Goal: Task Accomplishment & Management: Use online tool/utility

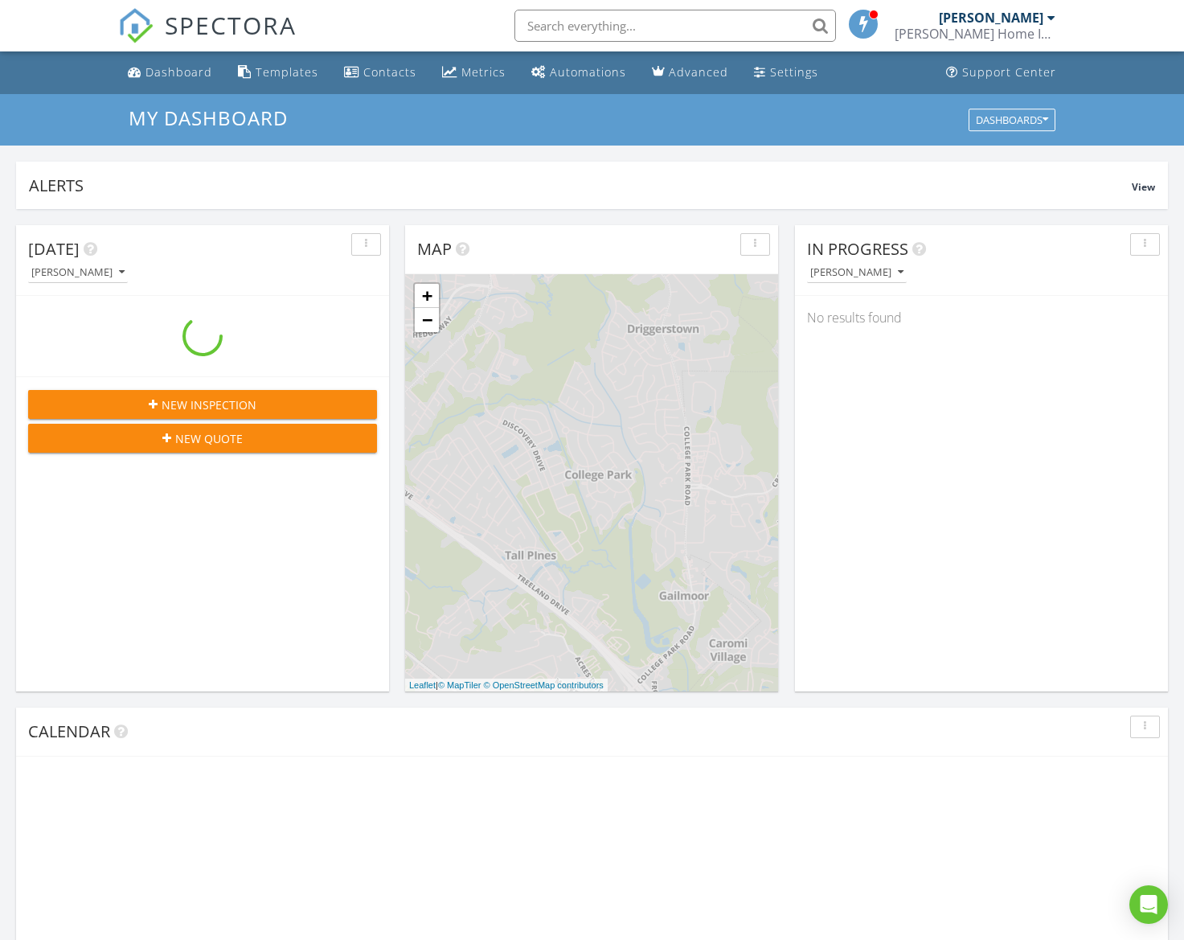
scroll to position [1464, 1185]
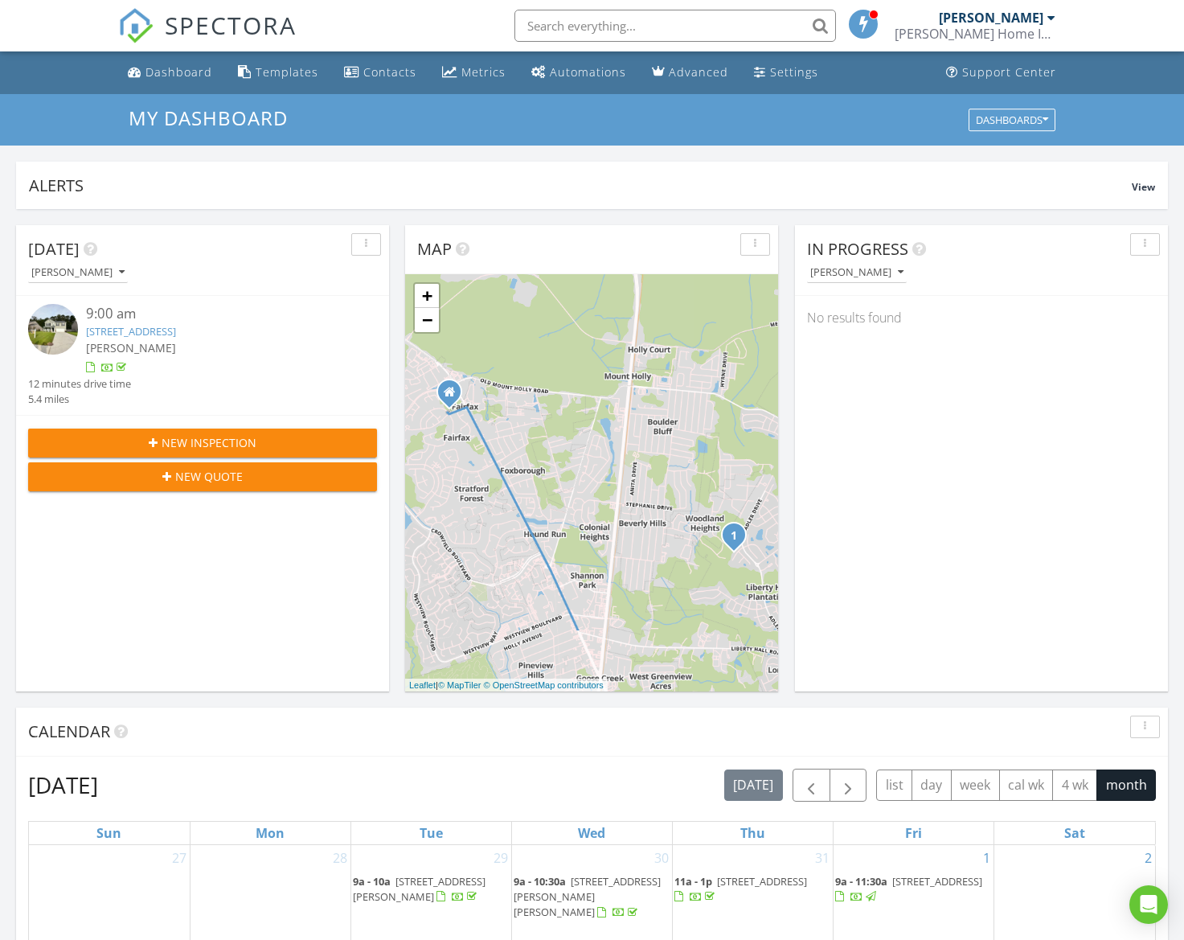
click at [127, 342] on span "[PERSON_NAME]" at bounding box center [131, 347] width 90 height 15
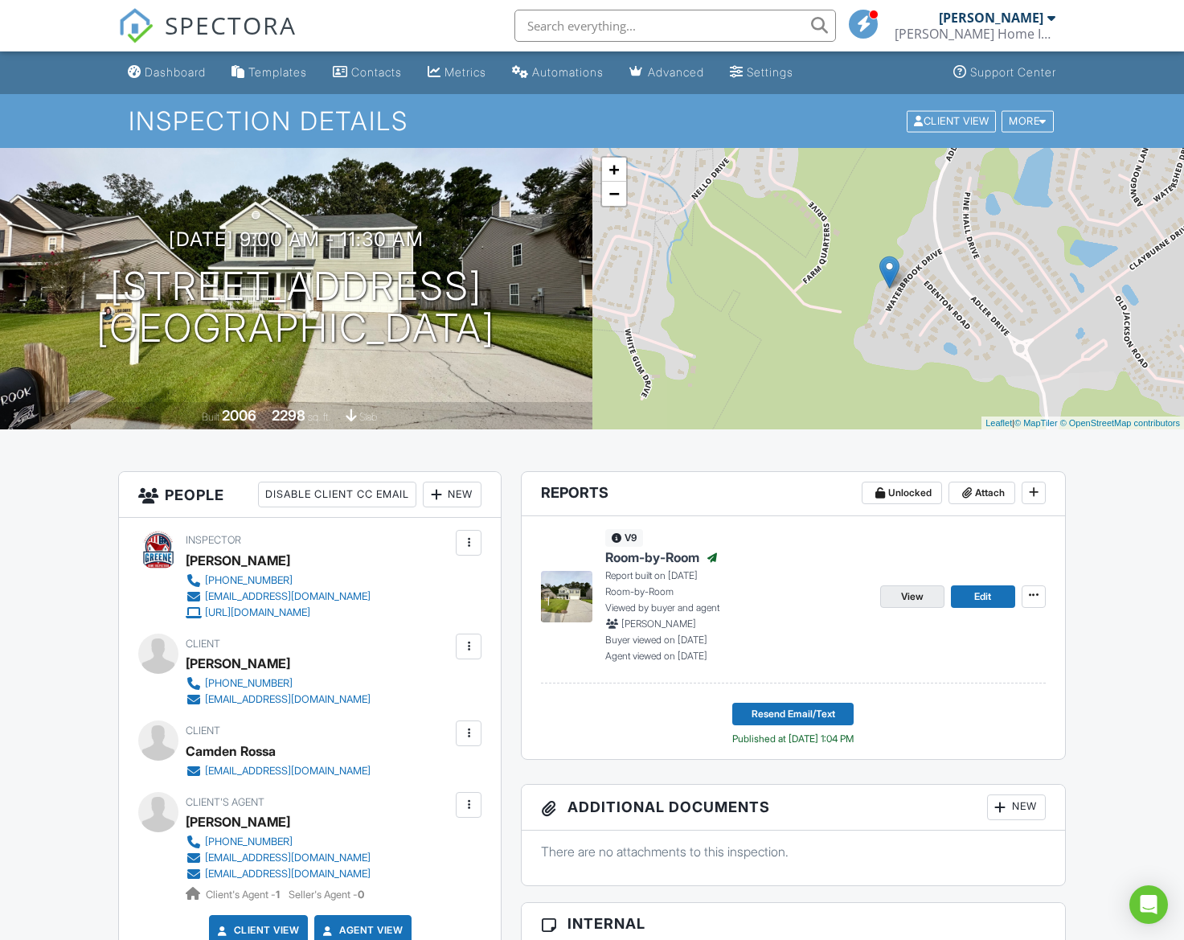
click at [915, 599] on span "View" at bounding box center [912, 596] width 23 height 16
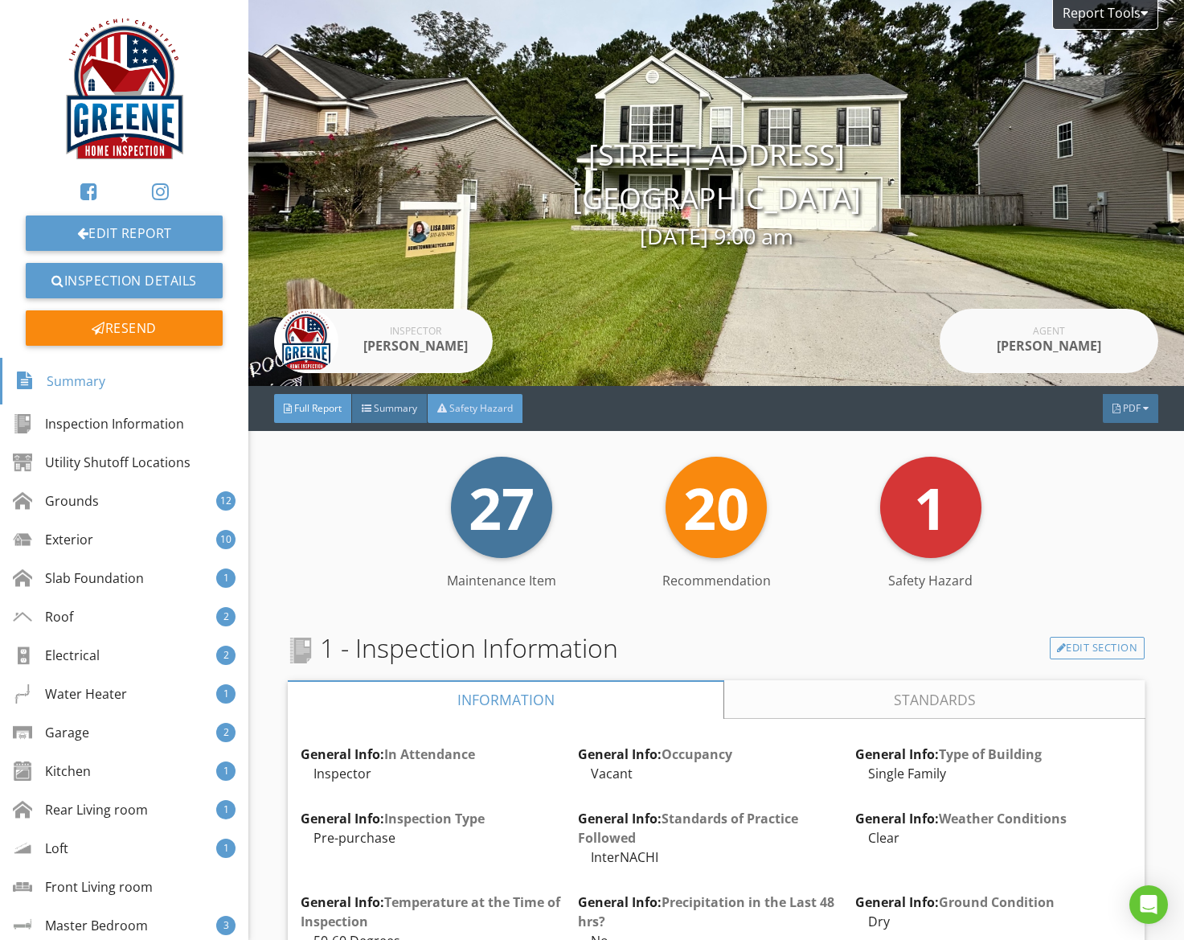
click at [468, 398] on div "Safety Hazard" at bounding box center [475, 408] width 95 height 29
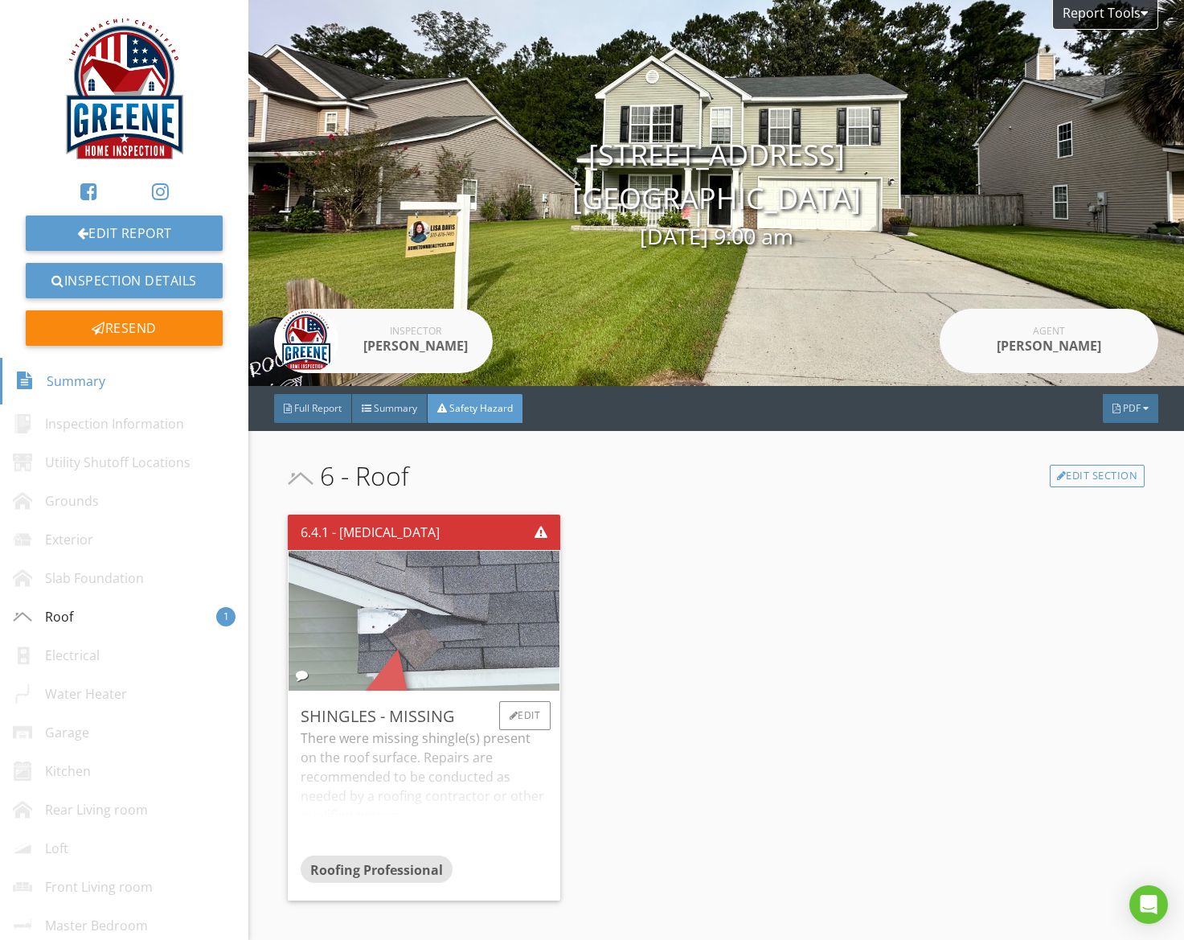
click at [474, 617] on img at bounding box center [423, 621] width 621 height 350
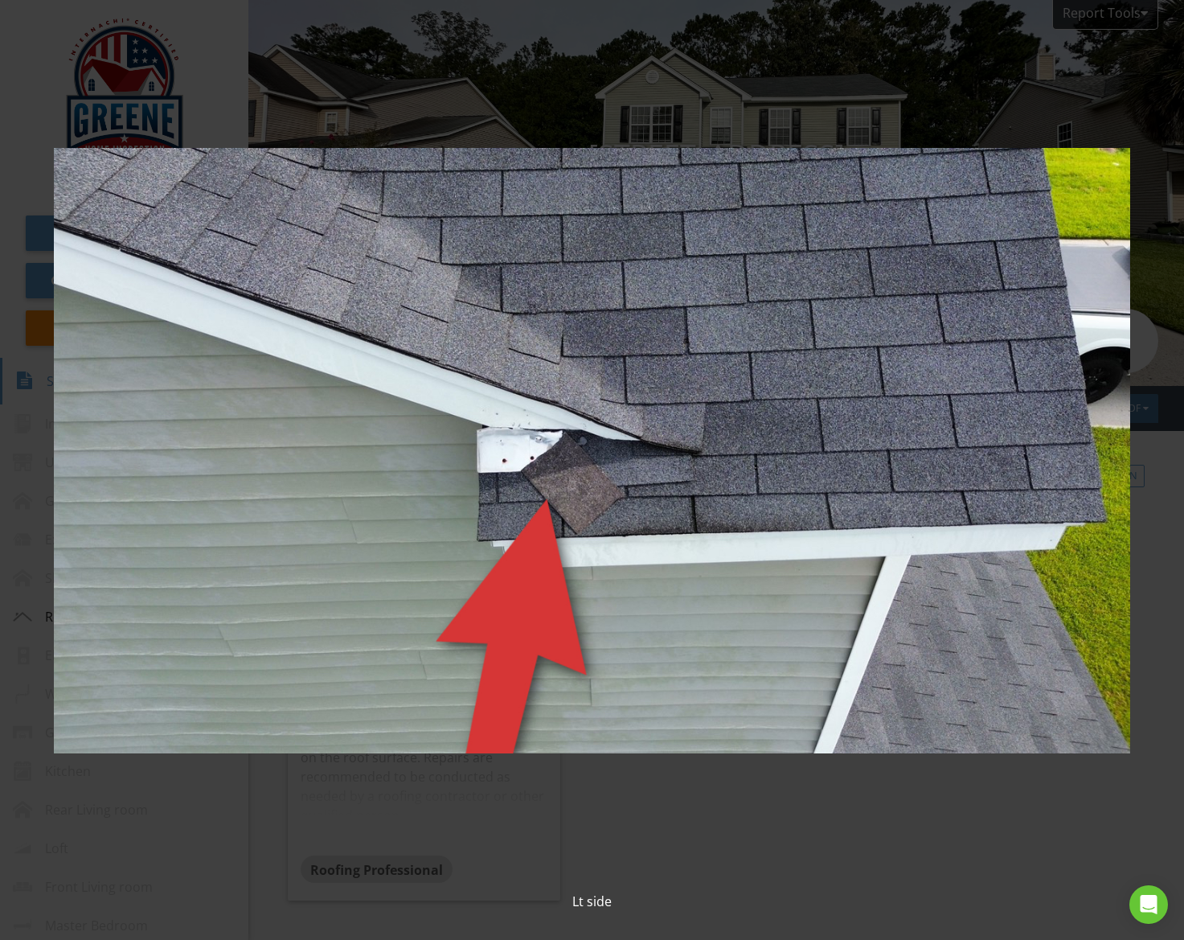
click at [475, 617] on img at bounding box center [592, 451] width 1076 height 844
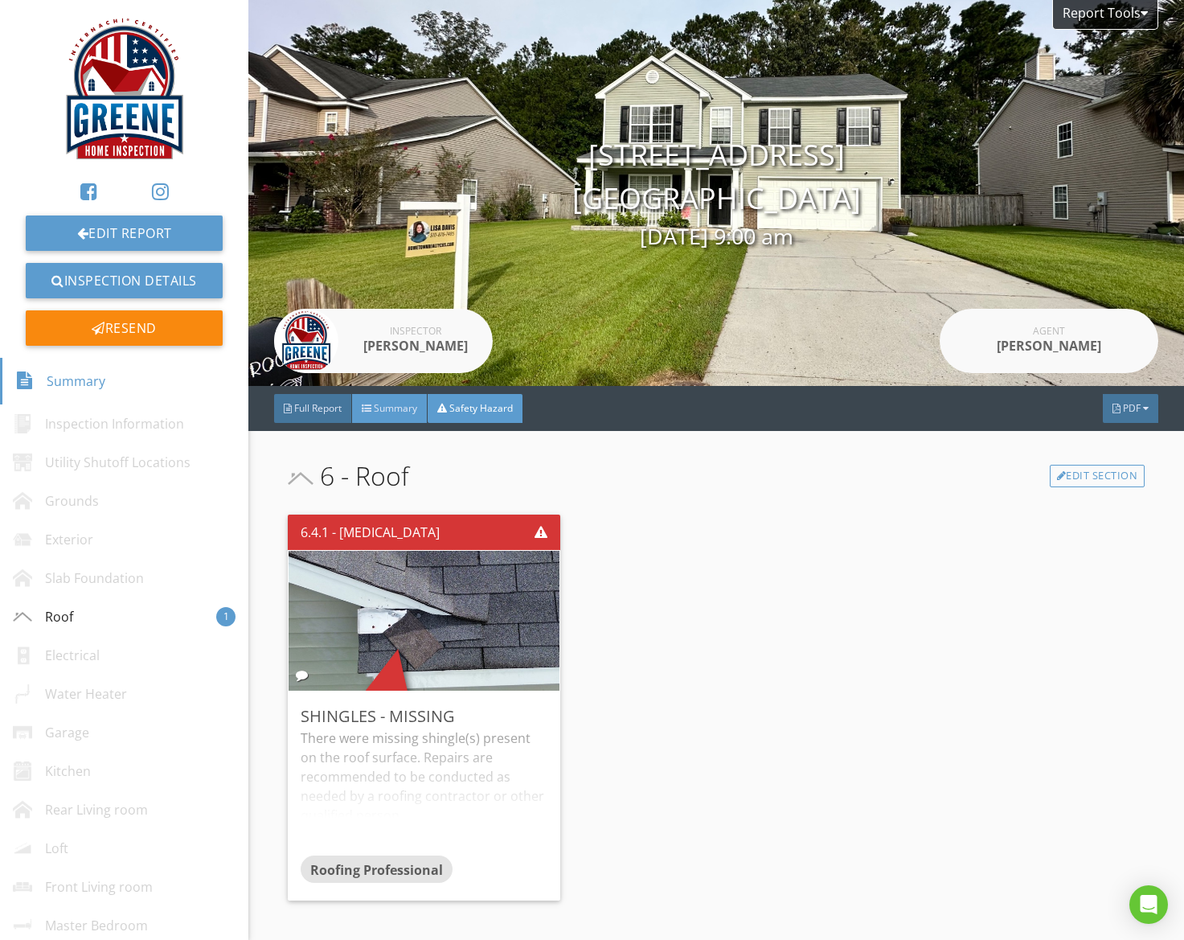
click at [390, 416] on div "Summary" at bounding box center [390, 408] width 76 height 29
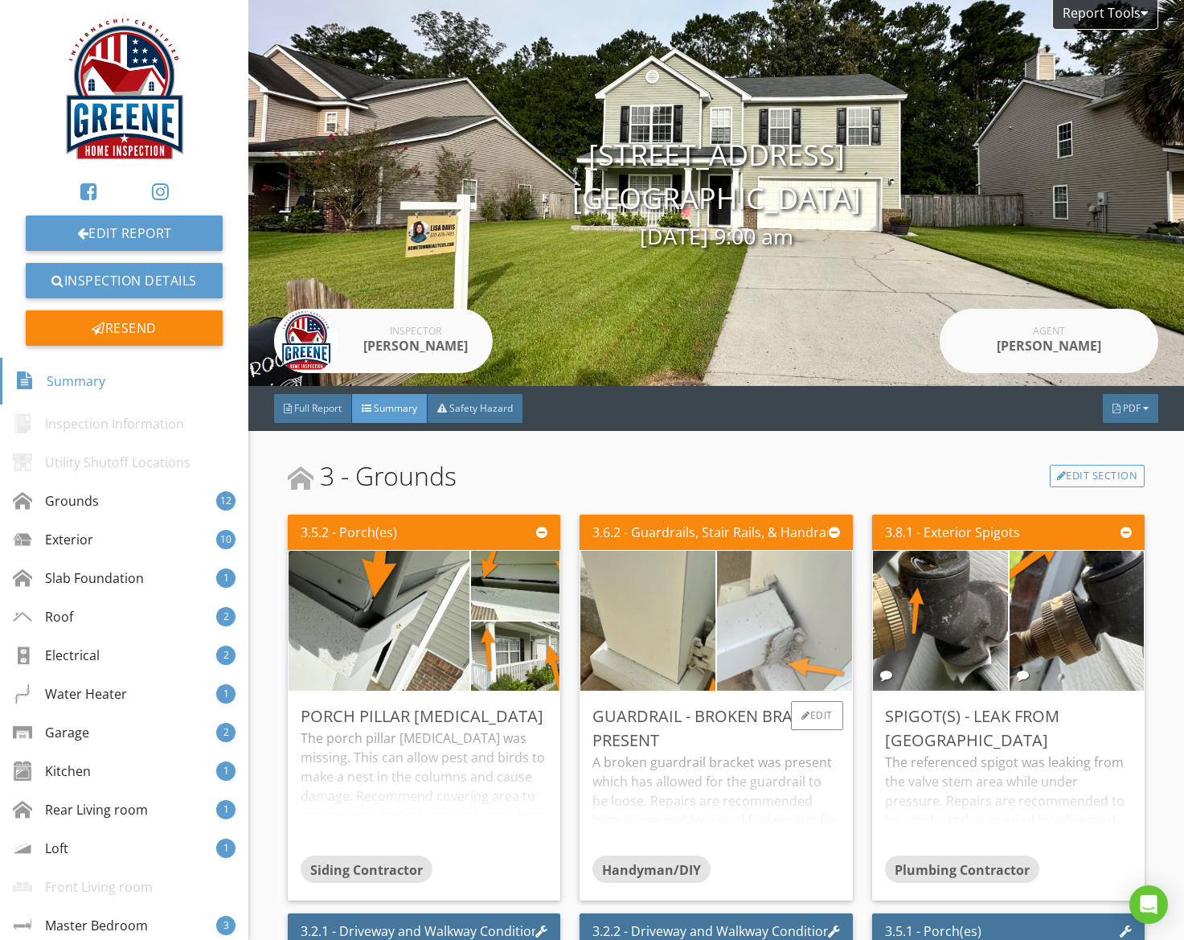
scroll to position [10, 0]
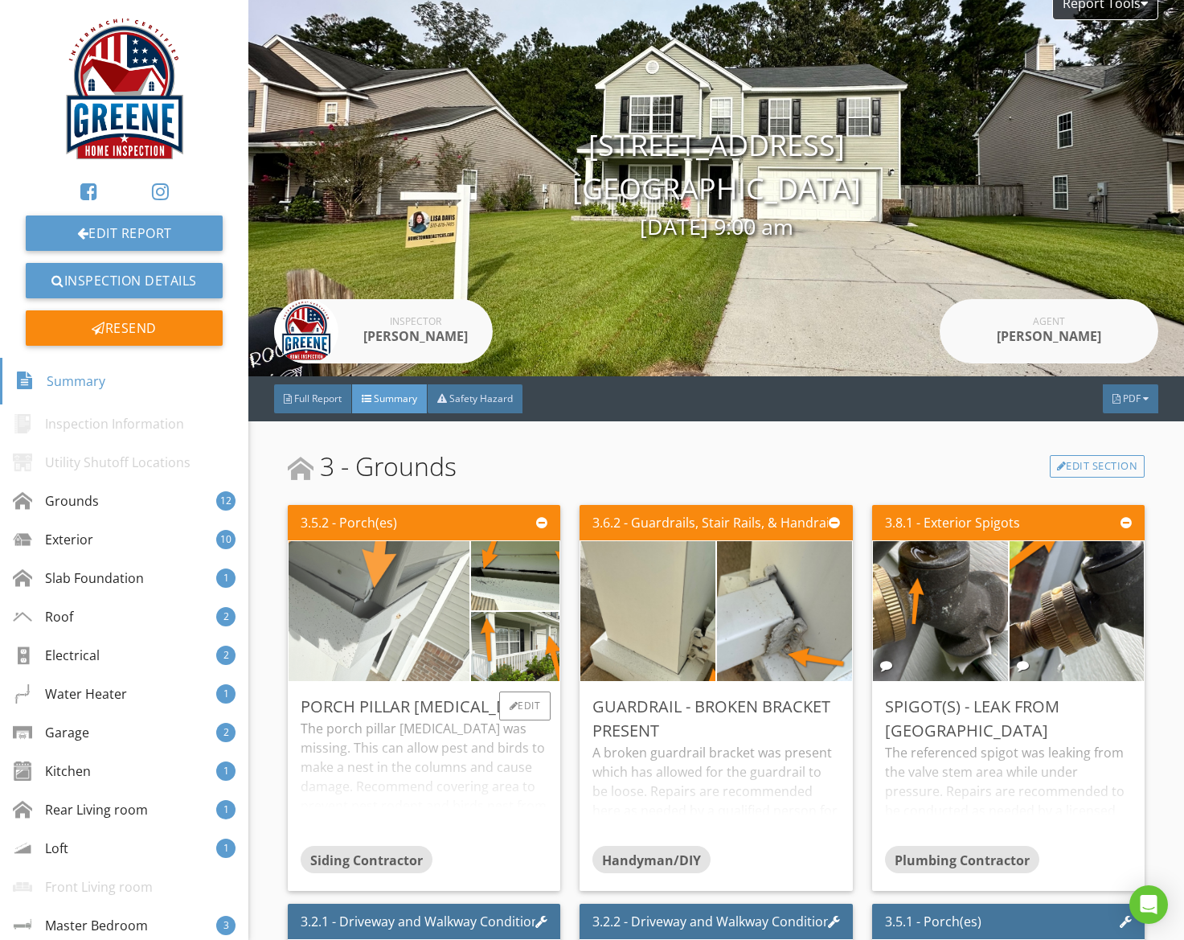
click at [377, 623] on img at bounding box center [379, 610] width 452 height 339
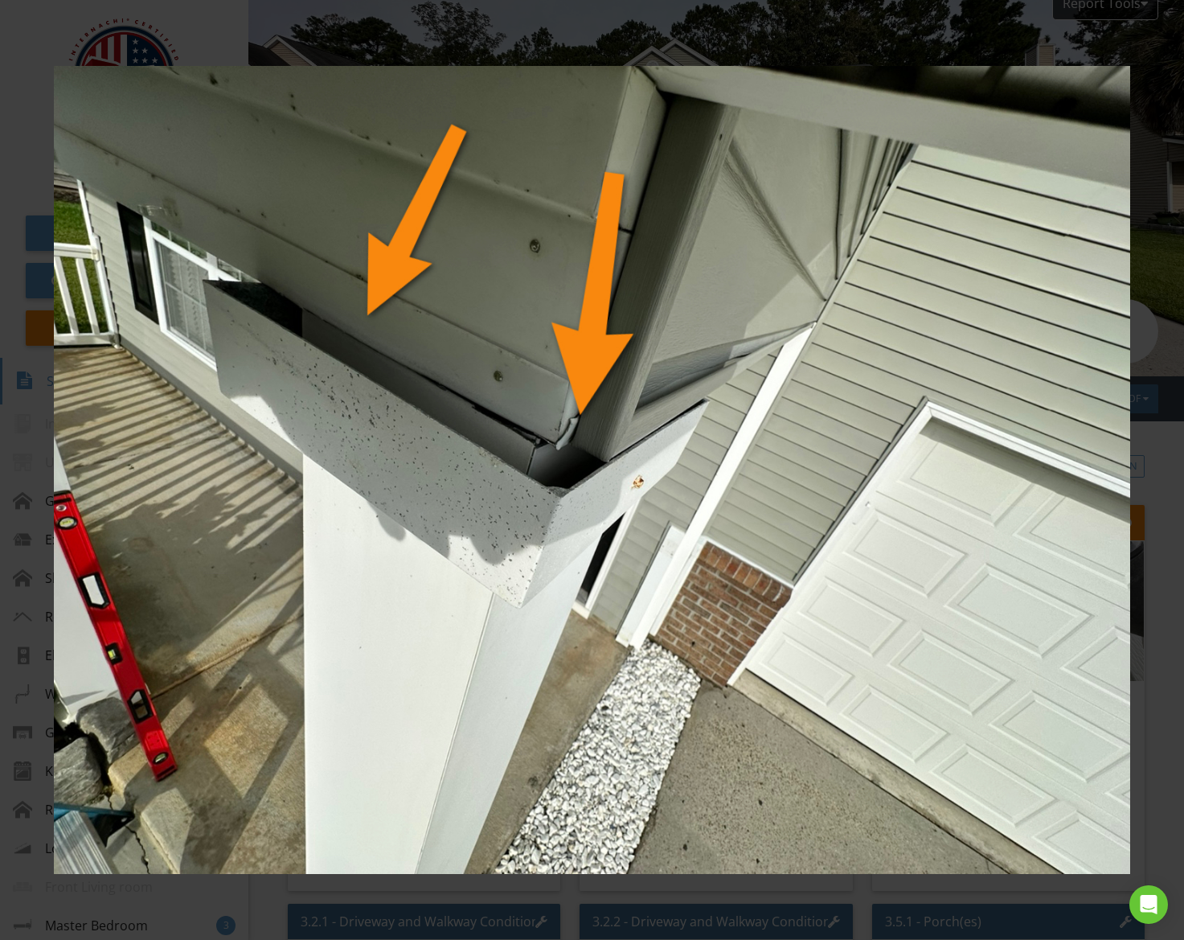
click at [377, 622] on img at bounding box center [592, 470] width 1076 height 844
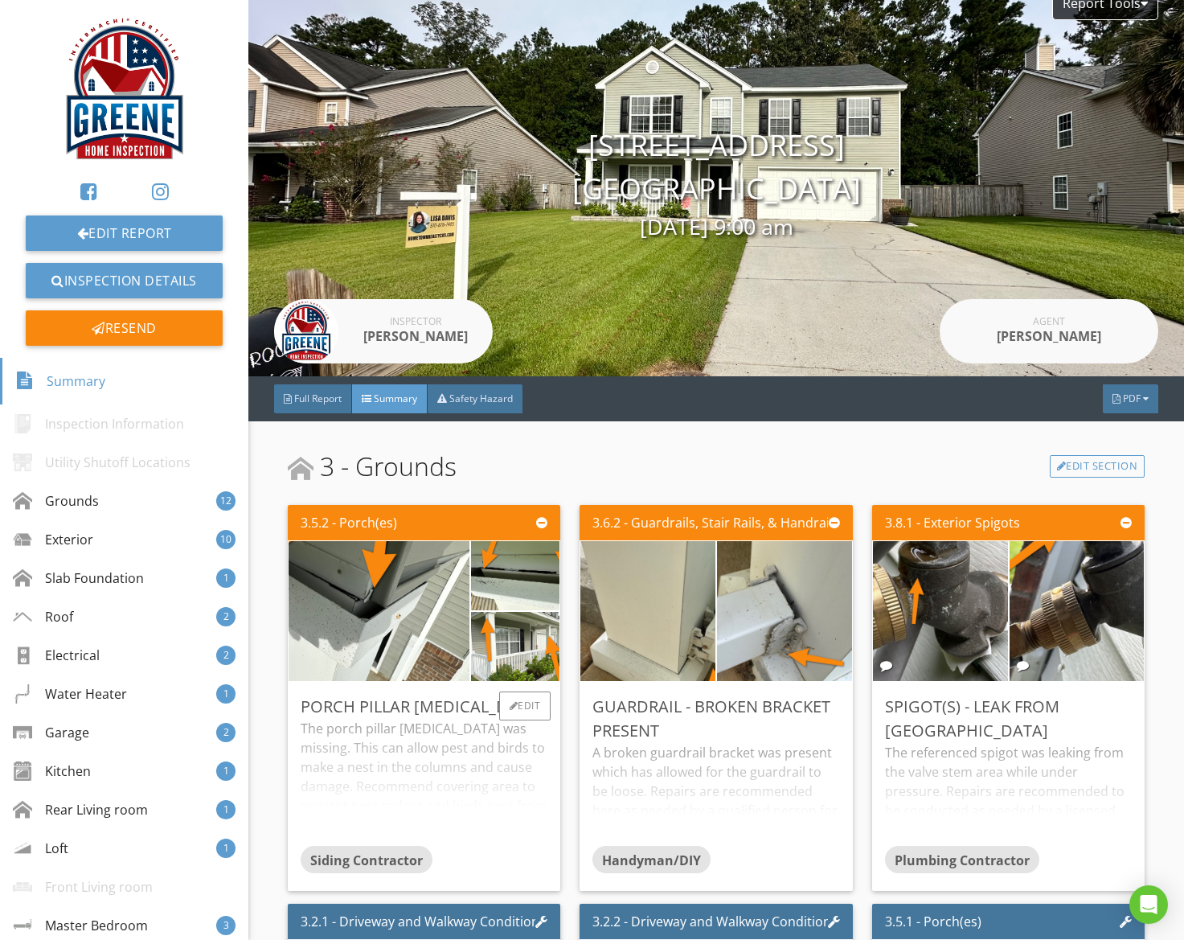
click at [510, 611] on div at bounding box center [515, 646] width 89 height 70
click at [510, 579] on img at bounding box center [515, 575] width 222 height 166
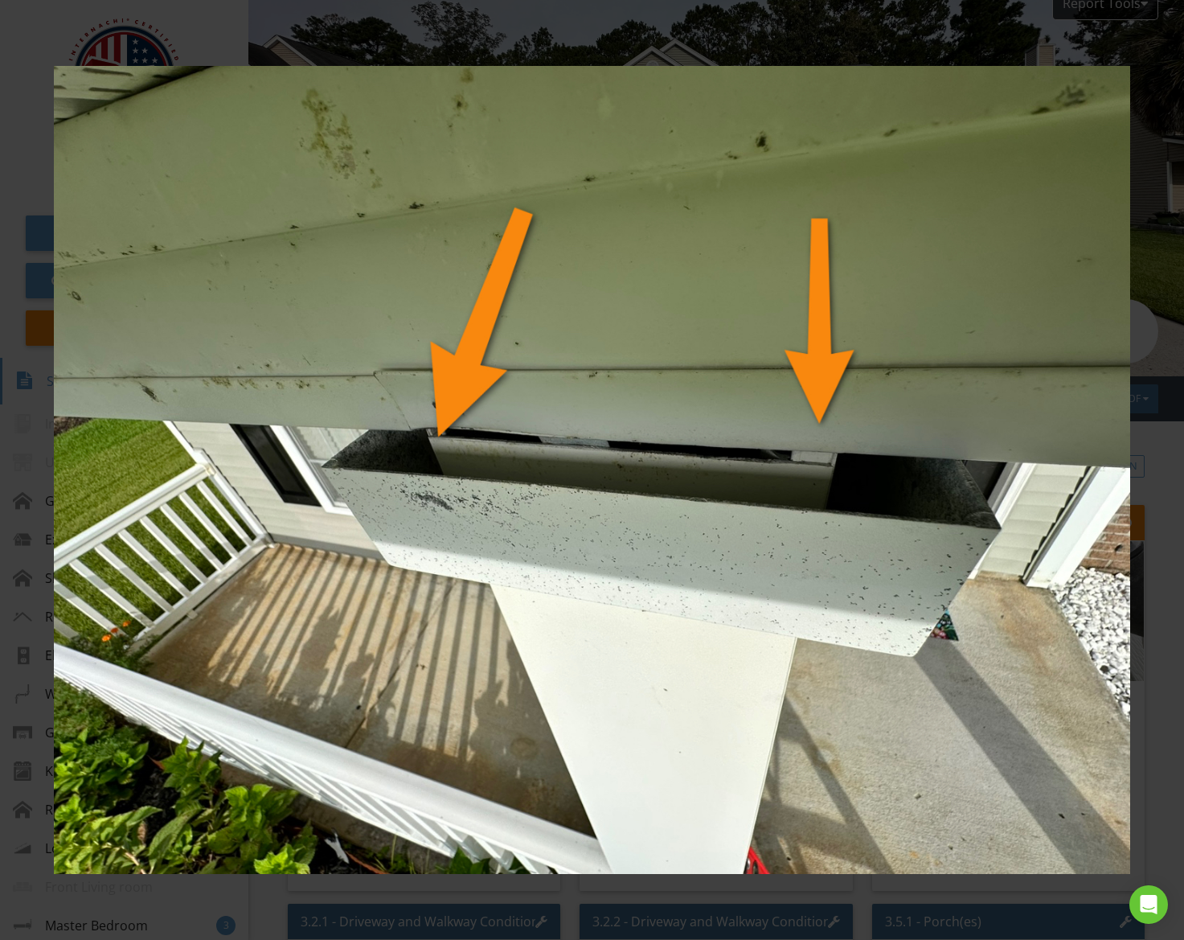
click at [510, 579] on img at bounding box center [592, 470] width 1076 height 844
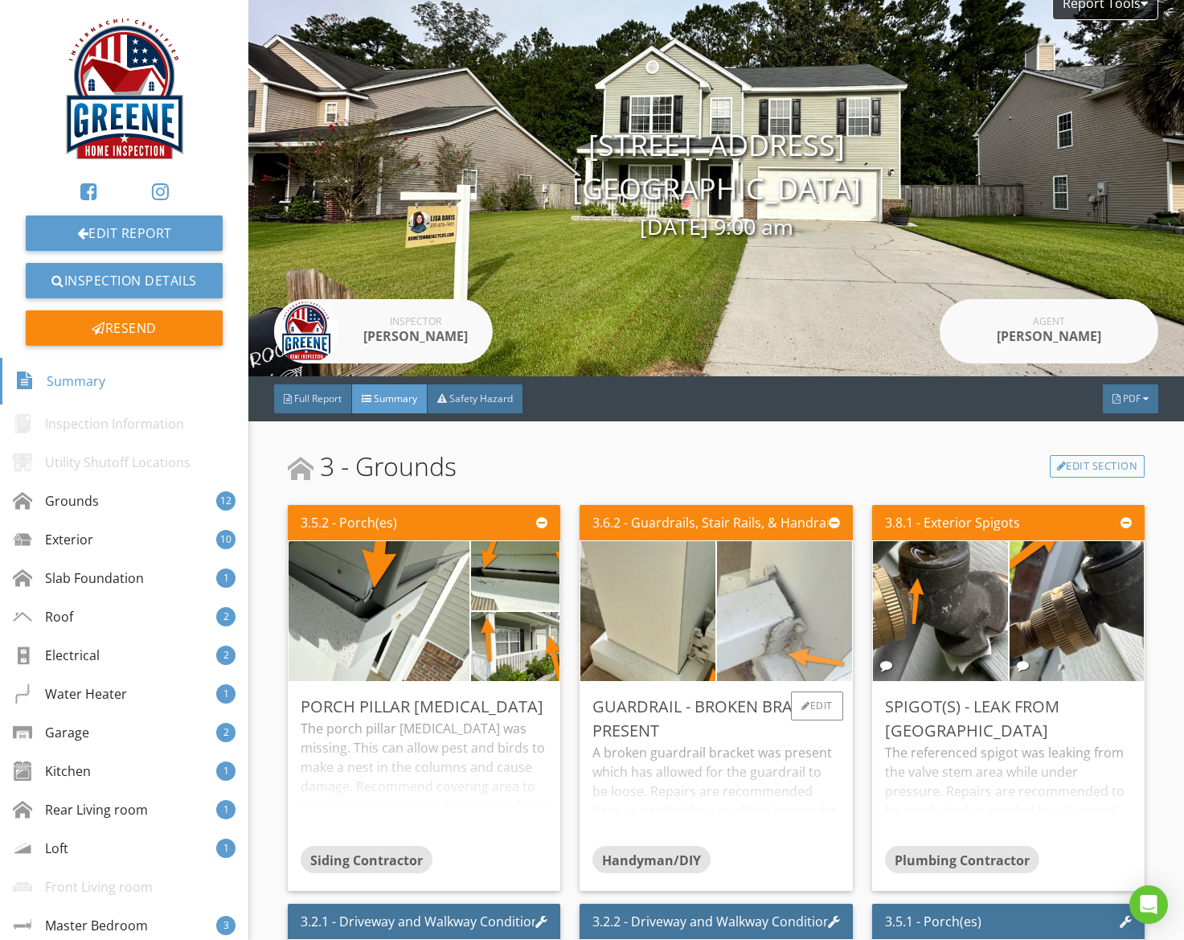
click at [792, 643] on img at bounding box center [784, 611] width 262 height 350
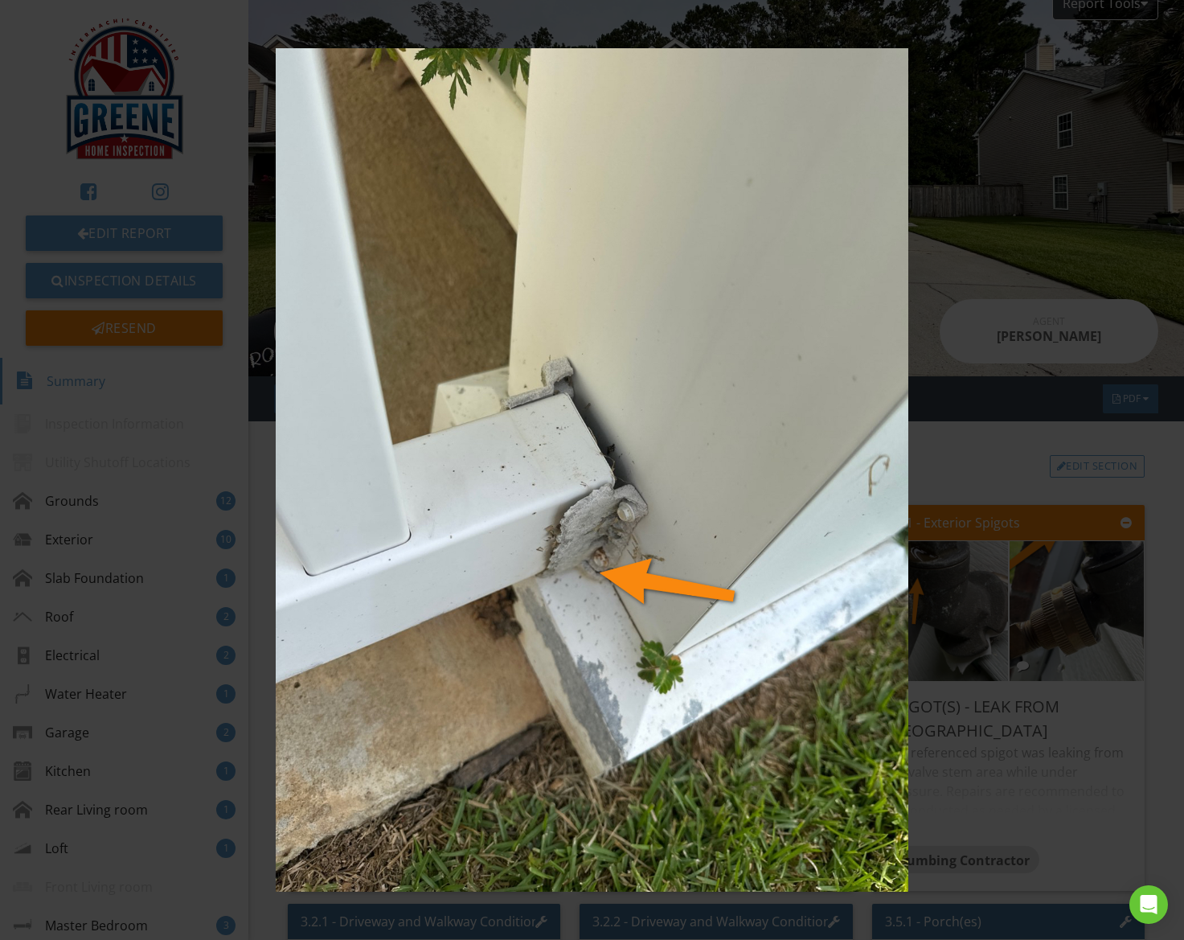
click at [791, 642] on img at bounding box center [592, 470] width 1076 height 844
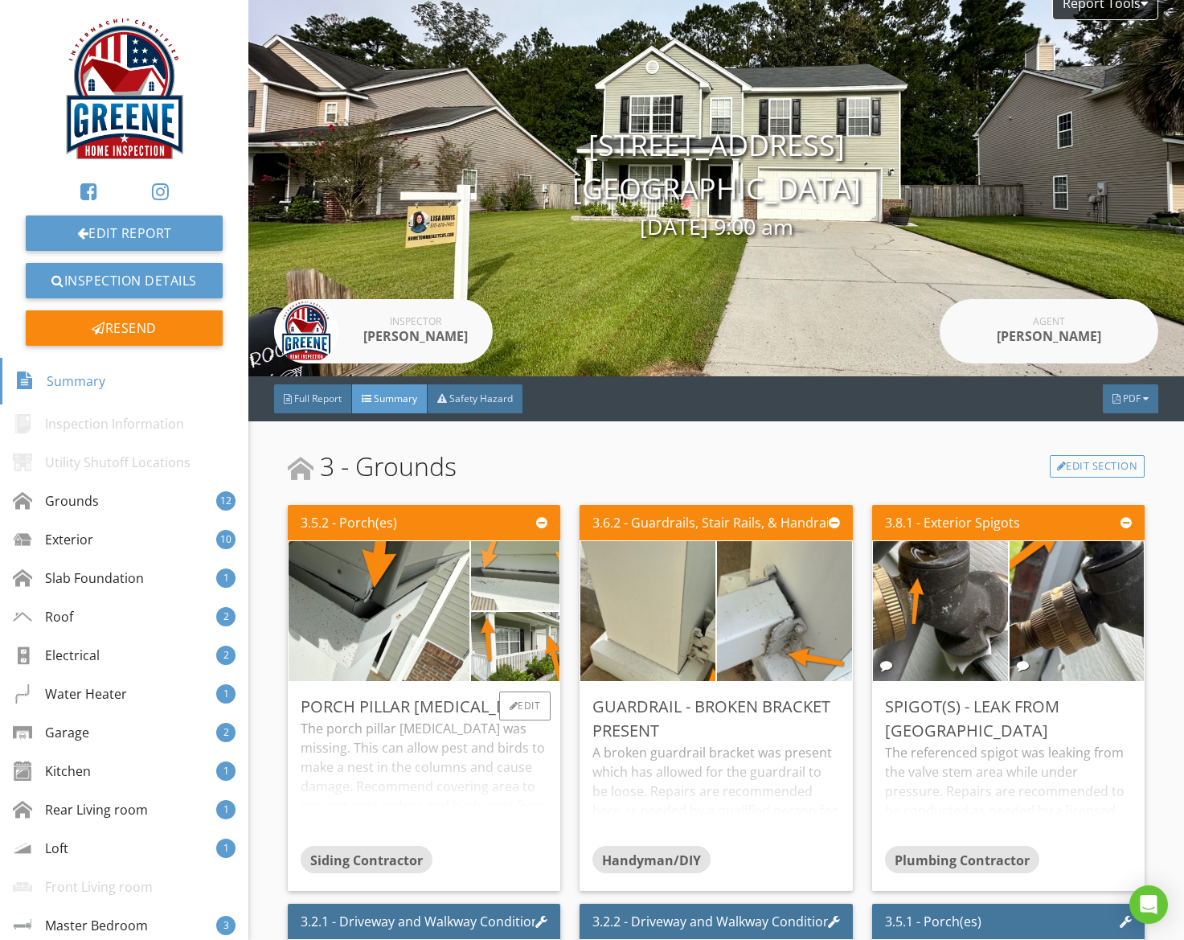
click at [534, 604] on img at bounding box center [515, 575] width 222 height 166
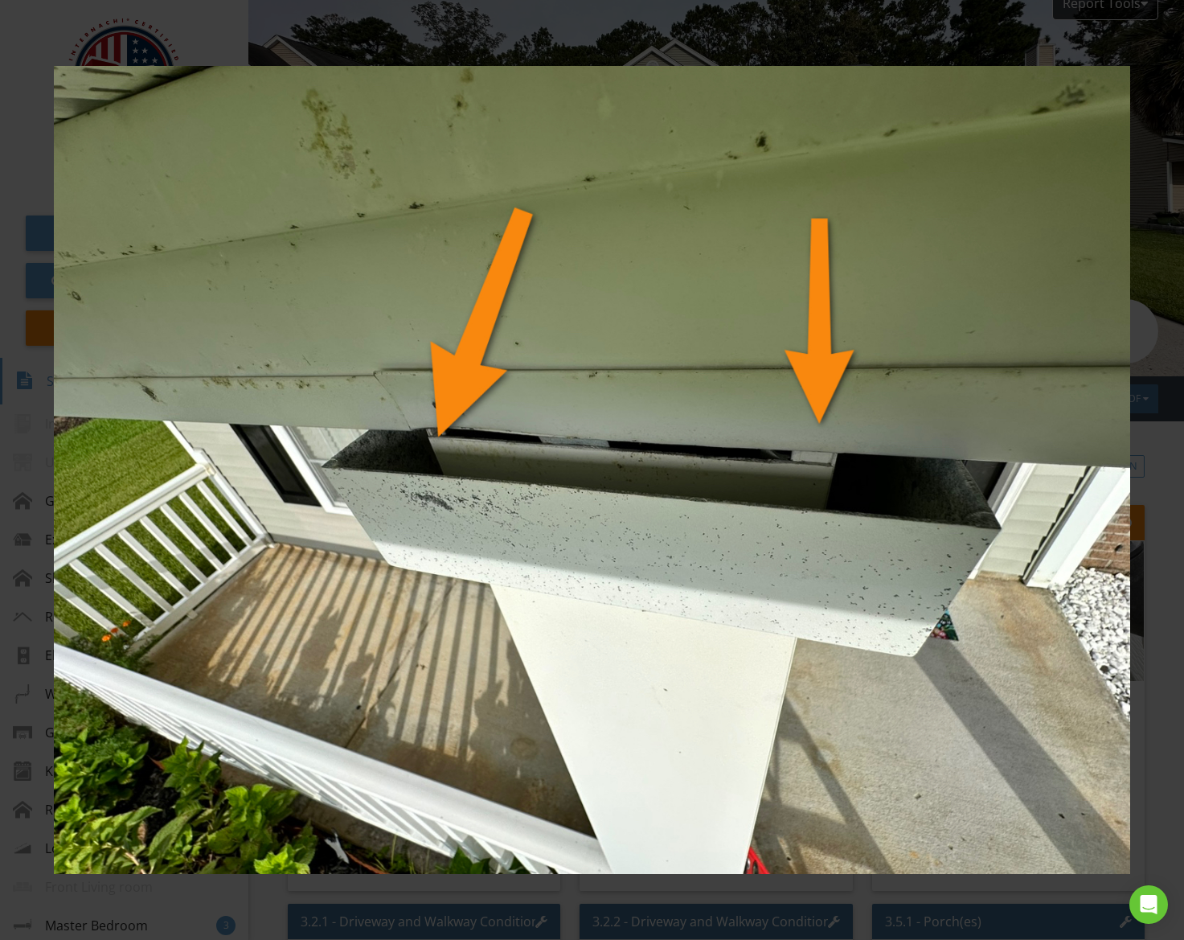
click at [690, 600] on img at bounding box center [592, 470] width 1076 height 844
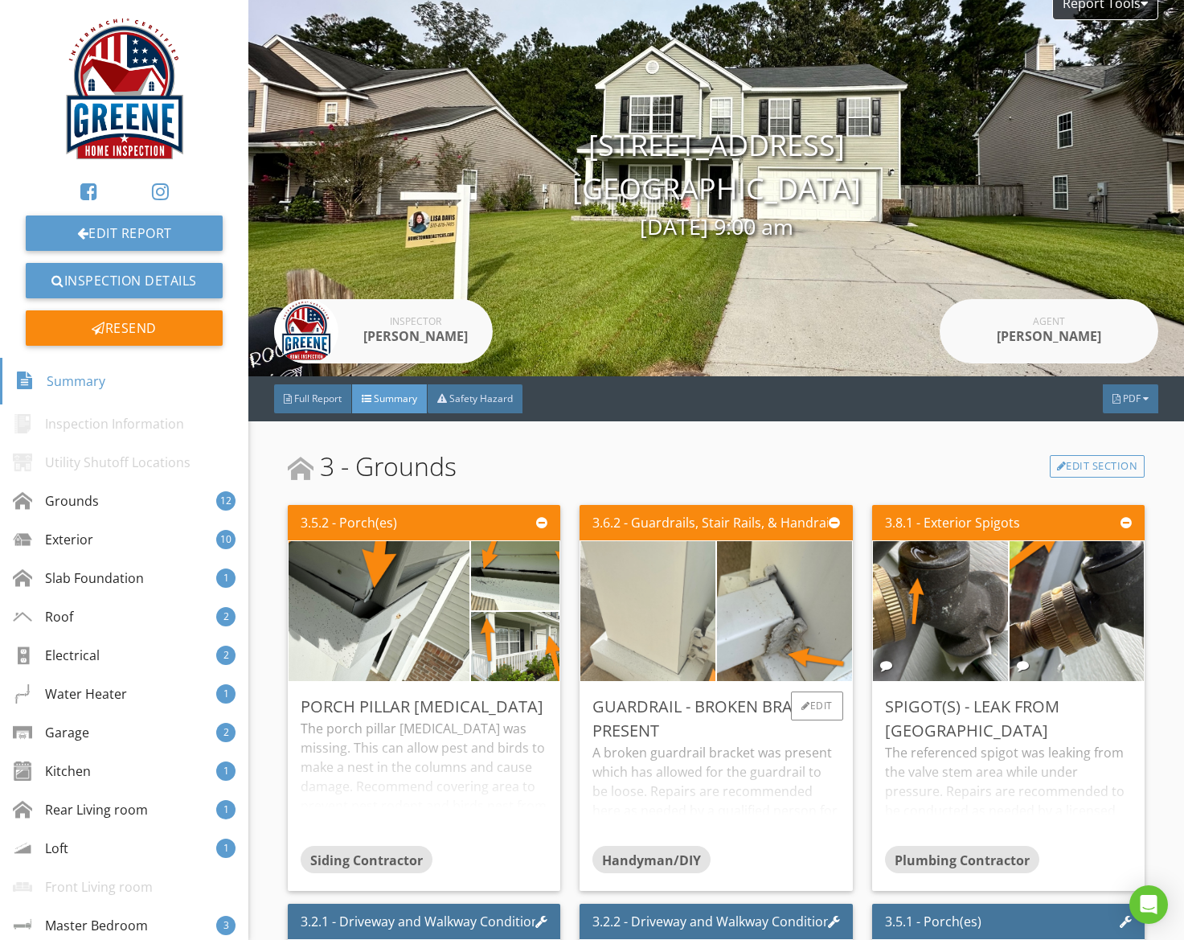
click at [691, 590] on img at bounding box center [648, 611] width 262 height 350
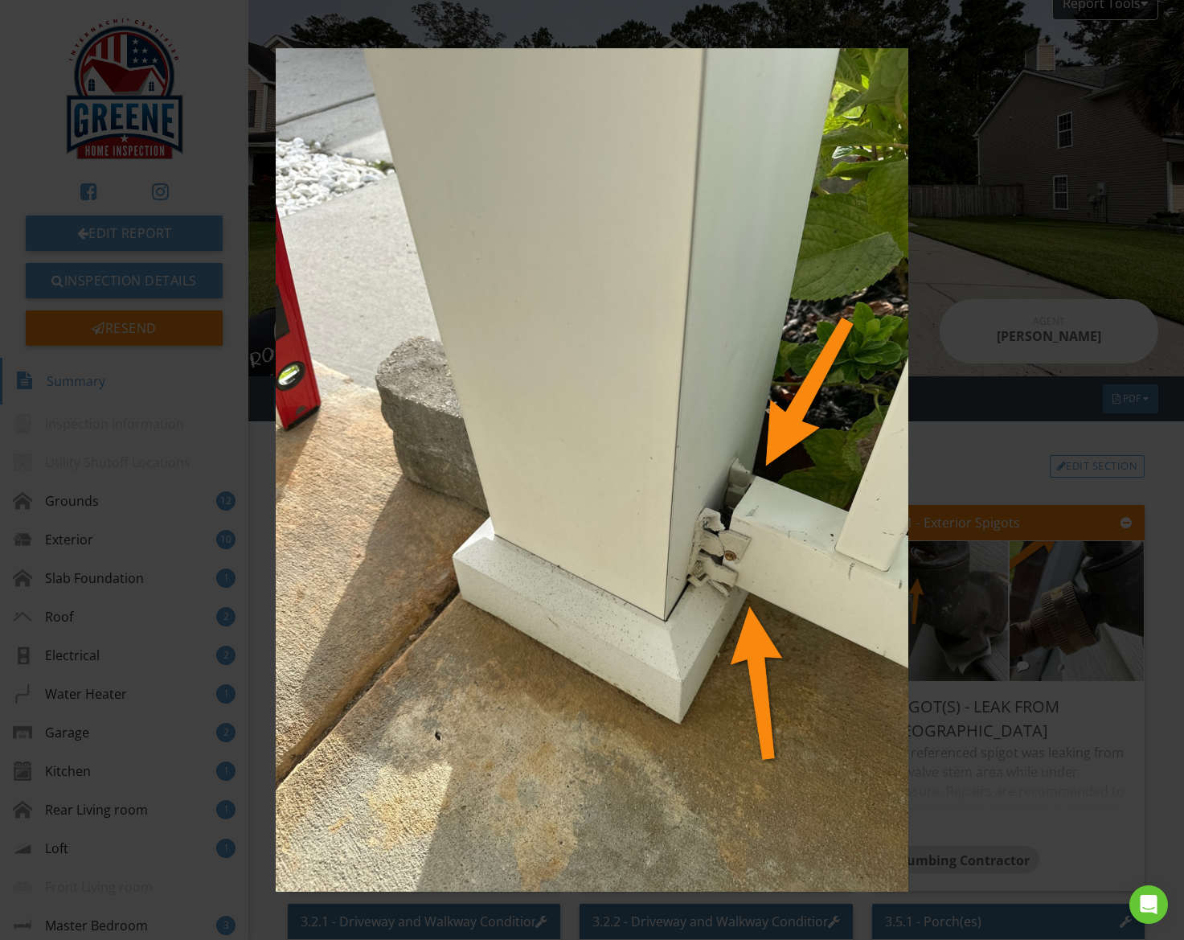
click at [691, 590] on img at bounding box center [592, 470] width 1076 height 844
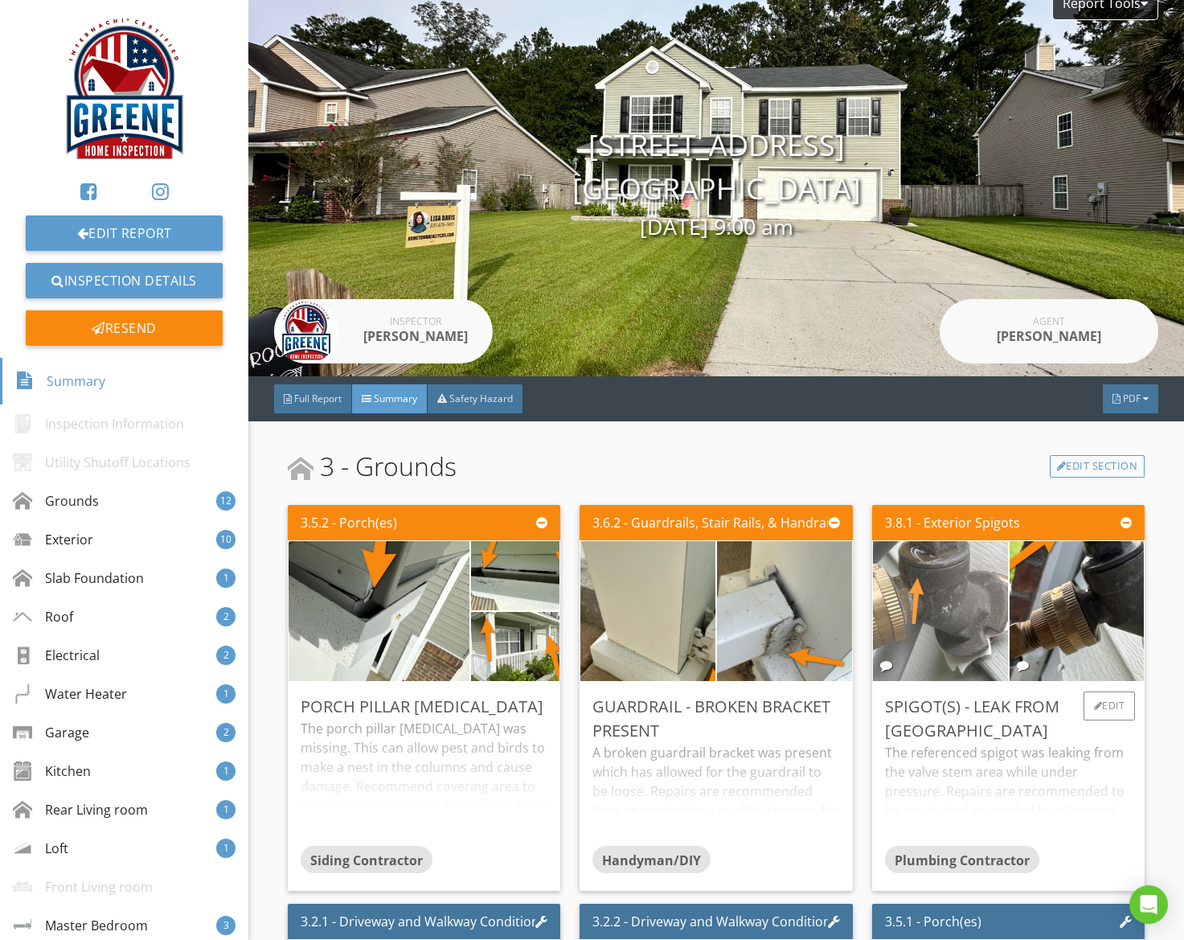
click at [929, 615] on img at bounding box center [940, 611] width 262 height 350
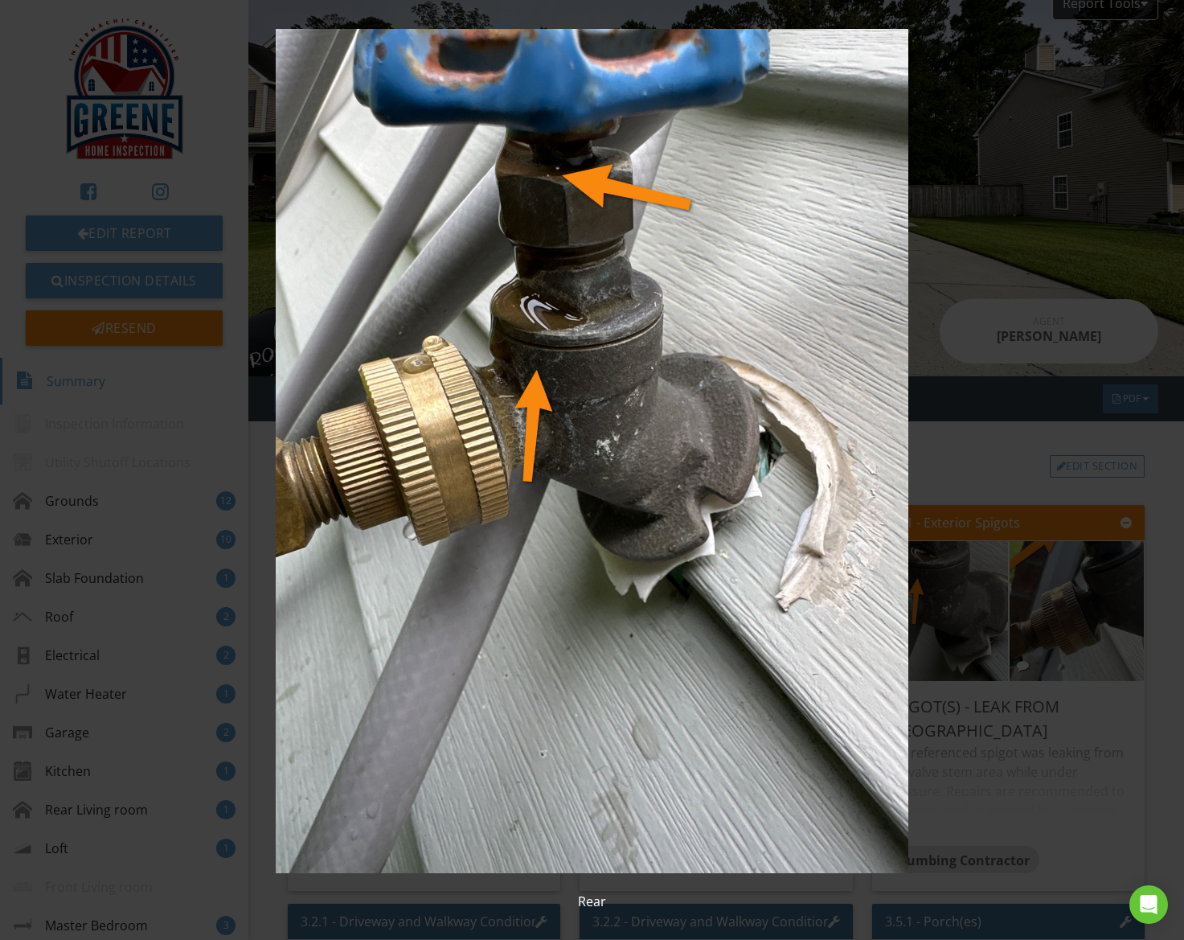
click at [820, 599] on img at bounding box center [592, 451] width 1076 height 844
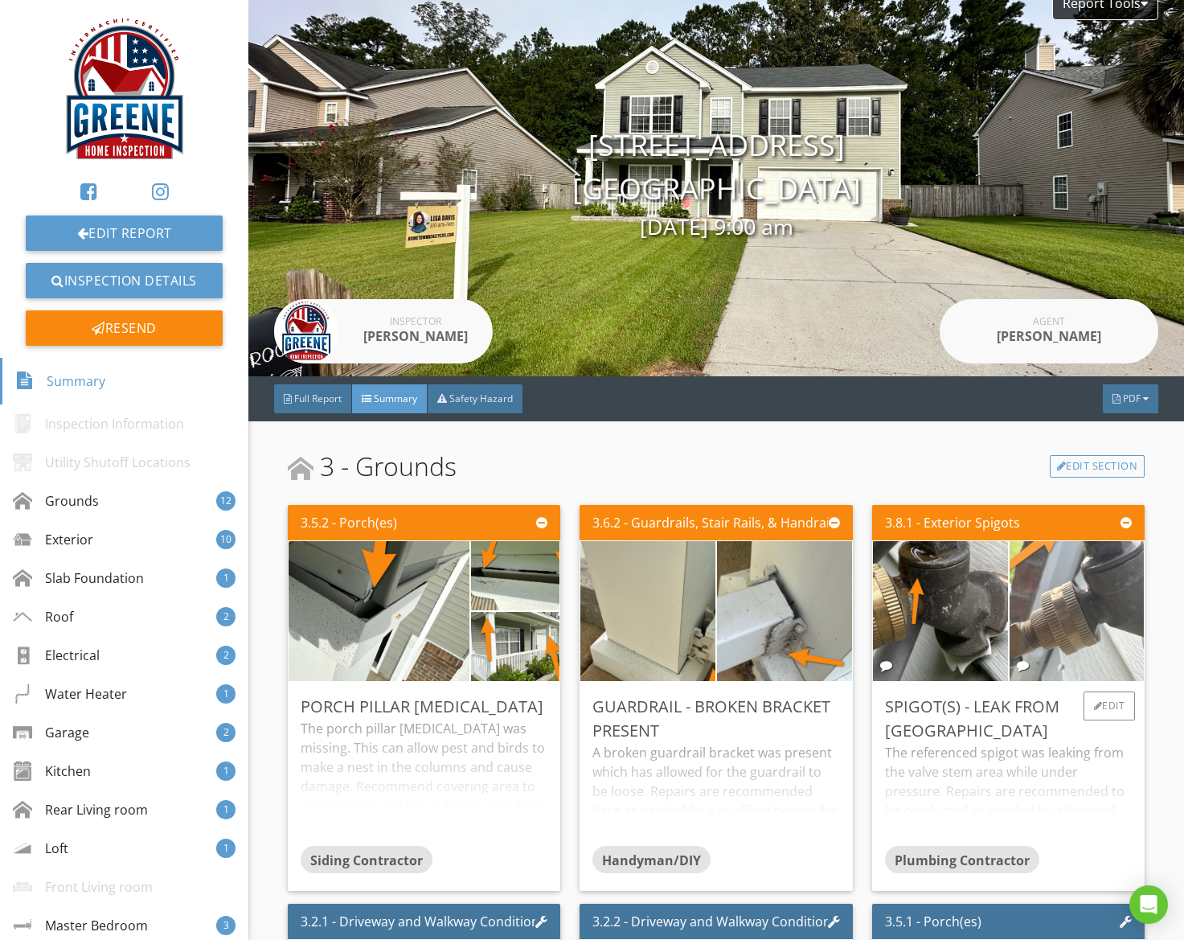
click at [1046, 615] on img at bounding box center [1076, 611] width 262 height 350
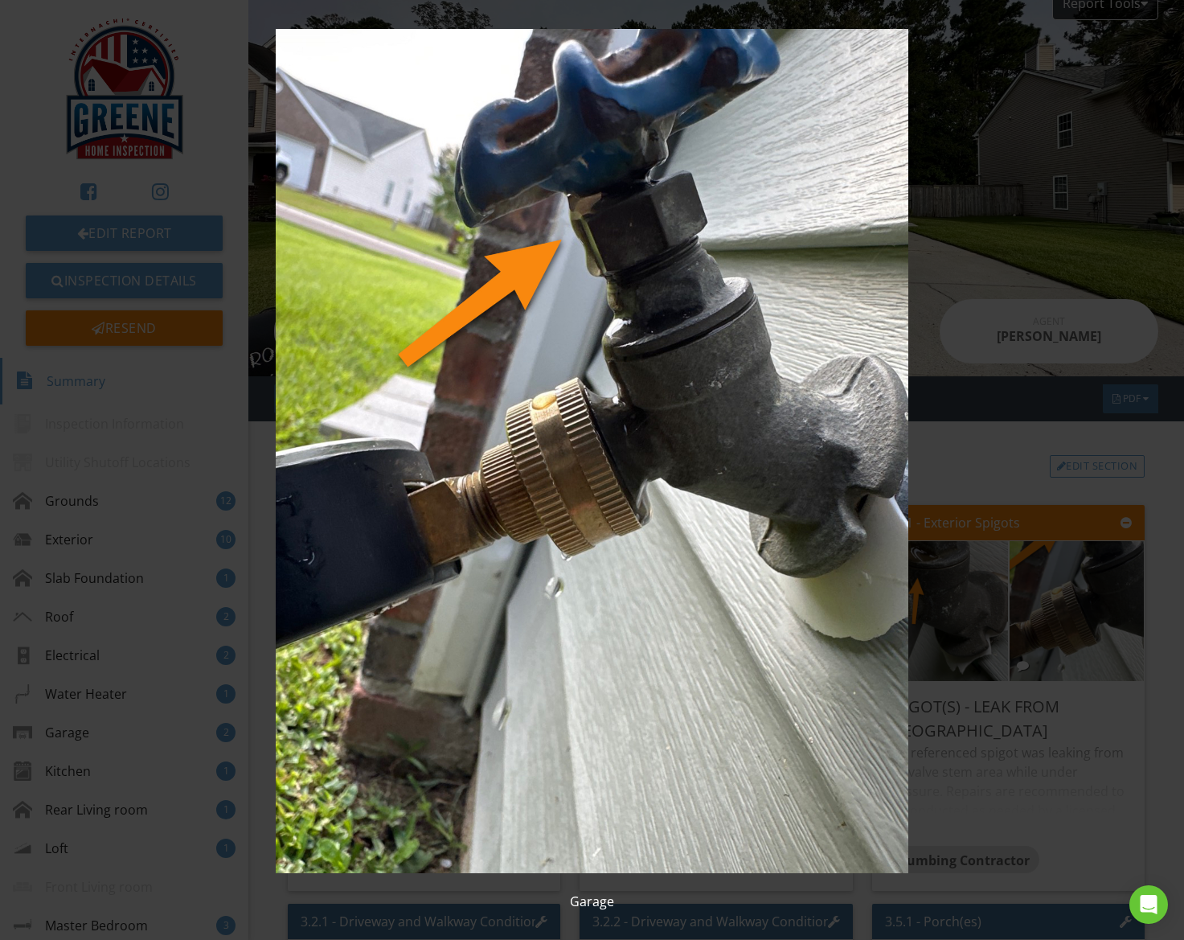
click at [1001, 612] on img at bounding box center [592, 451] width 1076 height 844
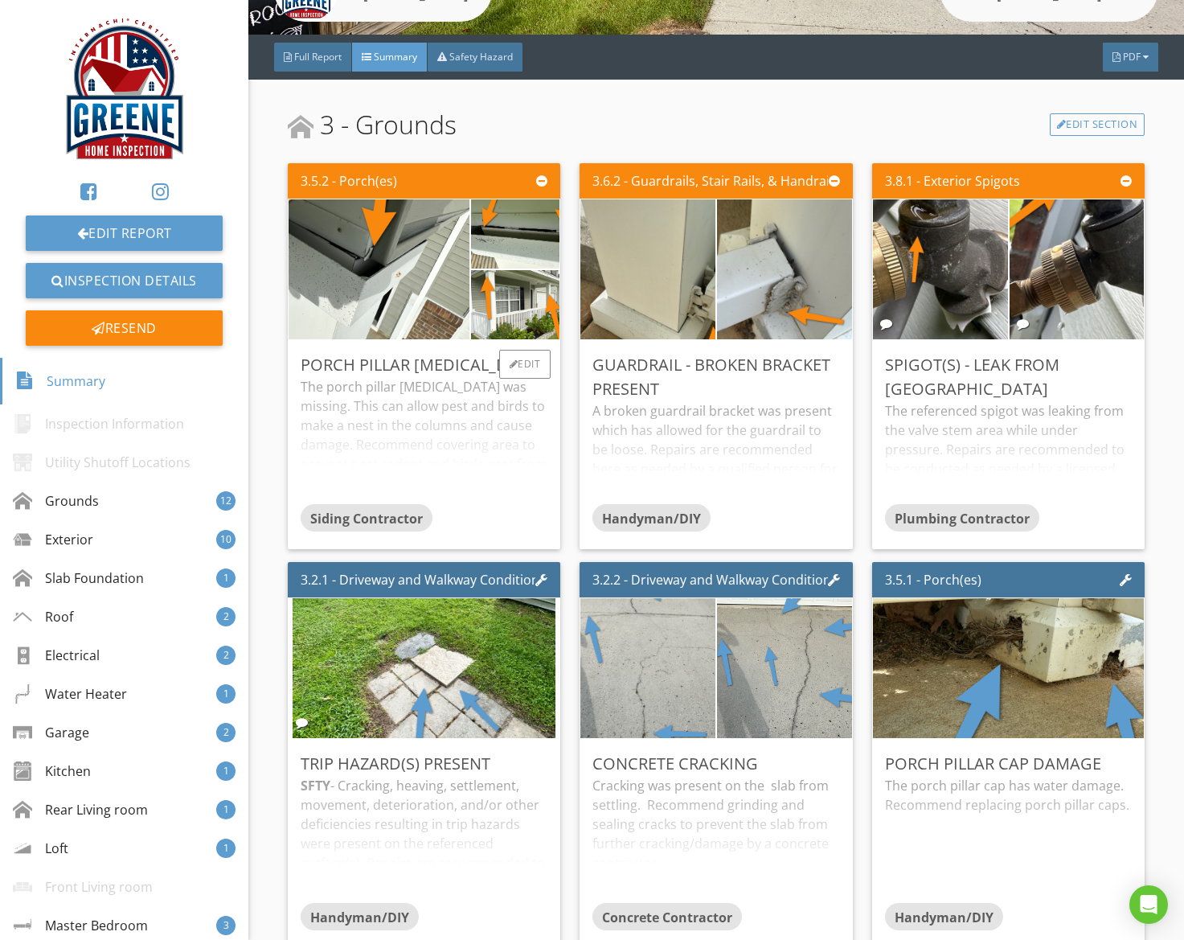
scroll to position [386, 0]
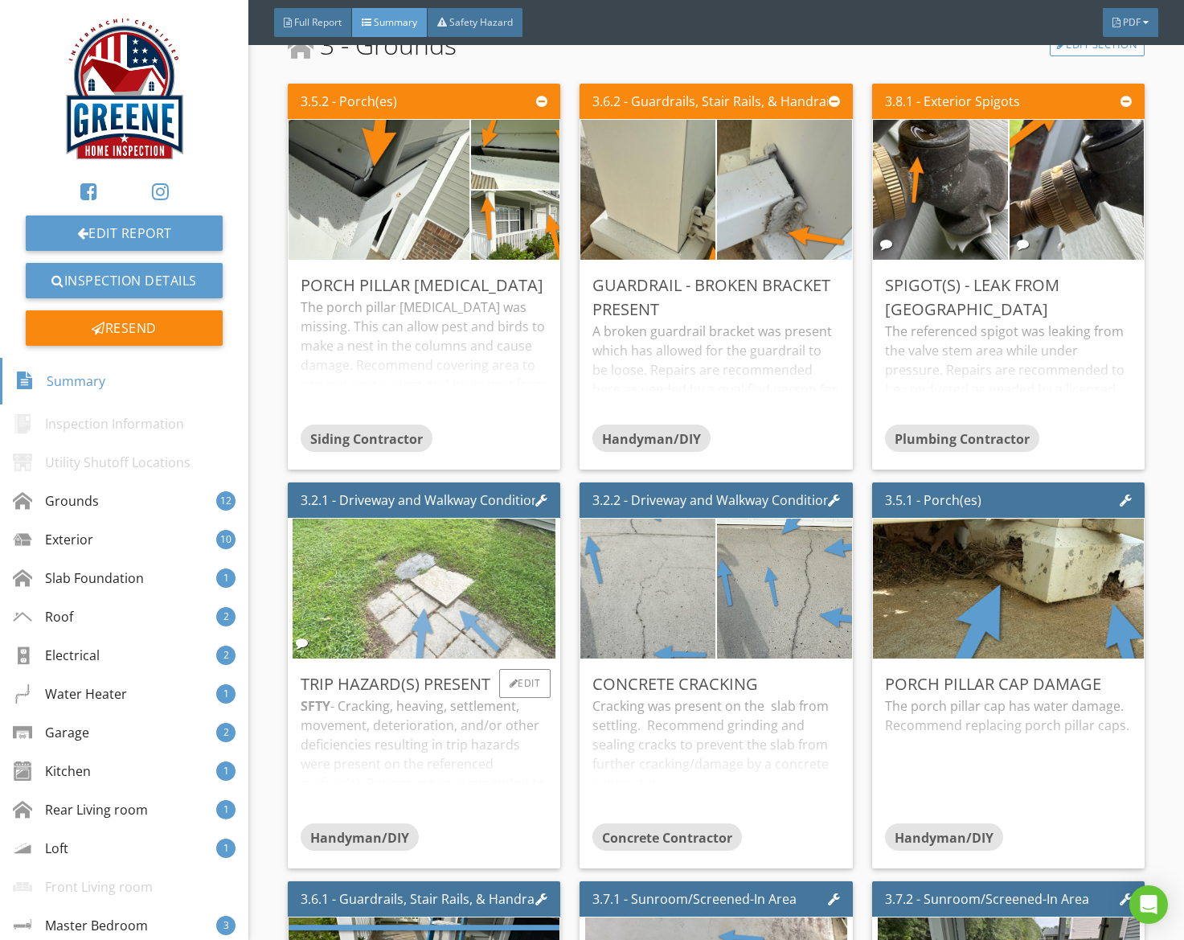
click at [455, 589] on img at bounding box center [424, 589] width 263 height 350
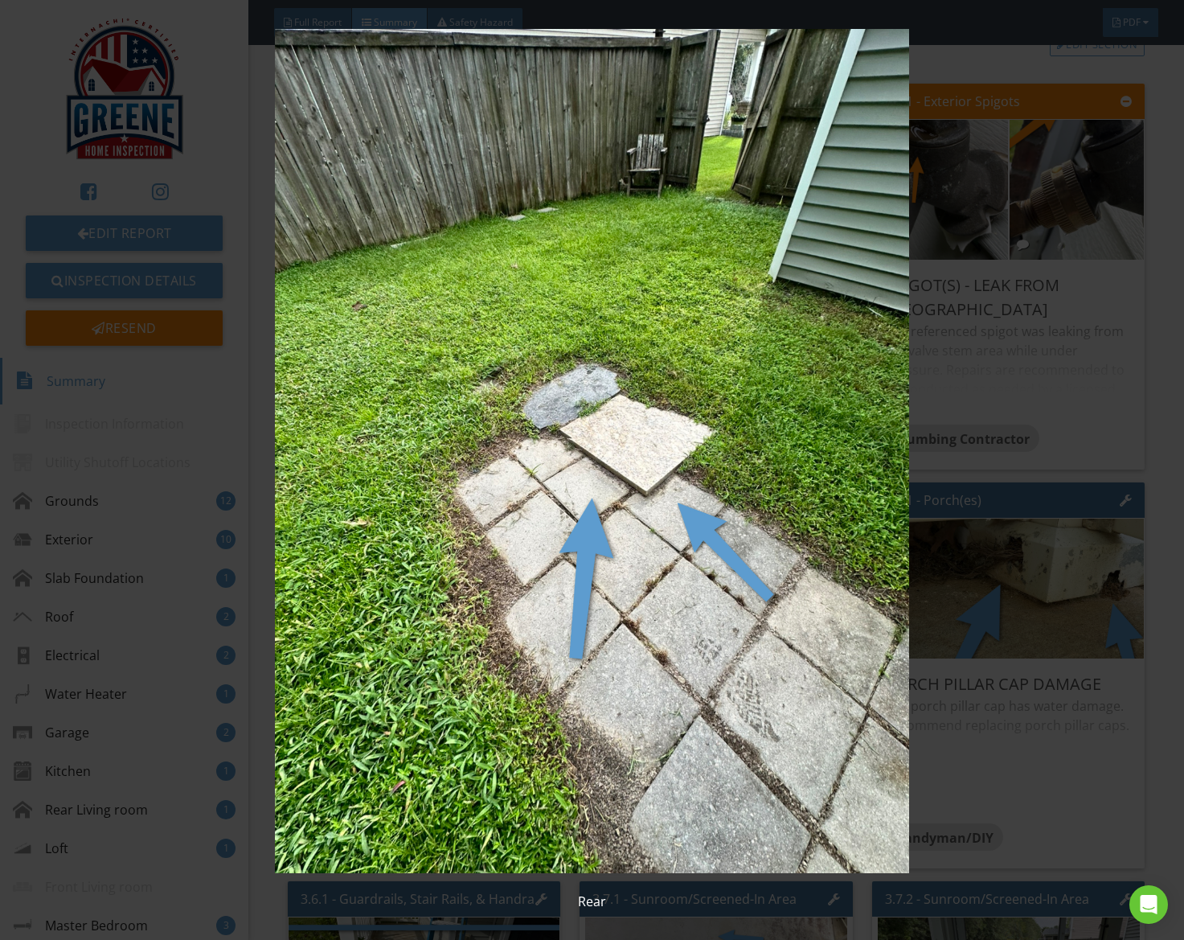
click at [454, 588] on img at bounding box center [592, 451] width 1076 height 844
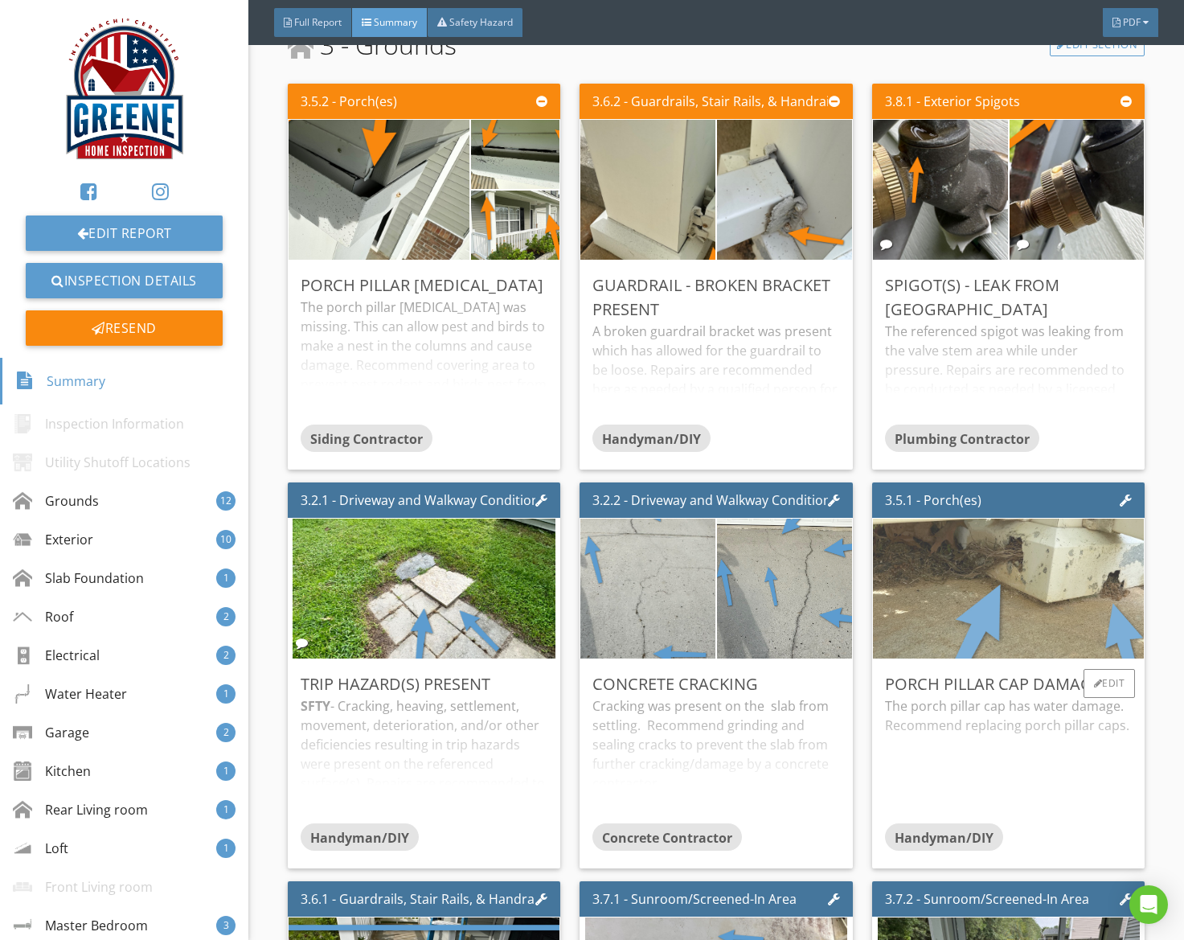
click at [1030, 583] on img at bounding box center [1009, 589] width 466 height 350
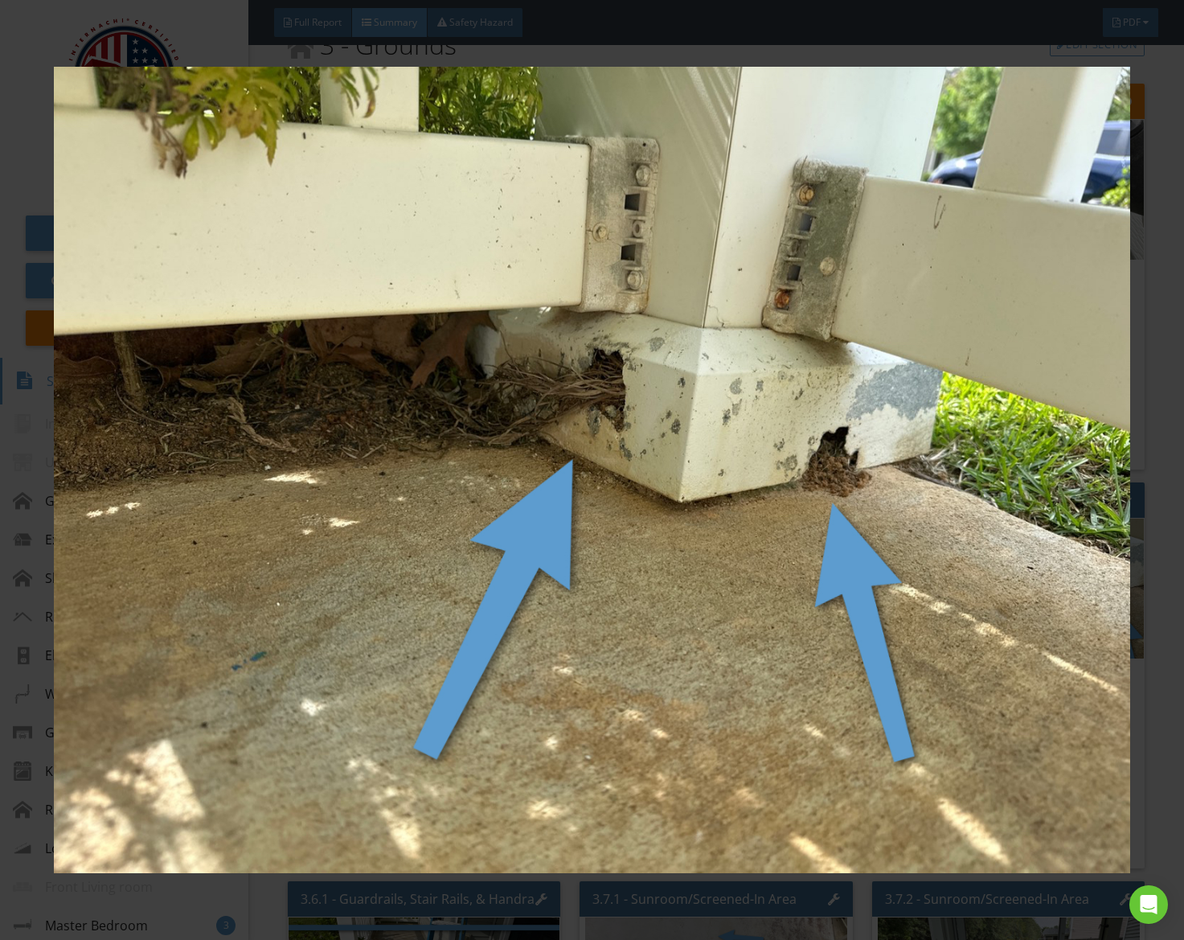
click at [882, 551] on img at bounding box center [592, 470] width 1076 height 844
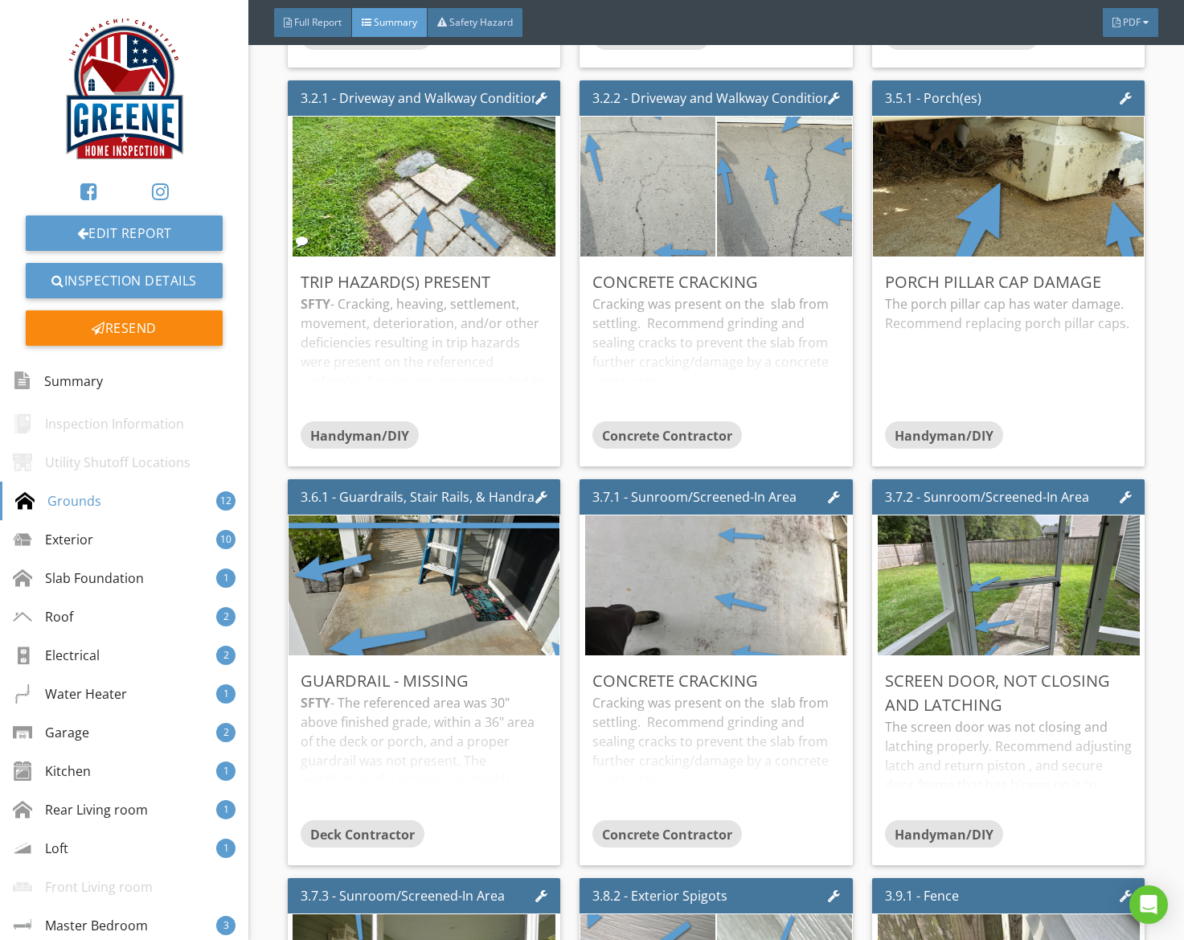
scroll to position [789, 0]
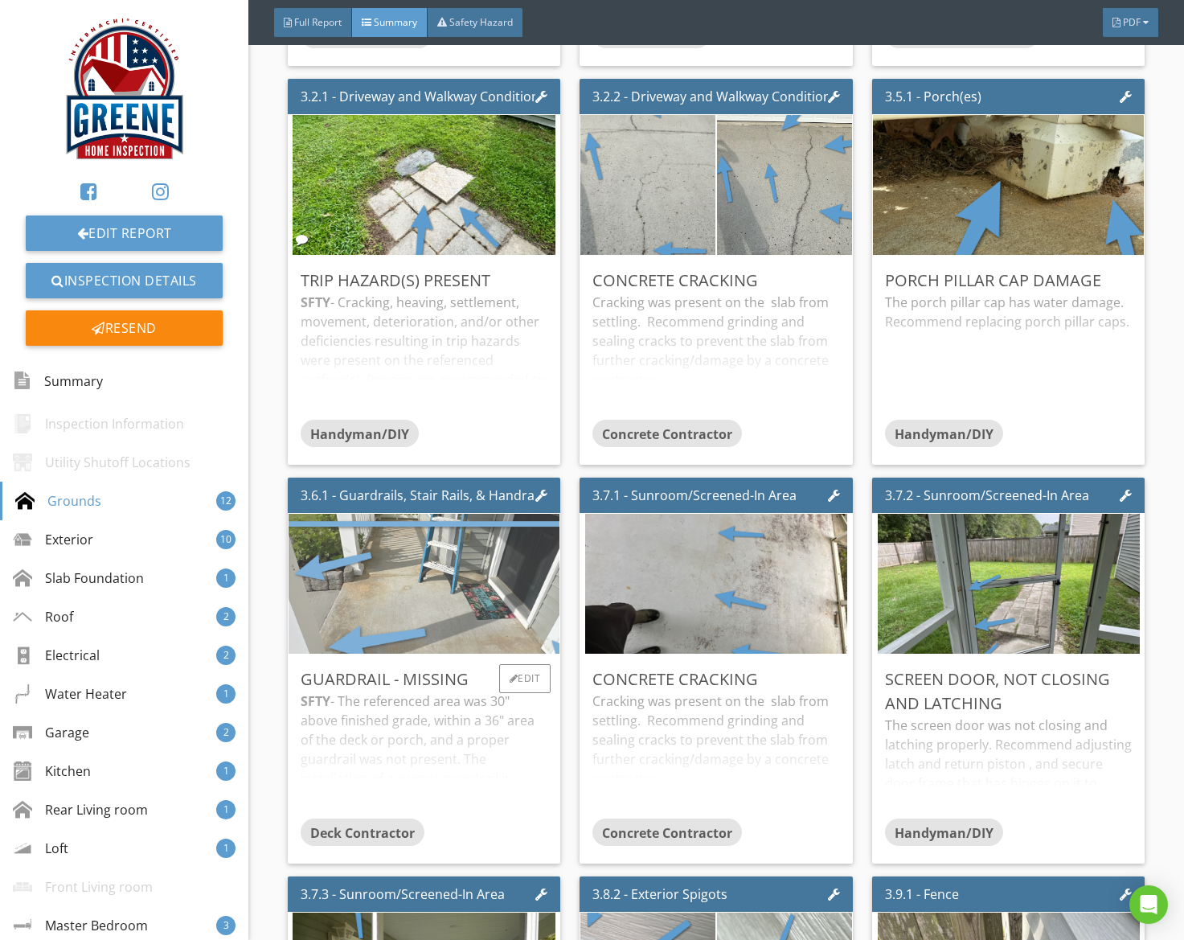
click at [403, 608] on img at bounding box center [424, 584] width 466 height 350
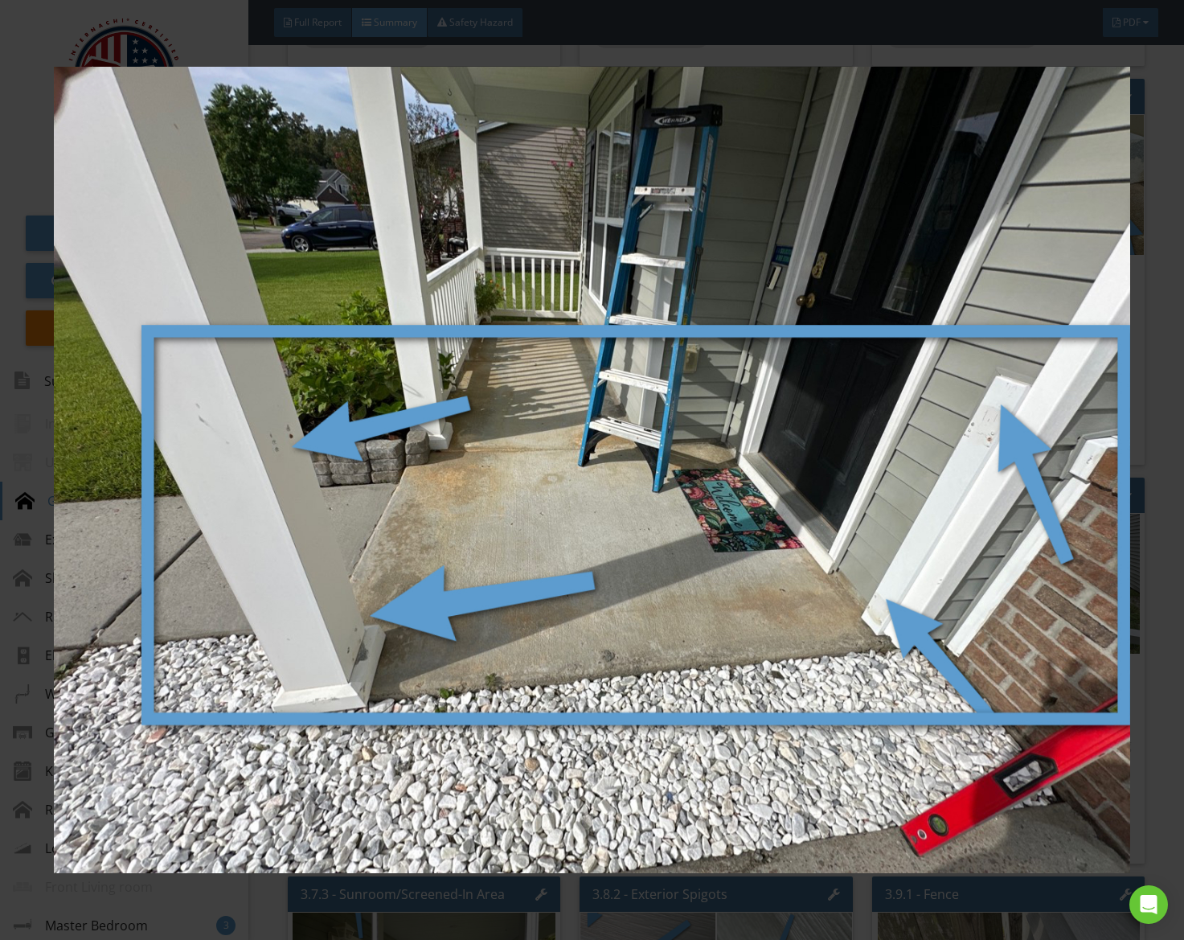
click at [891, 645] on img at bounding box center [592, 470] width 1076 height 844
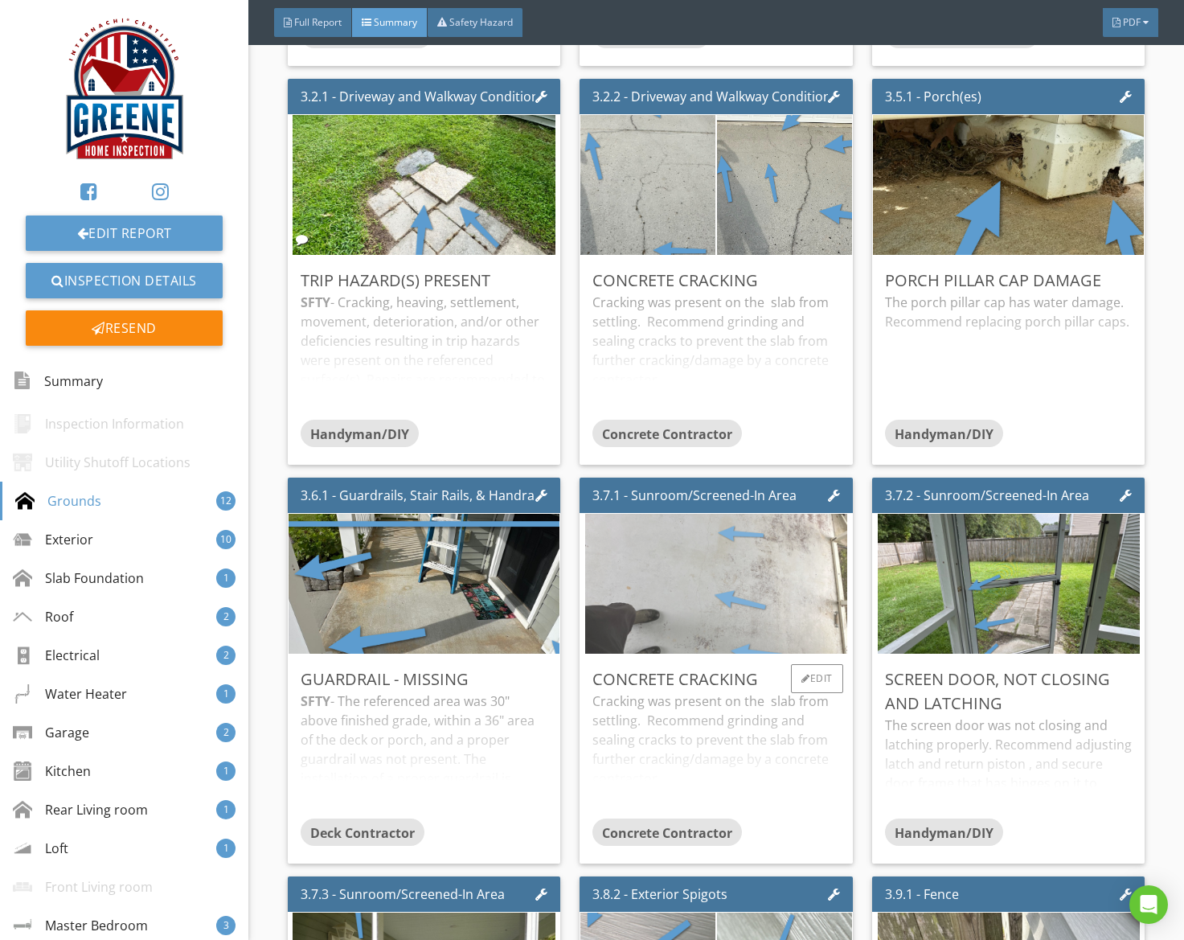
click at [802, 623] on img at bounding box center [716, 584] width 262 height 350
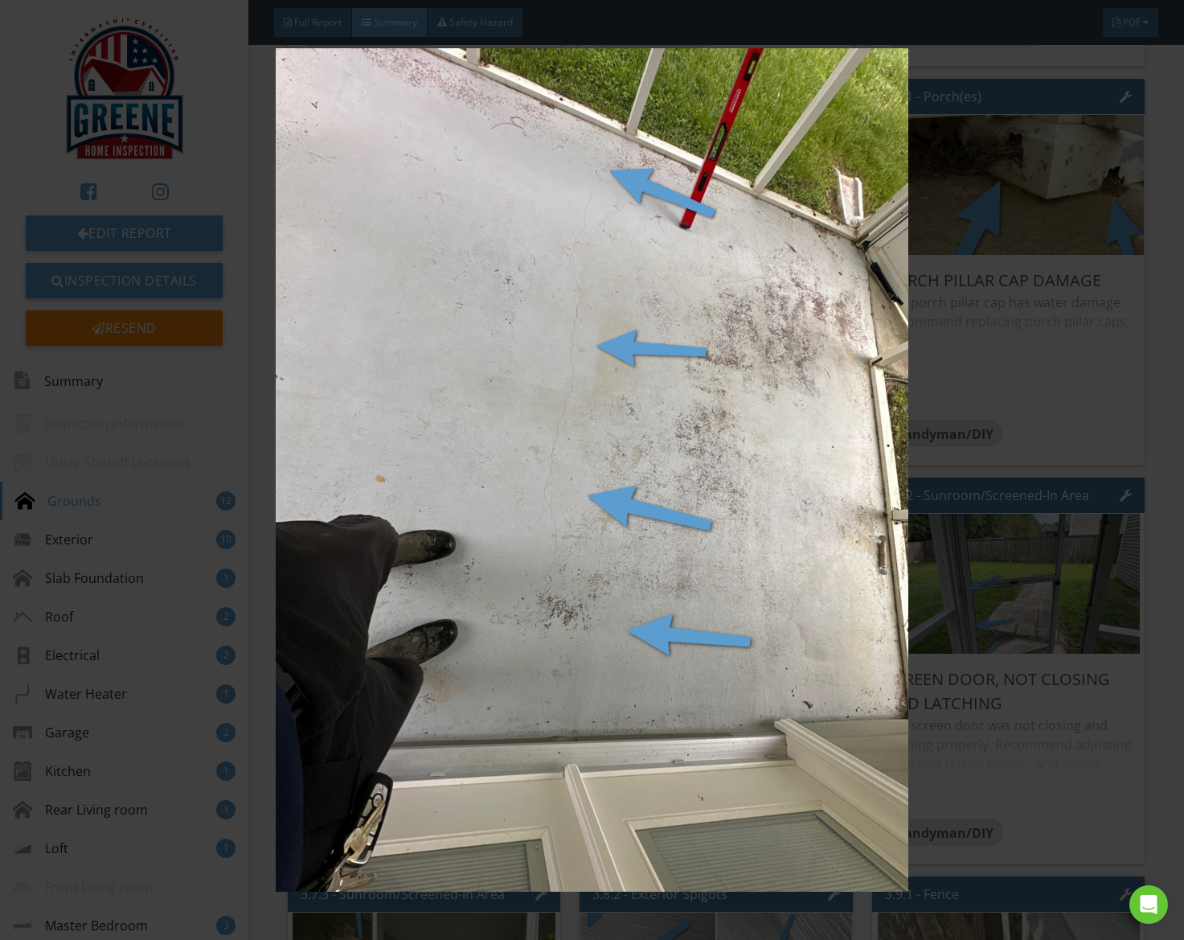
click at [802, 623] on img at bounding box center [592, 470] width 1076 height 844
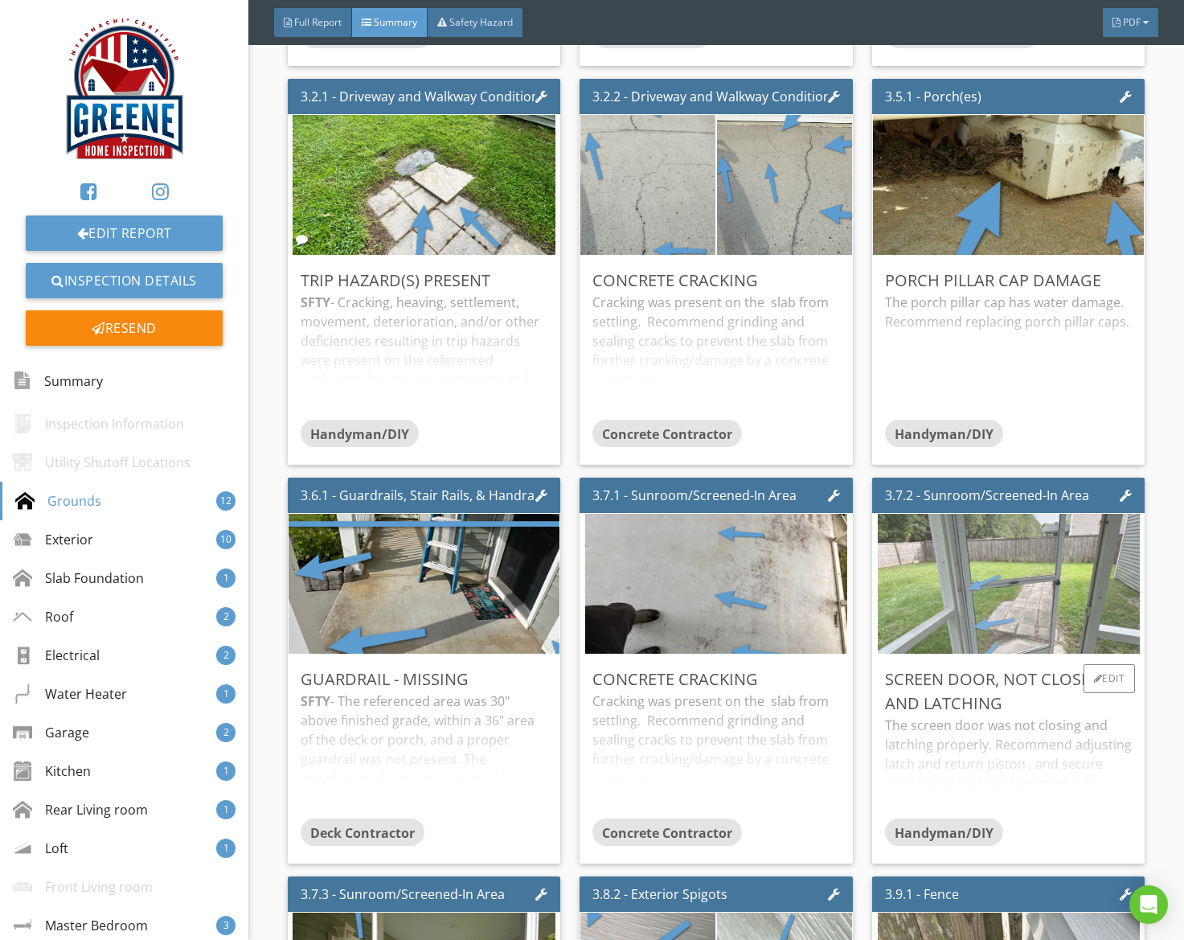
click at [1021, 605] on img at bounding box center [1009, 584] width 262 height 350
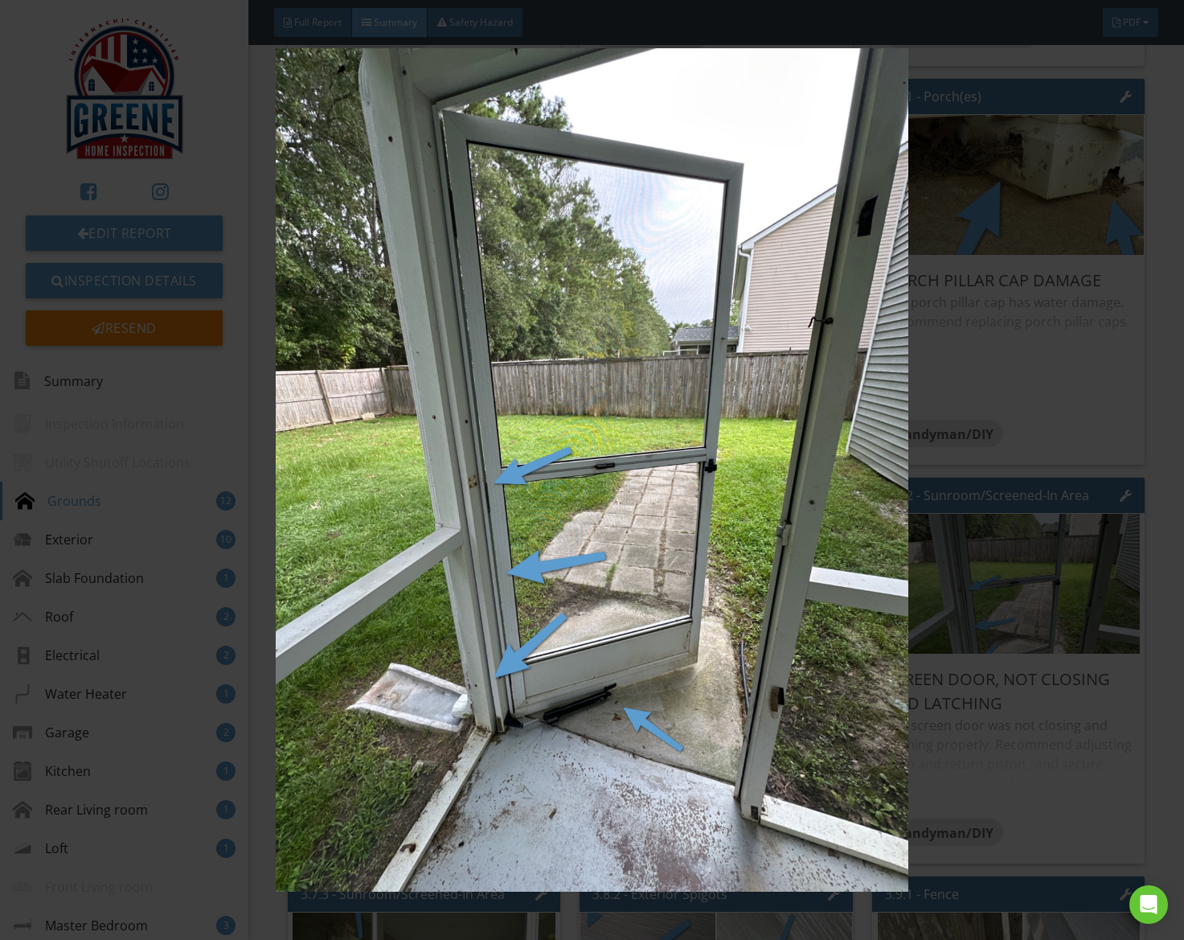
click at [1021, 605] on img at bounding box center [592, 470] width 1076 height 844
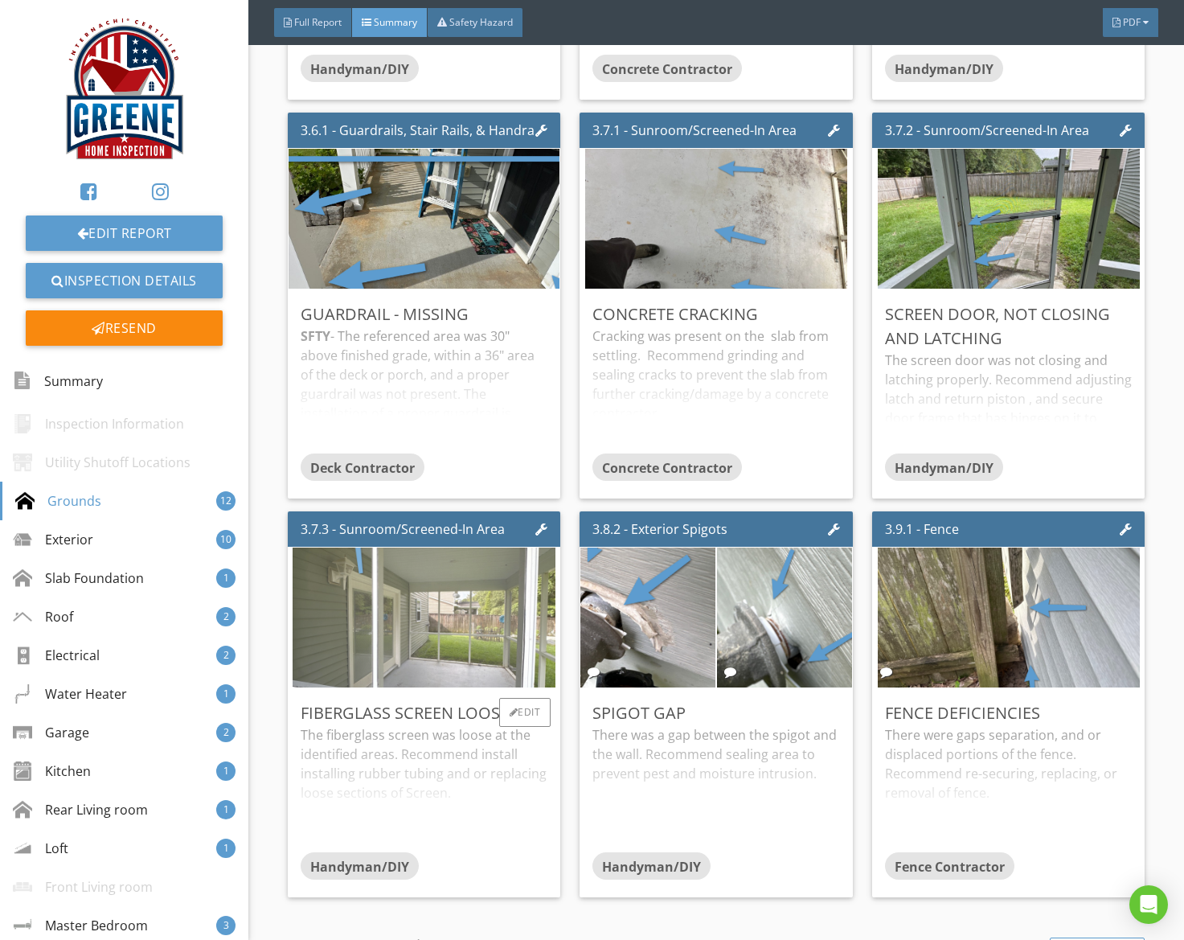
scroll to position [1155, 0]
click at [452, 608] on img at bounding box center [424, 617] width 262 height 350
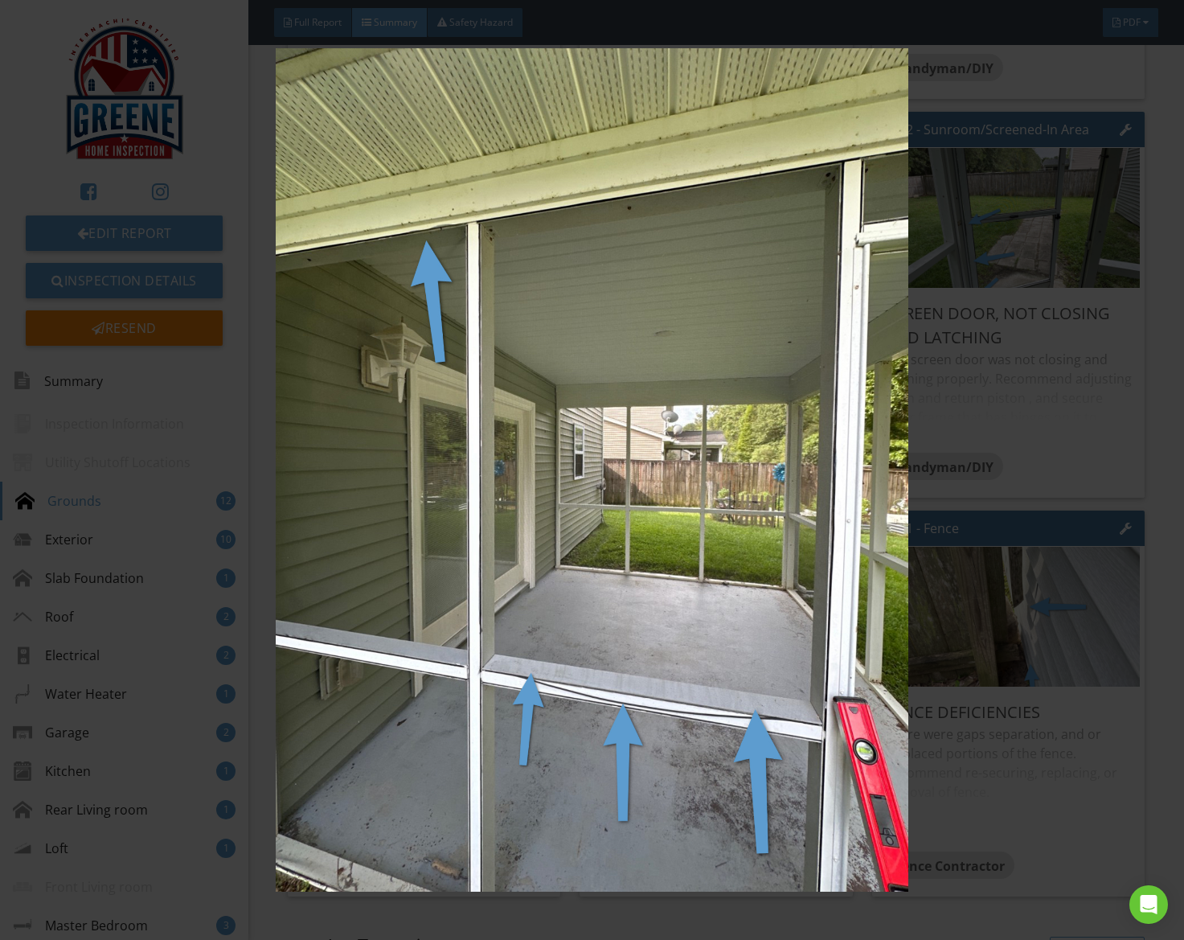
click at [452, 608] on img at bounding box center [592, 470] width 1076 height 844
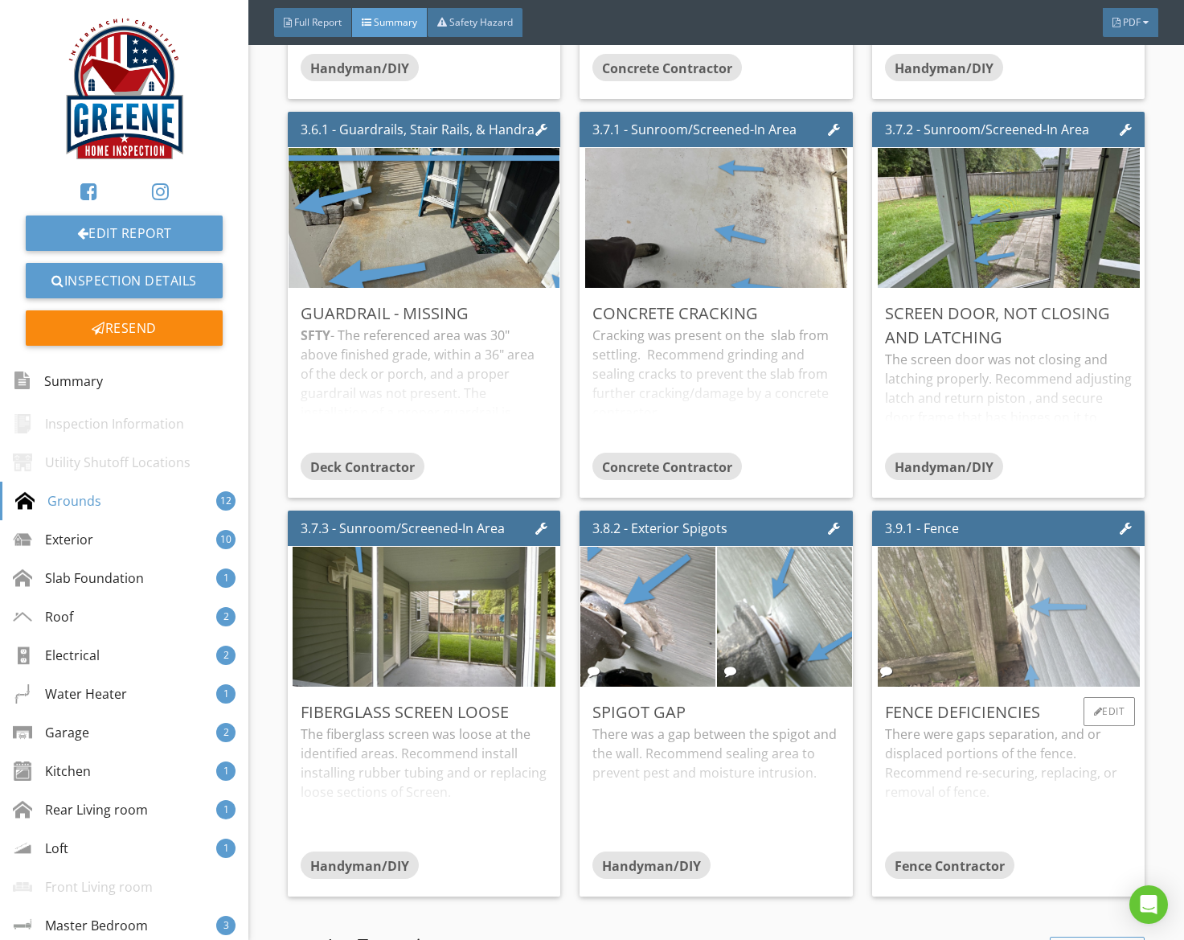
click at [1023, 651] on img at bounding box center [1009, 617] width 262 height 350
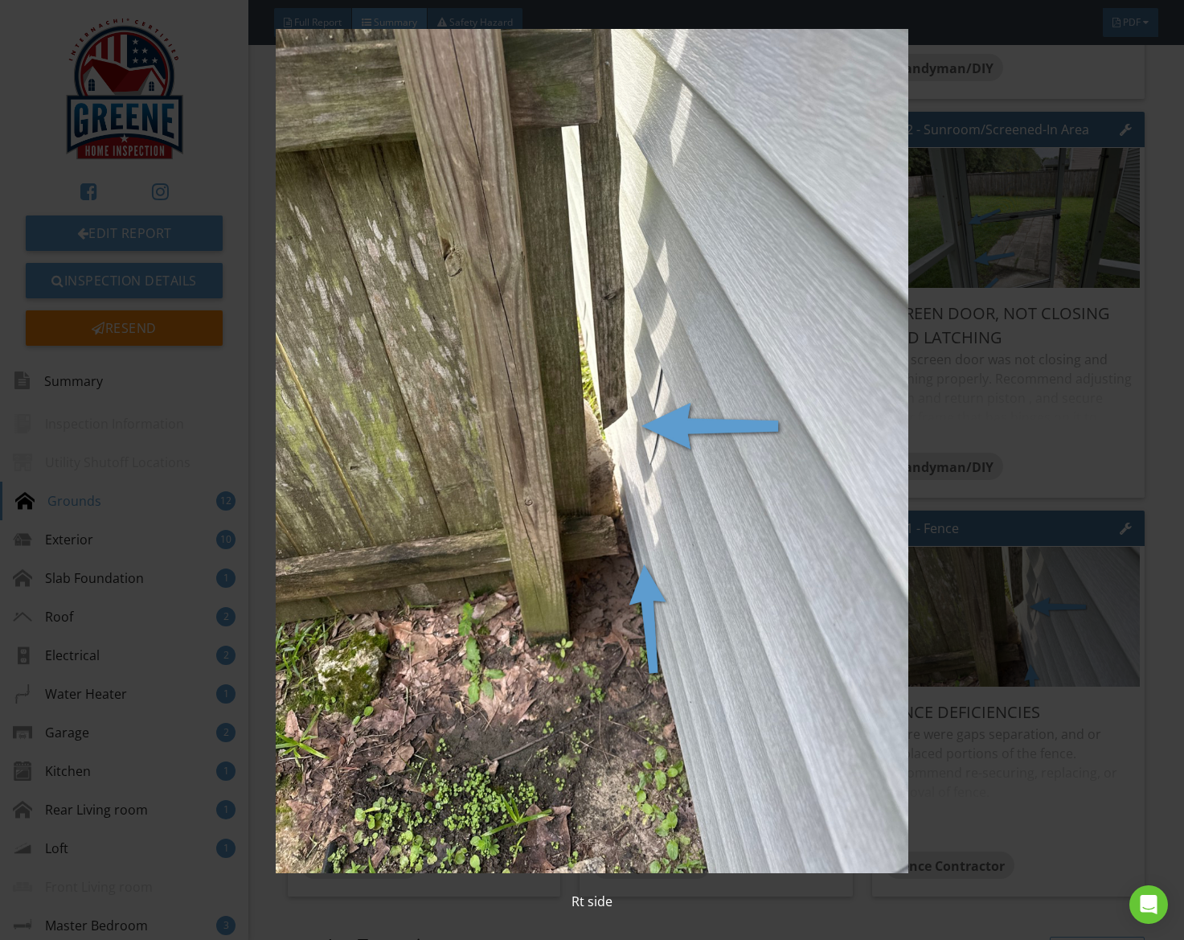
click at [854, 617] on img at bounding box center [592, 451] width 1076 height 844
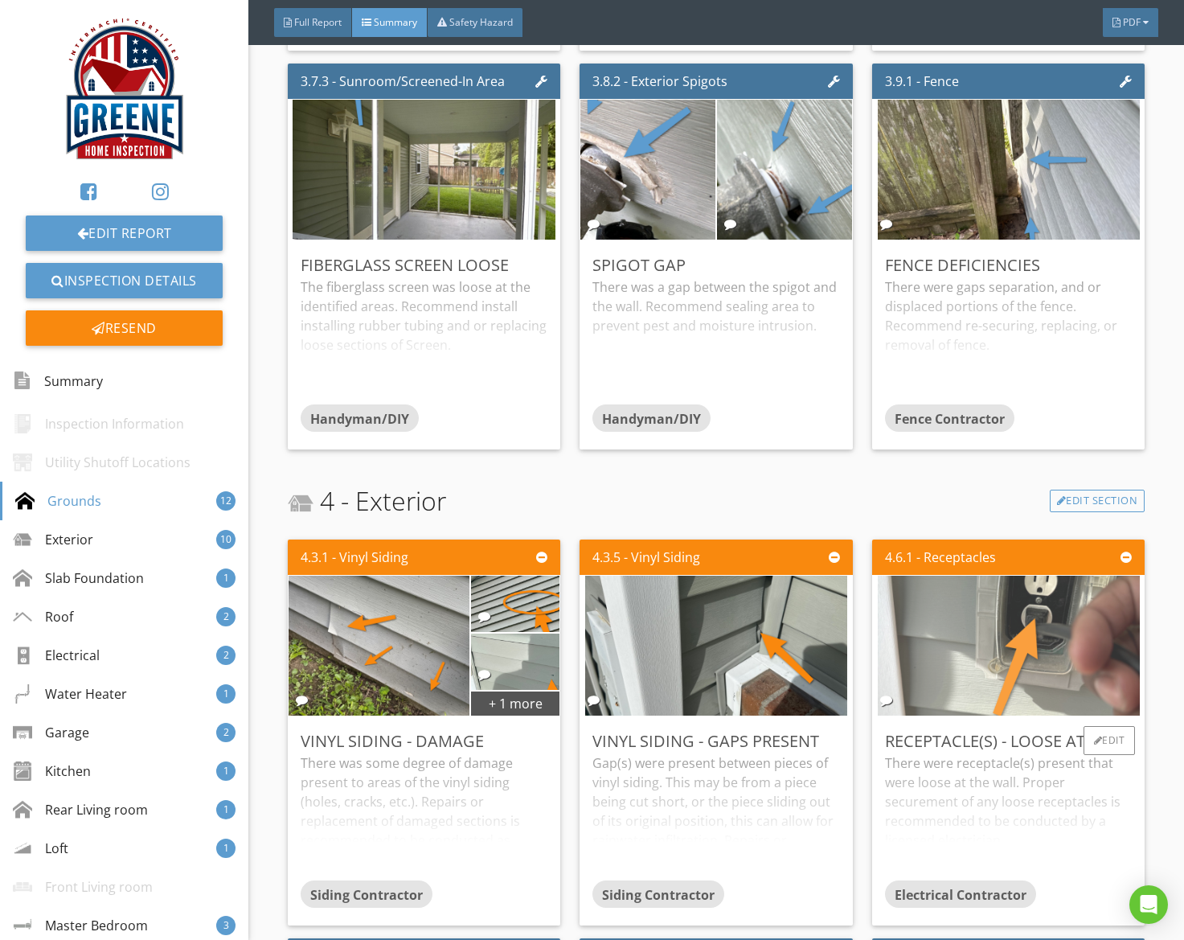
scroll to position [1604, 0]
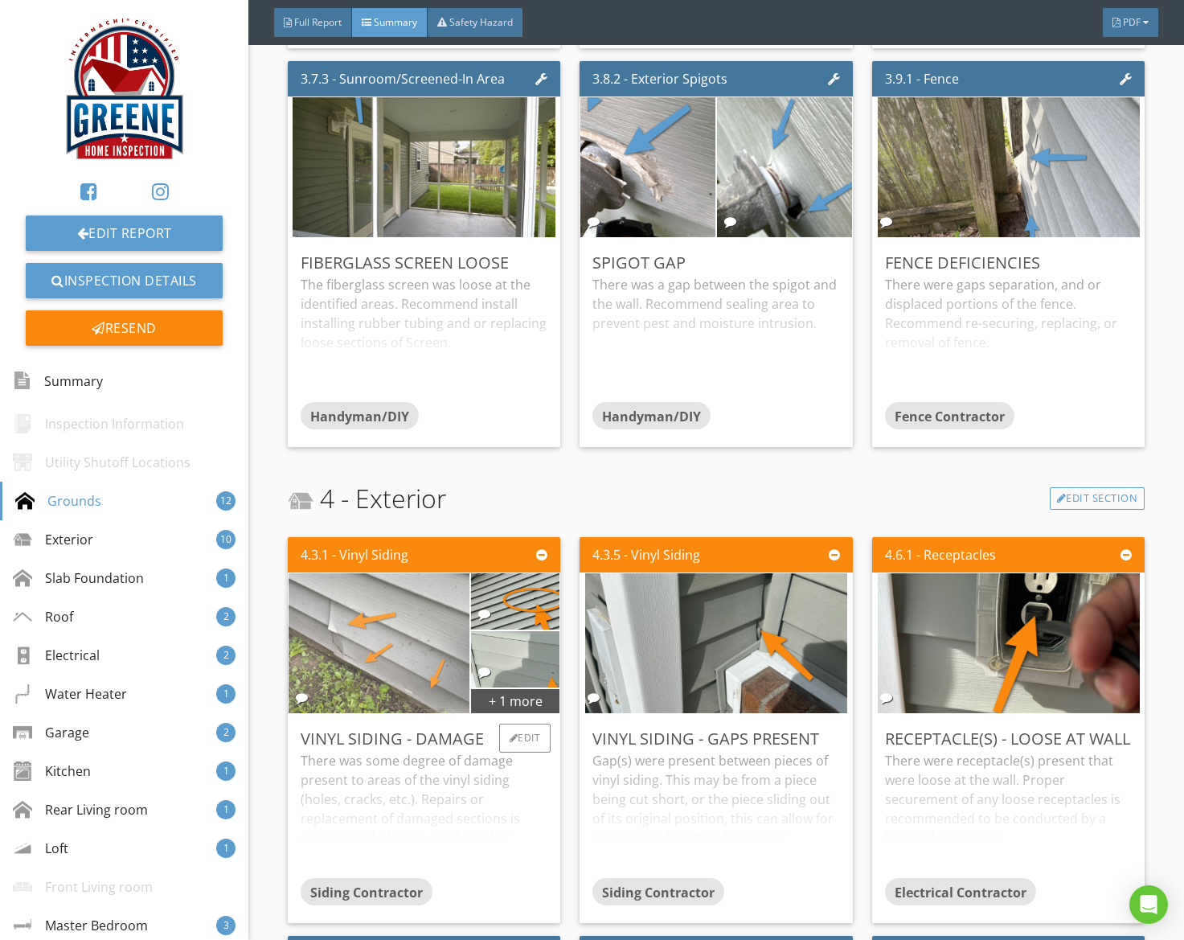
click at [379, 616] on img at bounding box center [379, 644] width 262 height 350
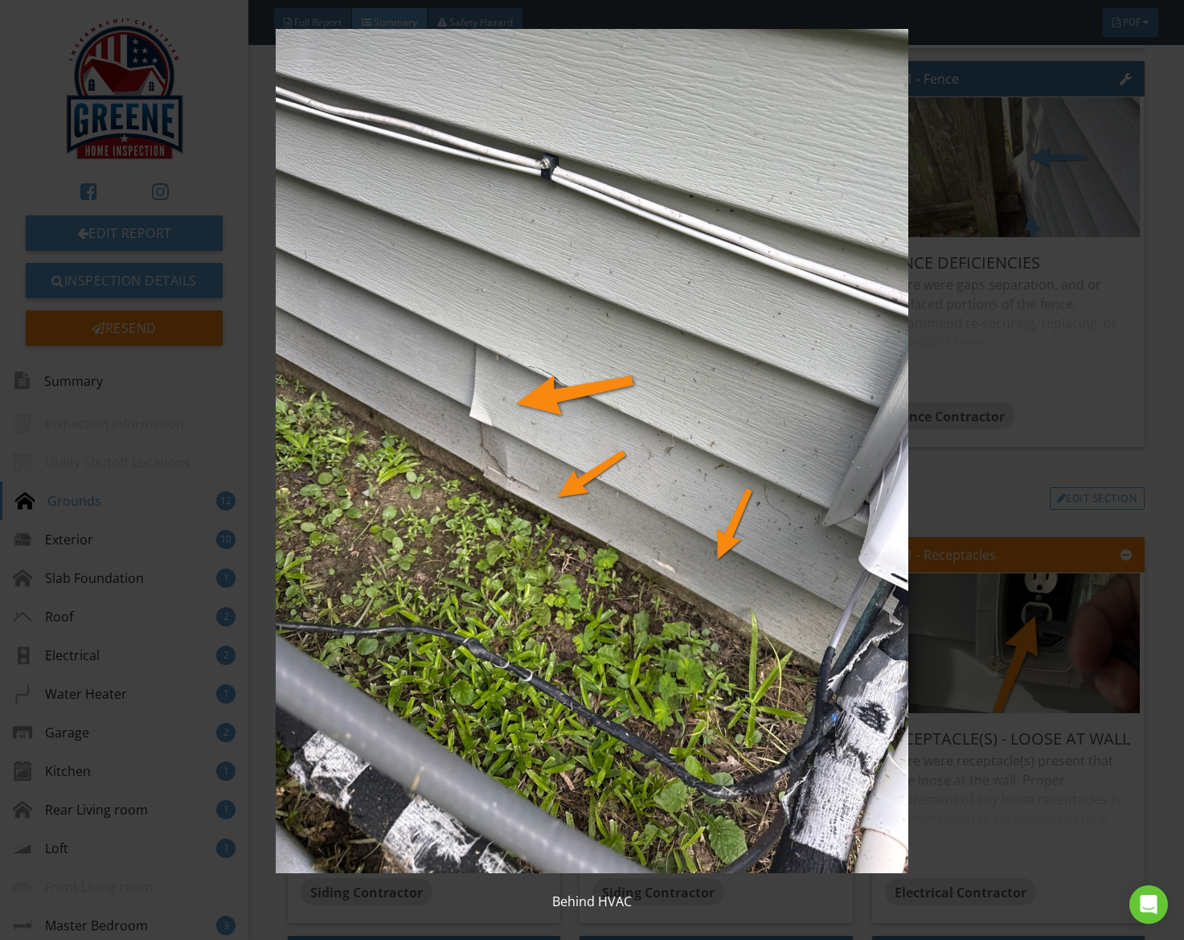
click at [382, 616] on img at bounding box center [592, 451] width 1076 height 844
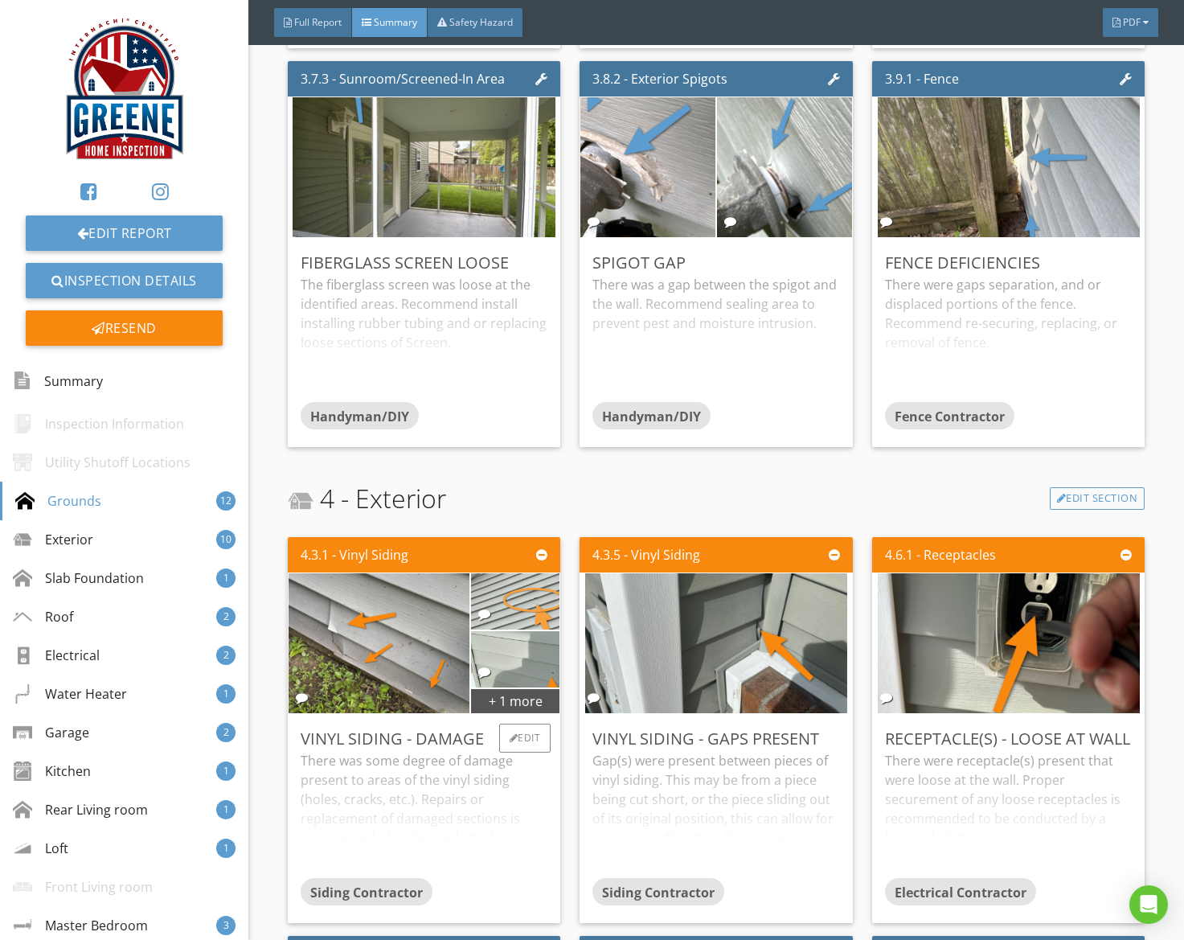
click at [549, 600] on img at bounding box center [514, 601] width 187 height 141
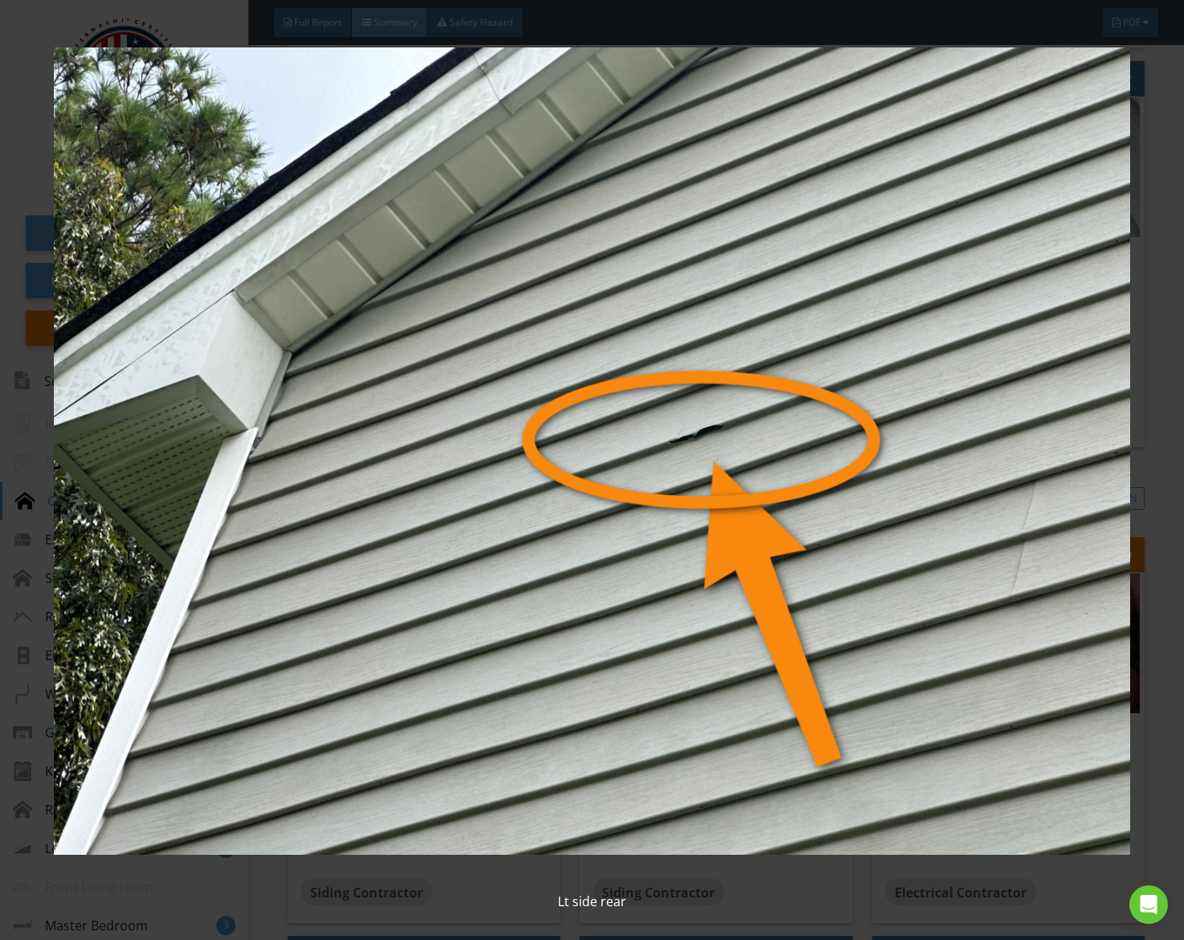
click at [549, 600] on img at bounding box center [592, 451] width 1076 height 844
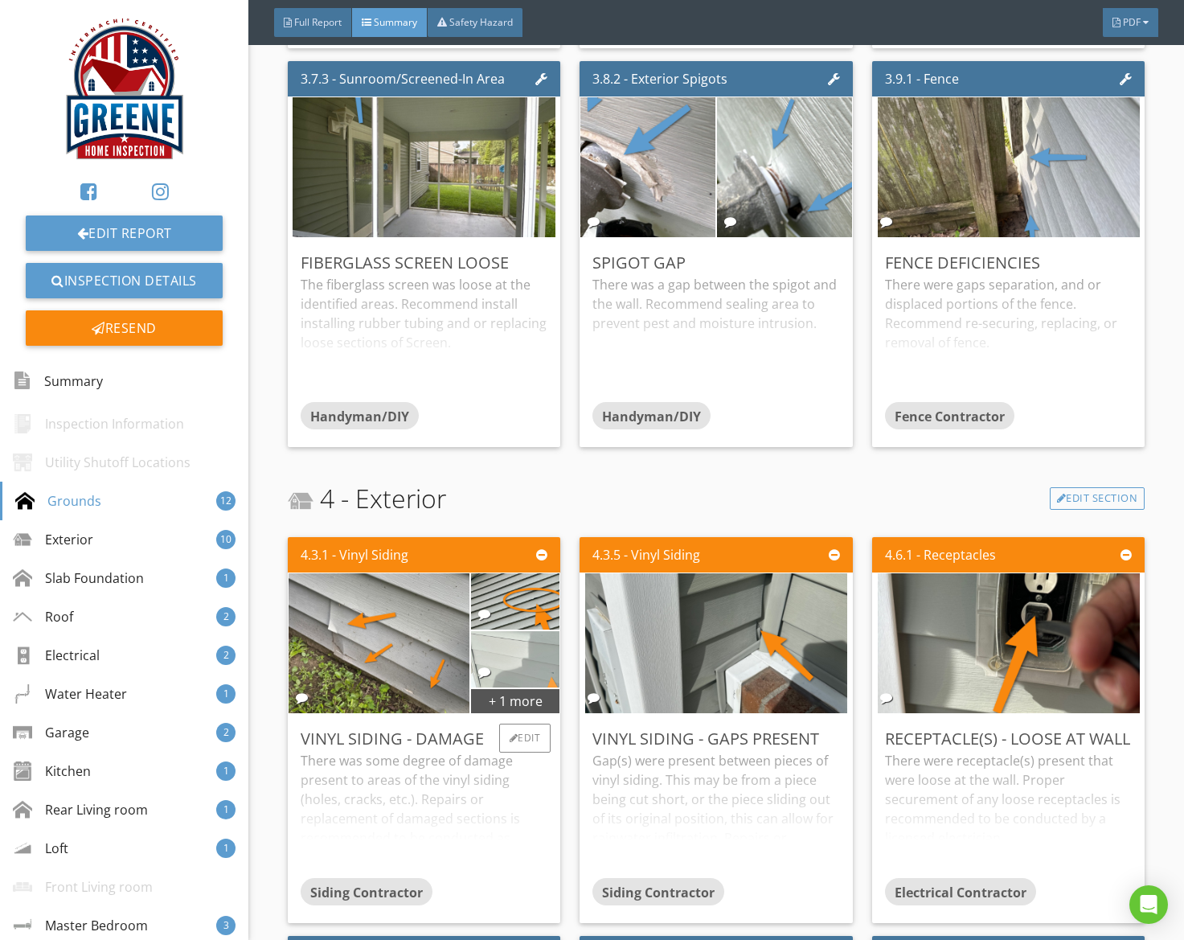
click at [526, 674] on img at bounding box center [514, 659] width 187 height 141
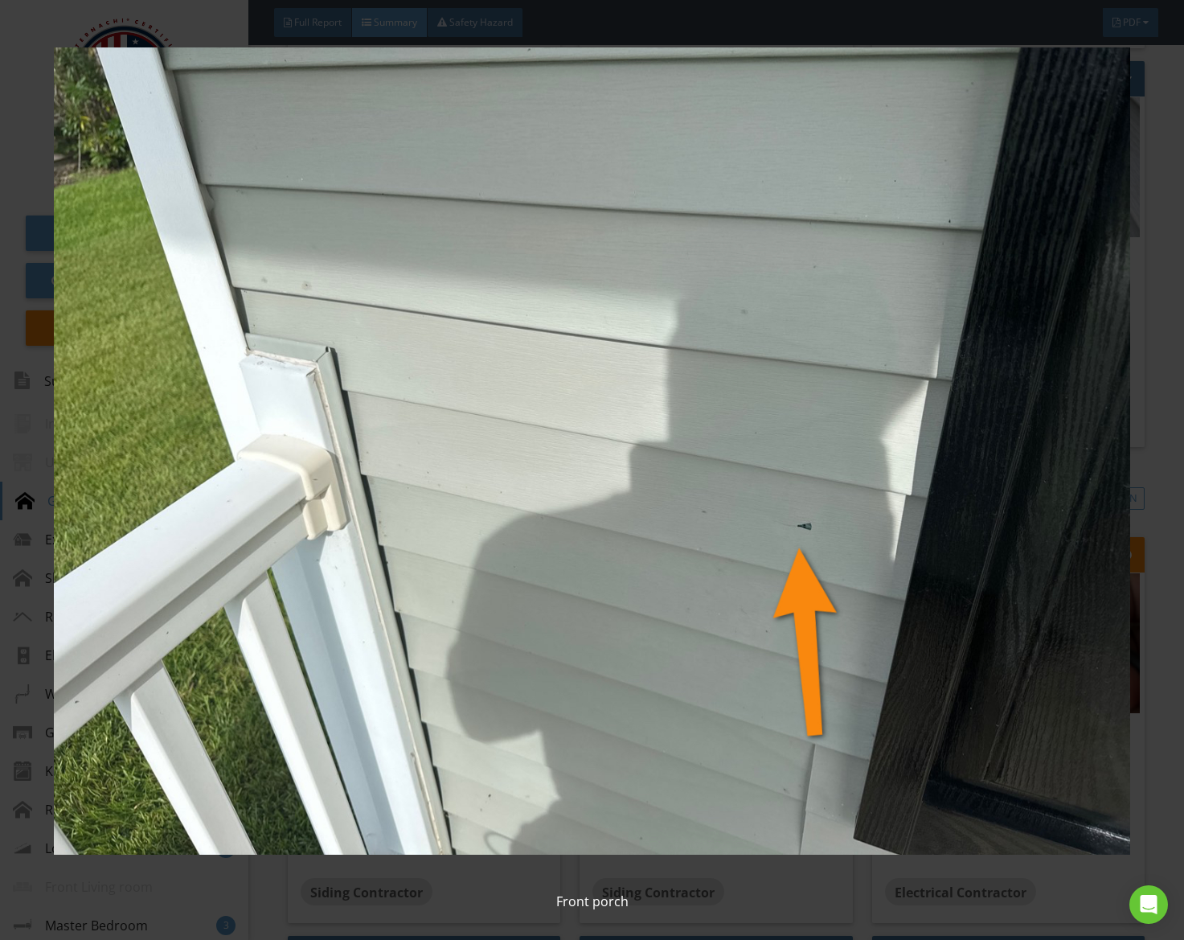
click at [526, 674] on img at bounding box center [592, 451] width 1076 height 844
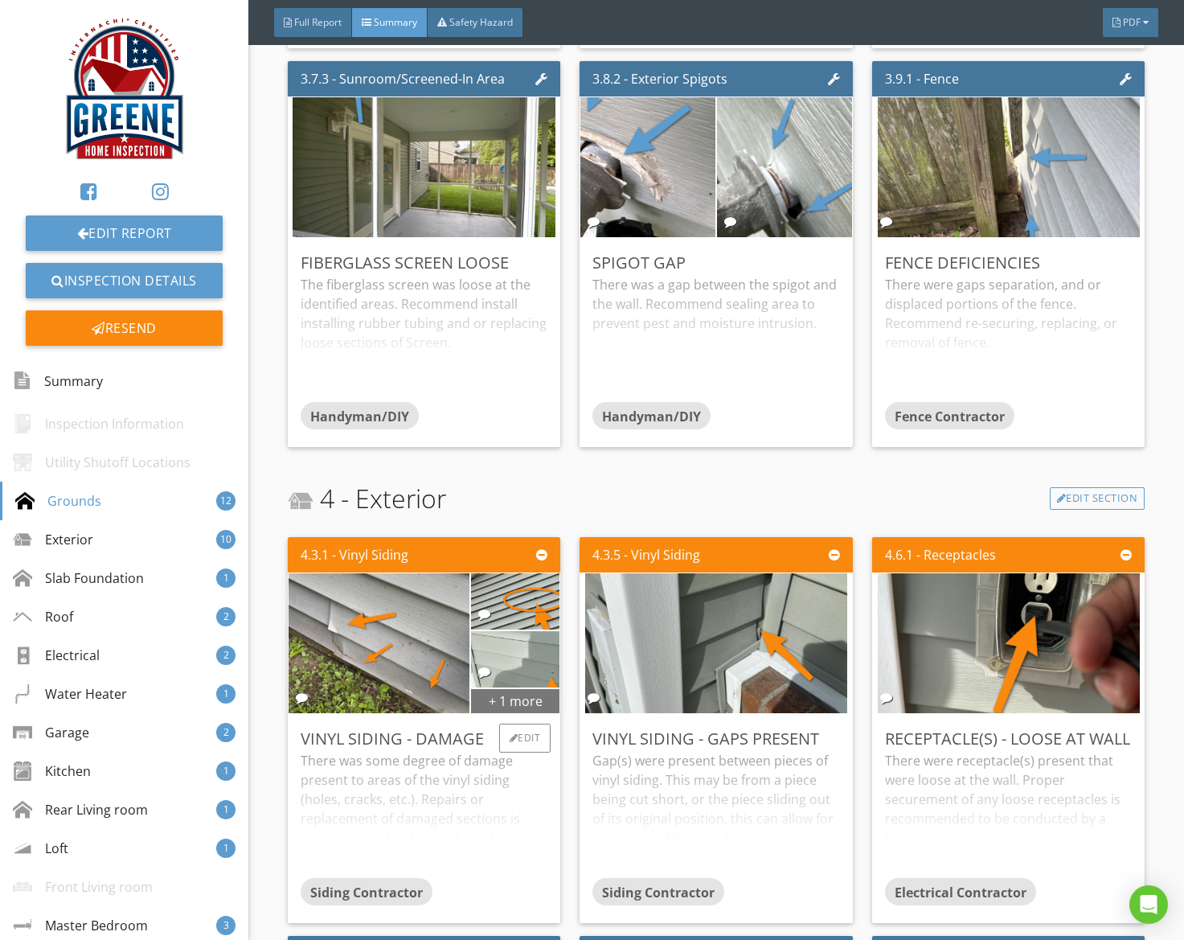
click at [523, 707] on div "+ 1 more" at bounding box center [515, 700] width 89 height 26
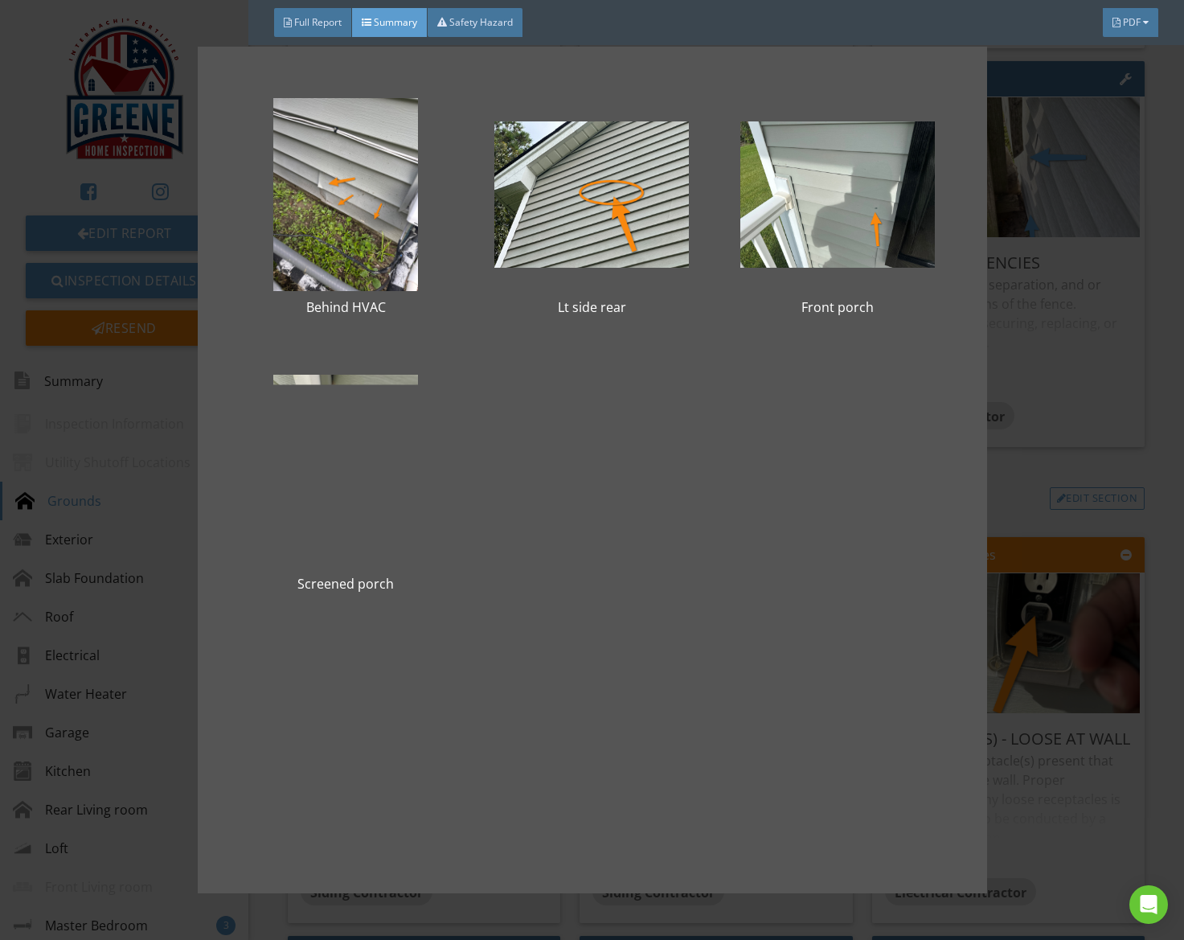
click at [523, 707] on div "Behind HVAC Lt side rear Front porch Screened porch" at bounding box center [592, 469] width 738 height 794
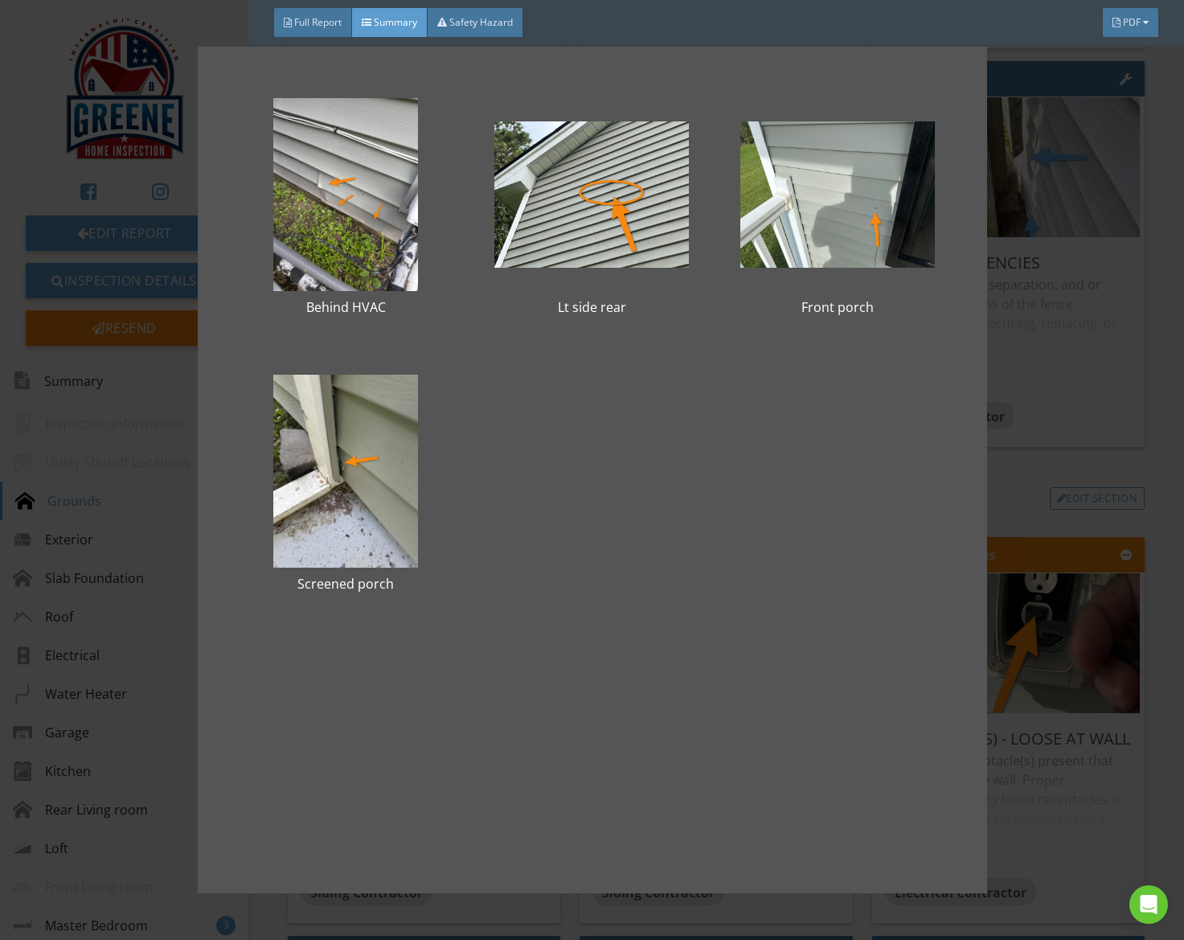
click at [1007, 498] on div "Behind HVAC Lt side rear Front porch Screened porch" at bounding box center [592, 470] width 1184 height 940
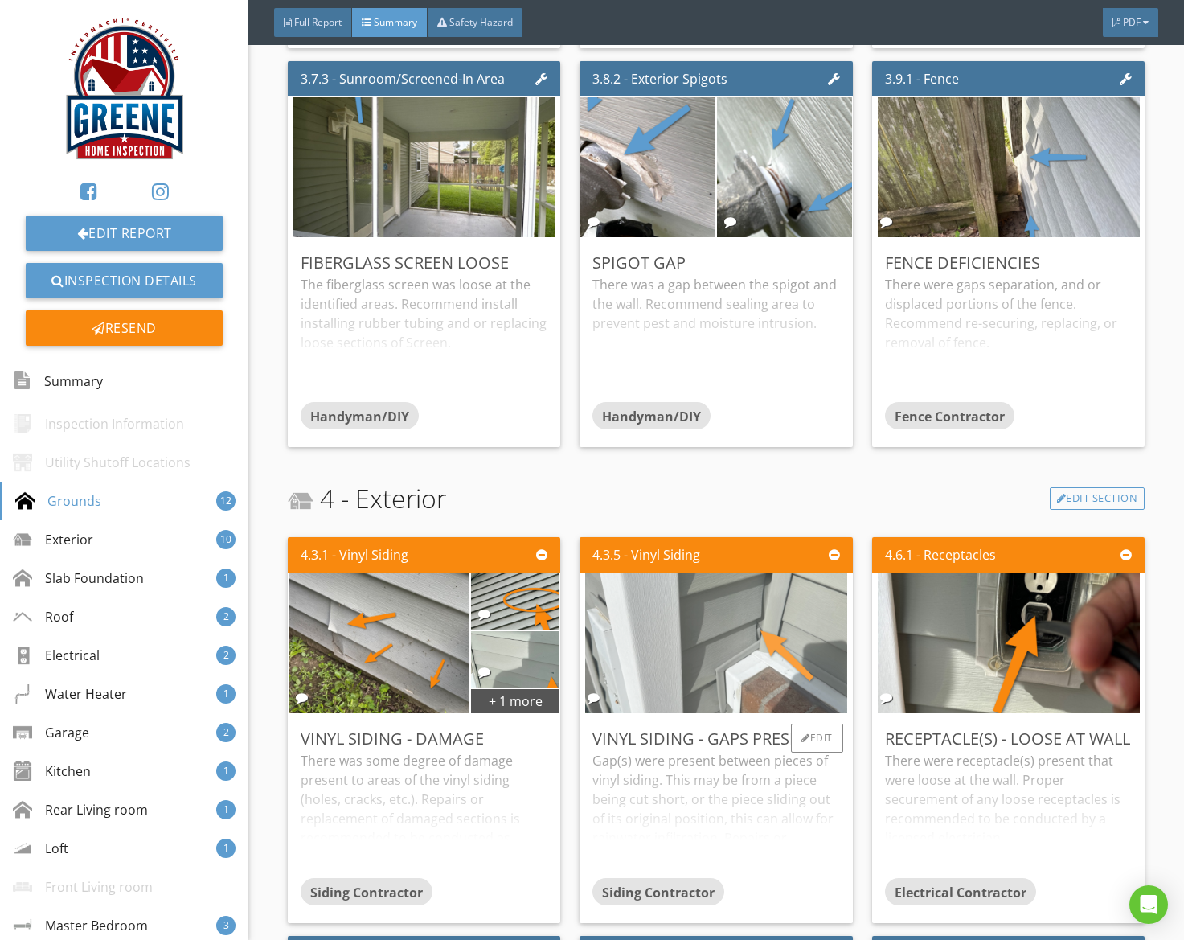
click at [795, 661] on img at bounding box center [716, 644] width 262 height 350
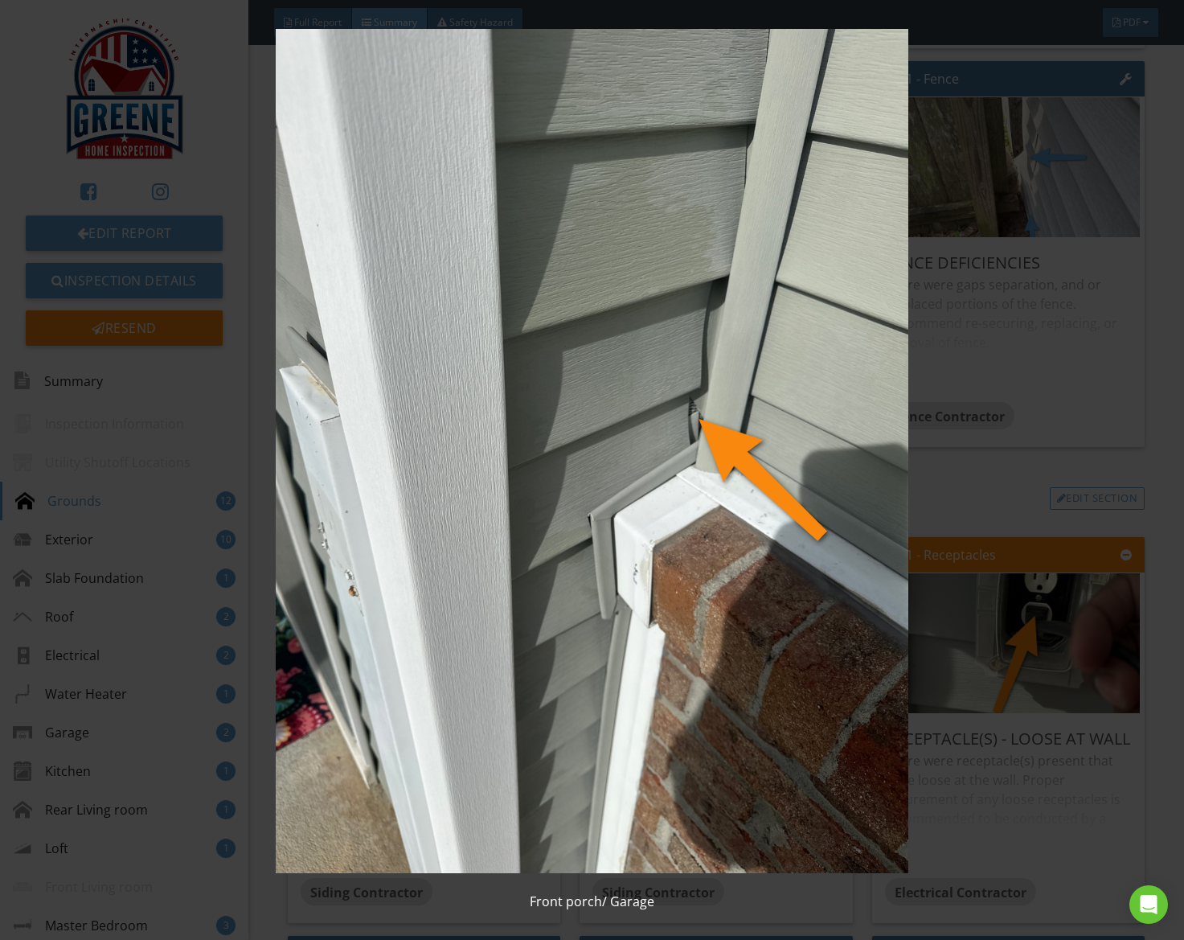
click at [794, 661] on img at bounding box center [592, 451] width 1076 height 844
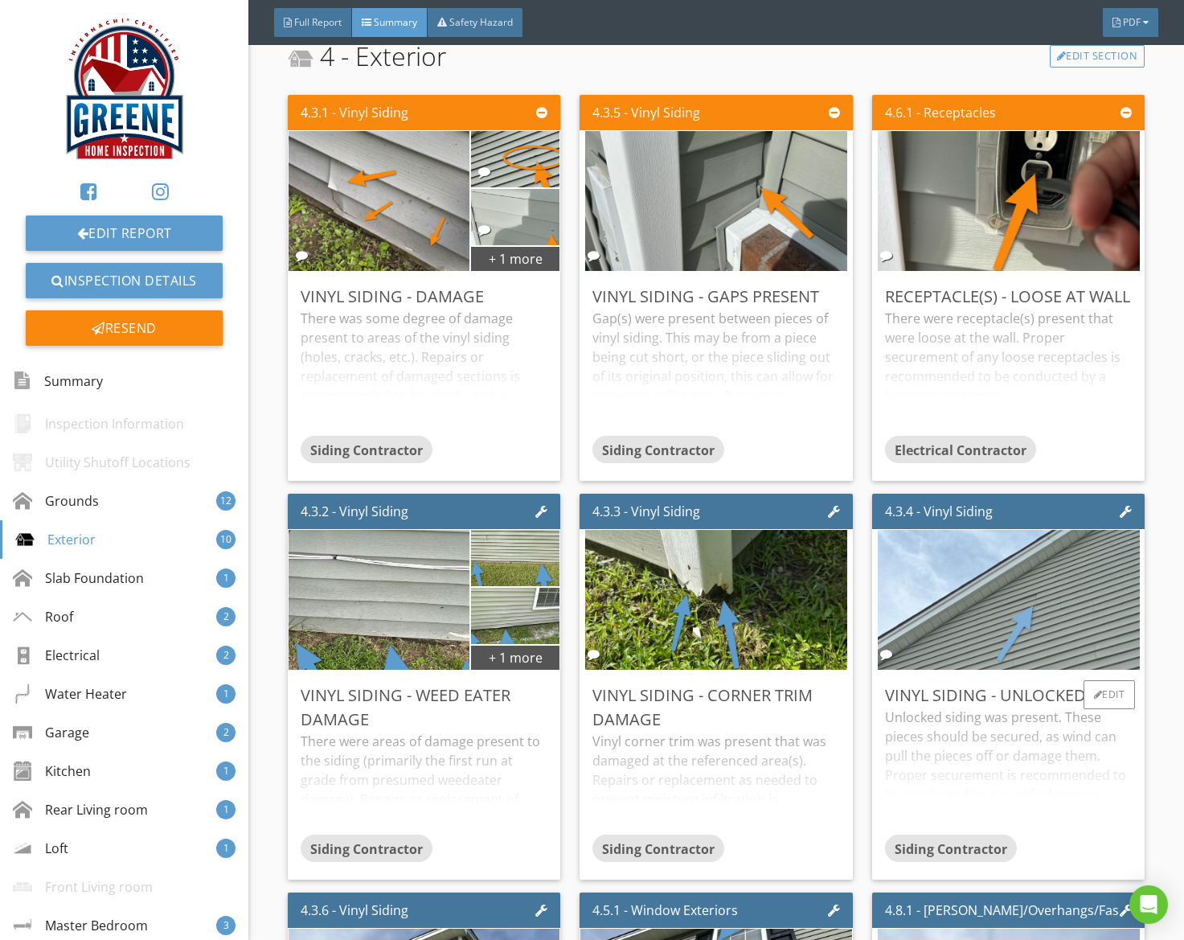
scroll to position [2047, 0]
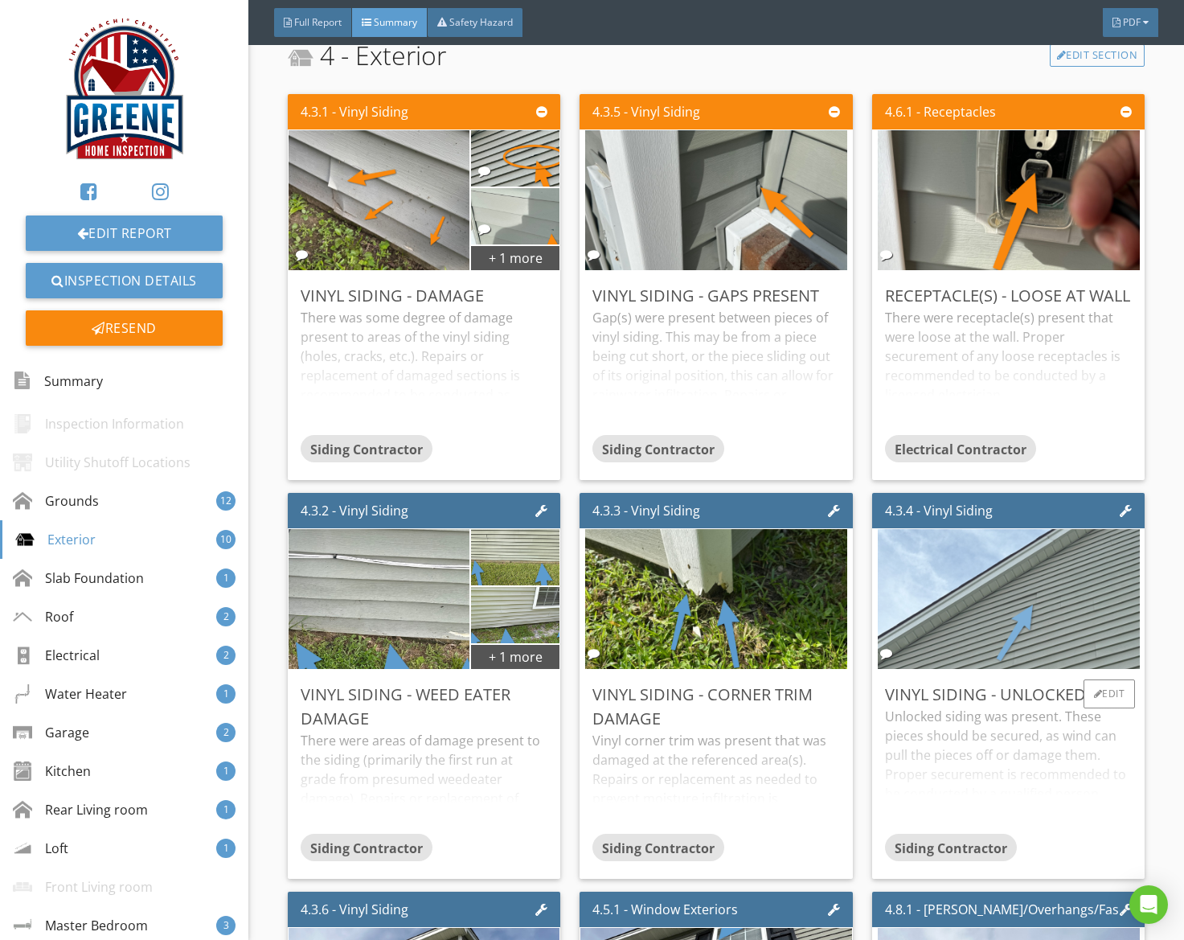
click at [973, 624] on img at bounding box center [1009, 599] width 262 height 350
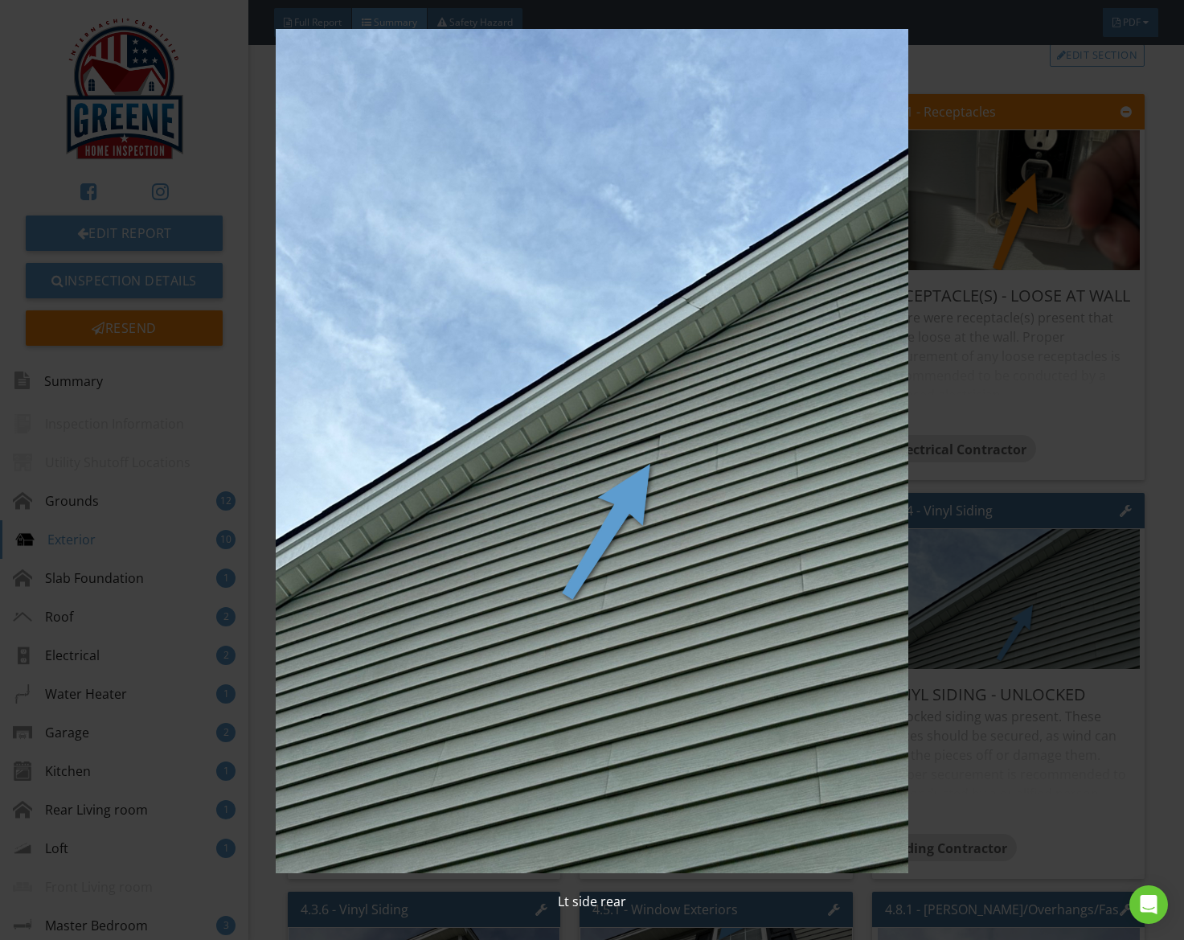
click at [826, 613] on img at bounding box center [592, 451] width 1076 height 844
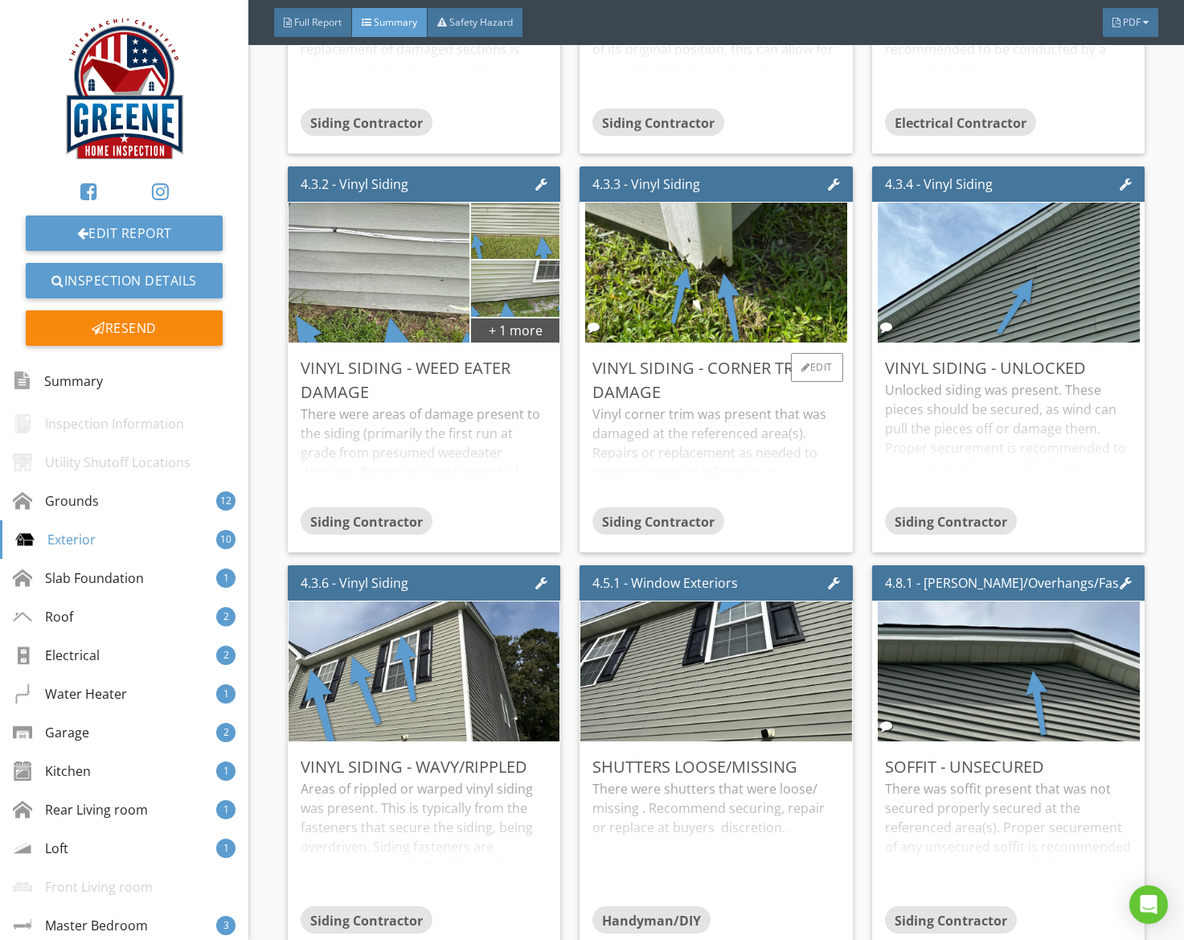
scroll to position [2376, 0]
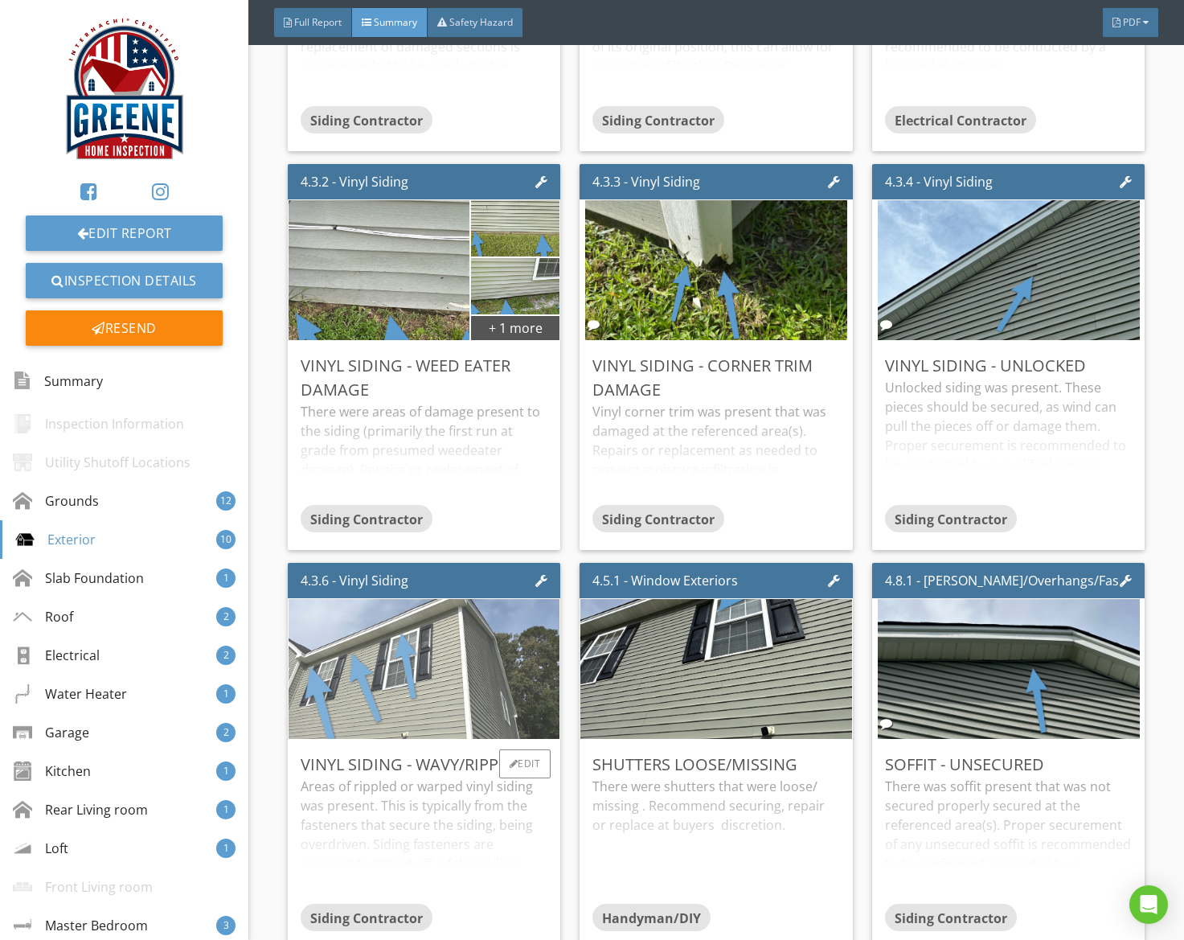
click at [349, 633] on img at bounding box center [424, 669] width 466 height 350
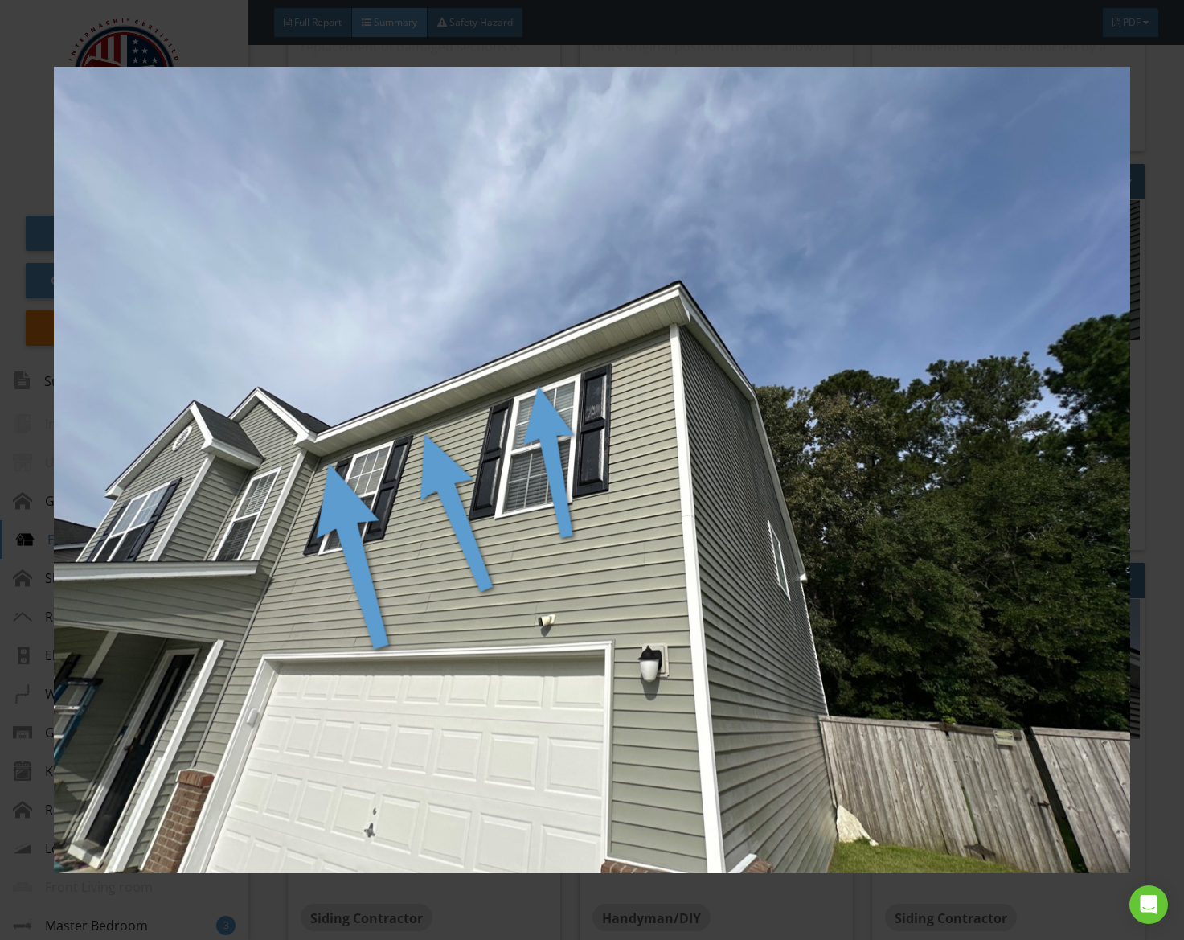
click at [351, 633] on img at bounding box center [592, 470] width 1076 height 844
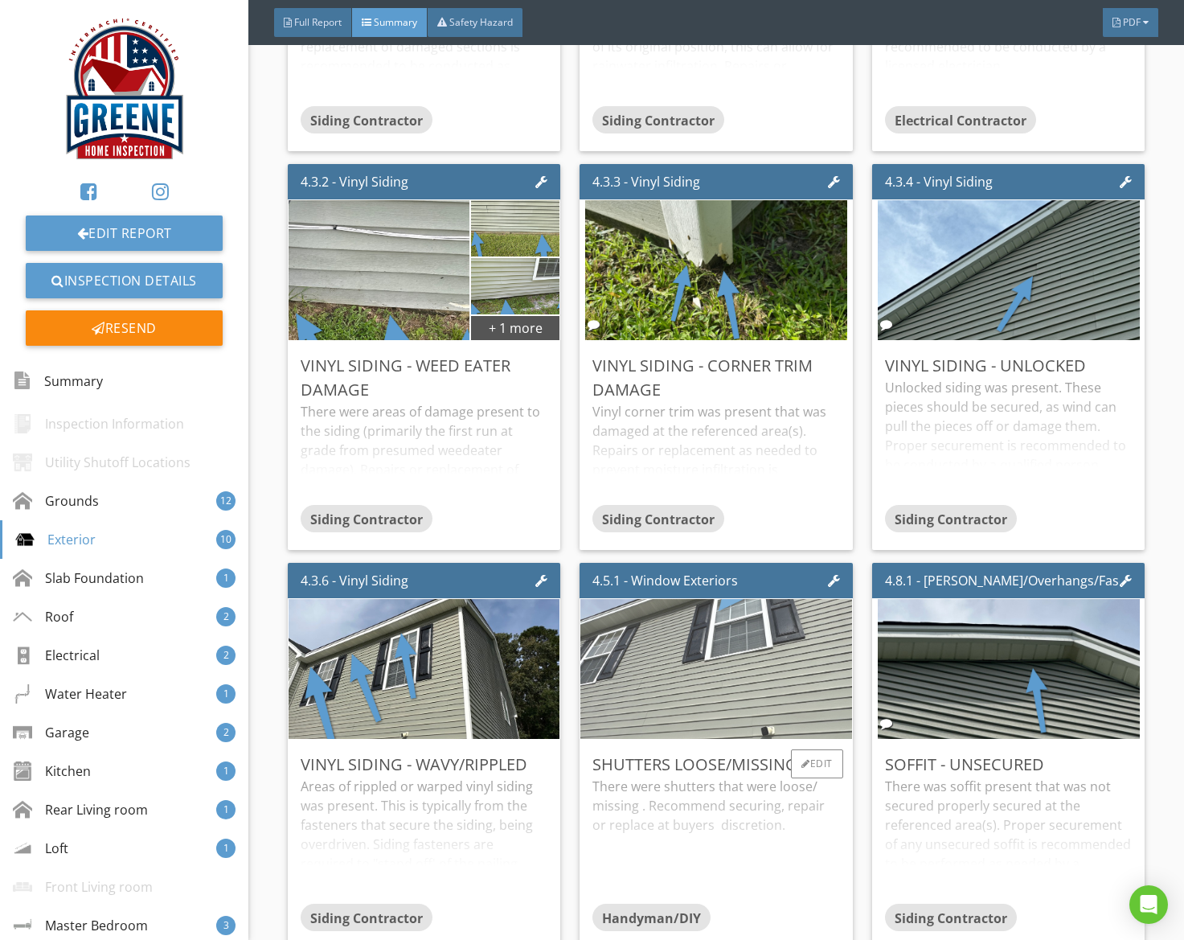
click at [631, 639] on img at bounding box center [716, 669] width 466 height 350
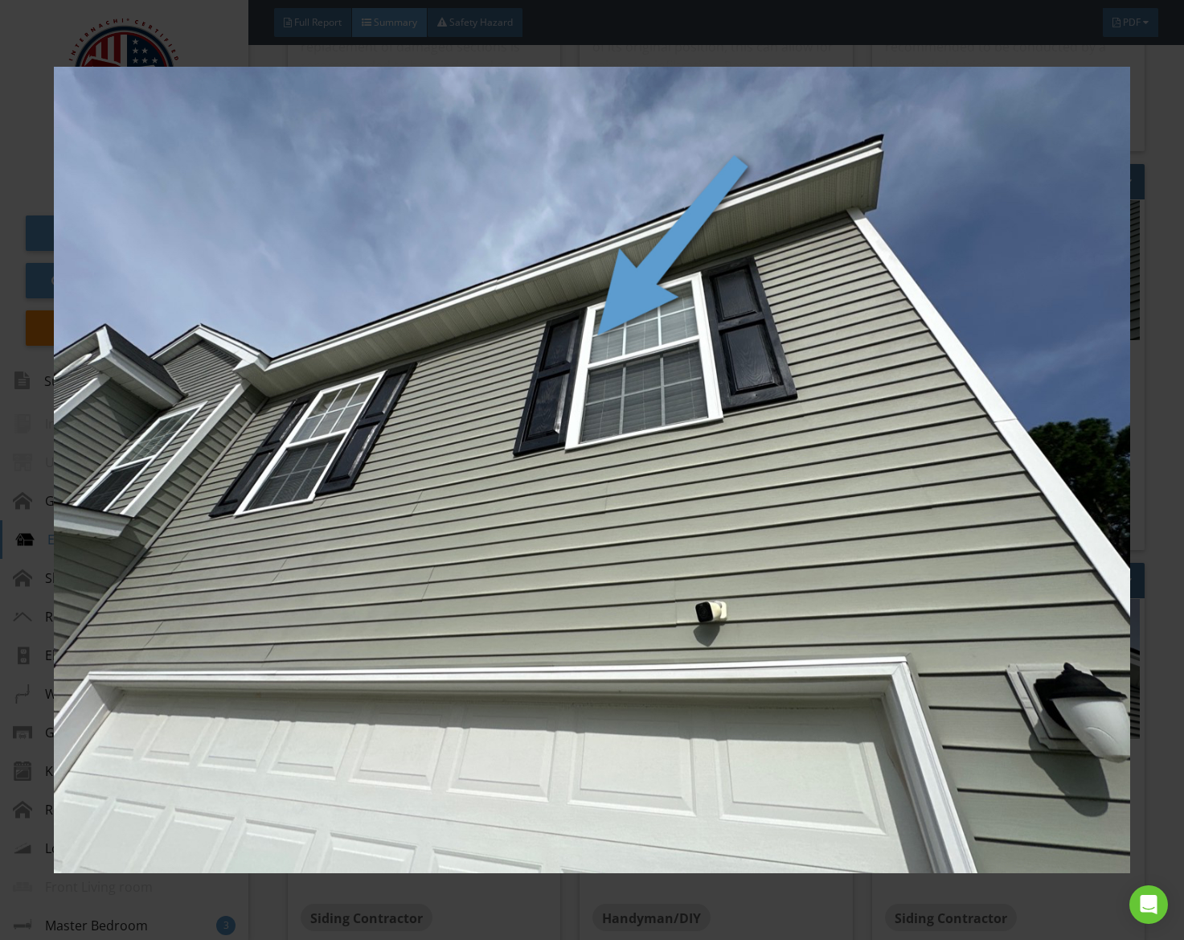
click at [631, 639] on img at bounding box center [592, 470] width 1076 height 844
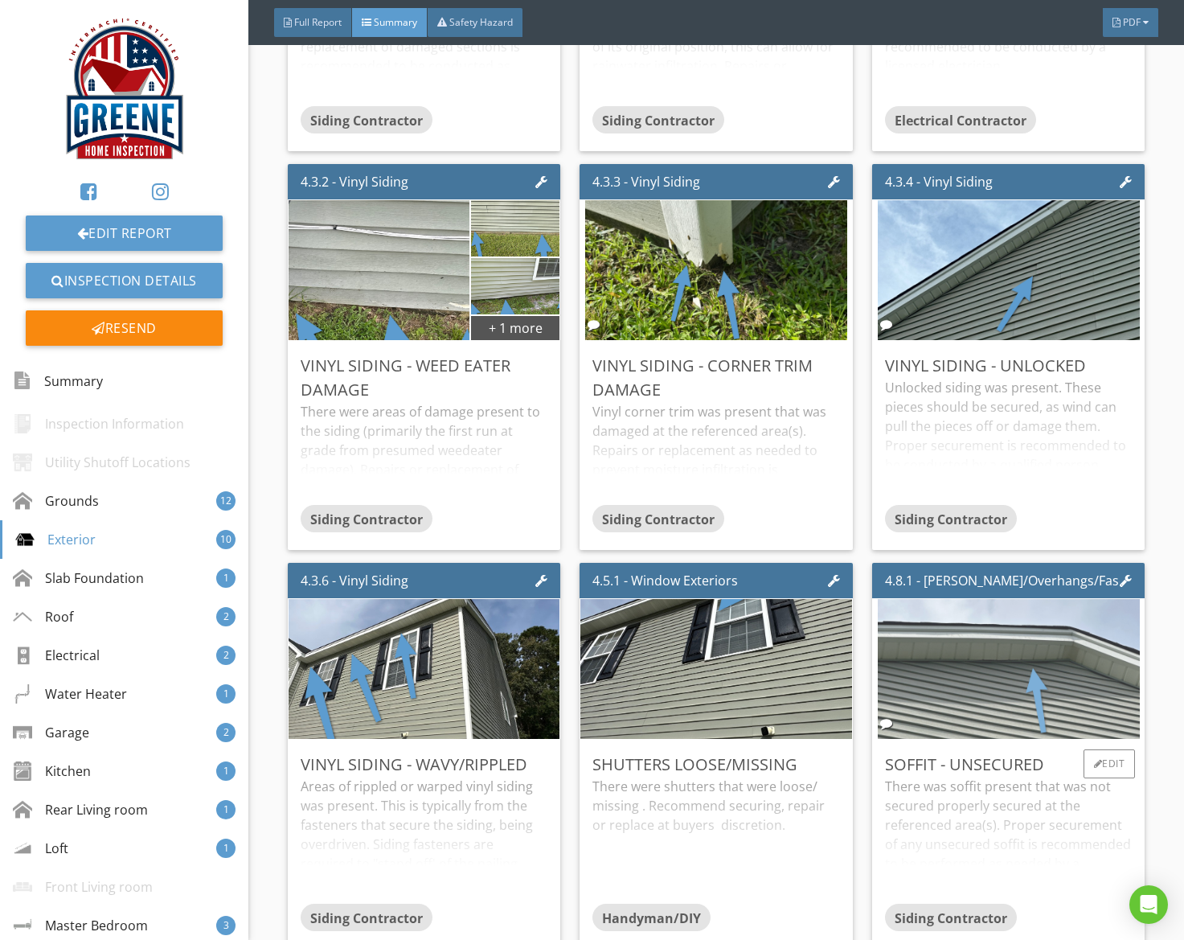
click at [1003, 670] on img at bounding box center [1009, 669] width 262 height 350
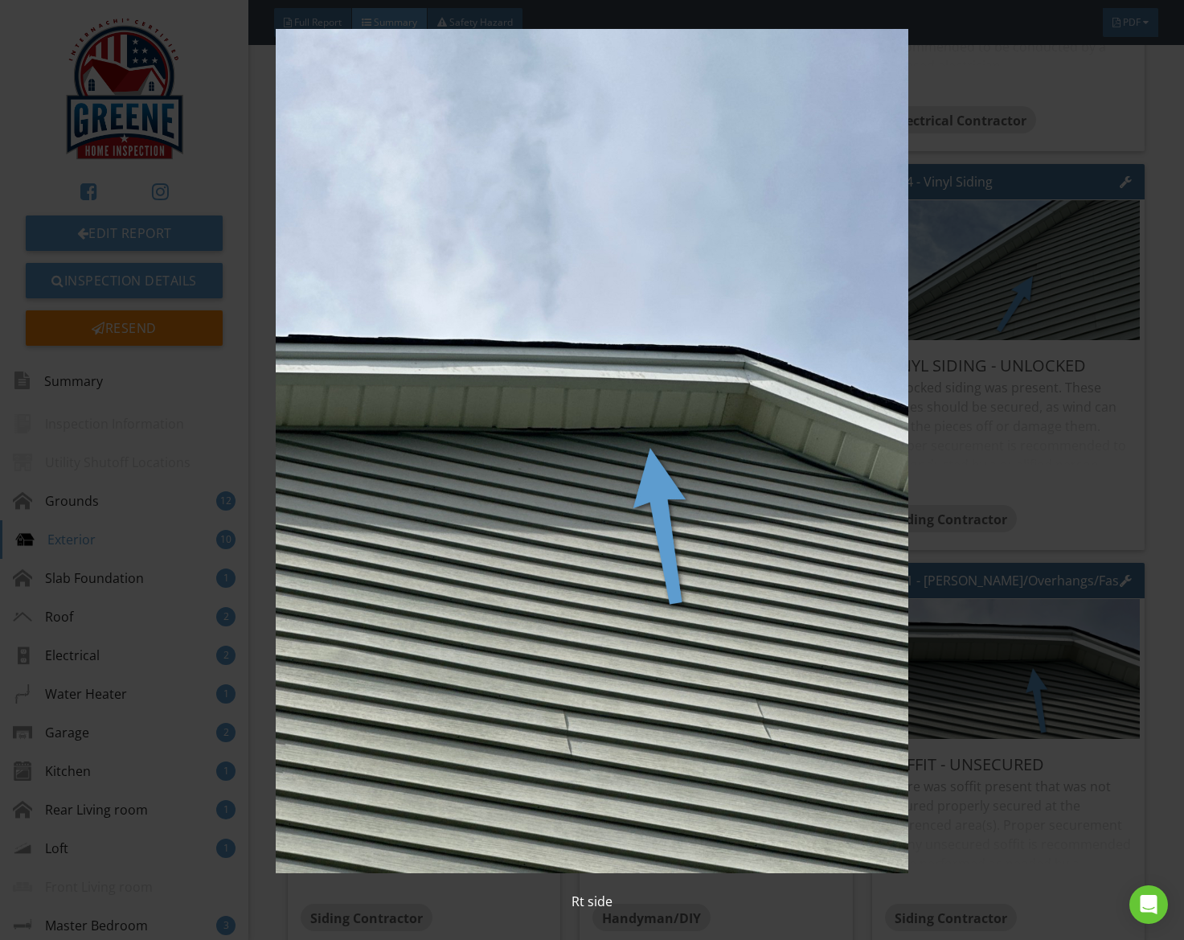
click at [661, 479] on img at bounding box center [592, 451] width 1076 height 844
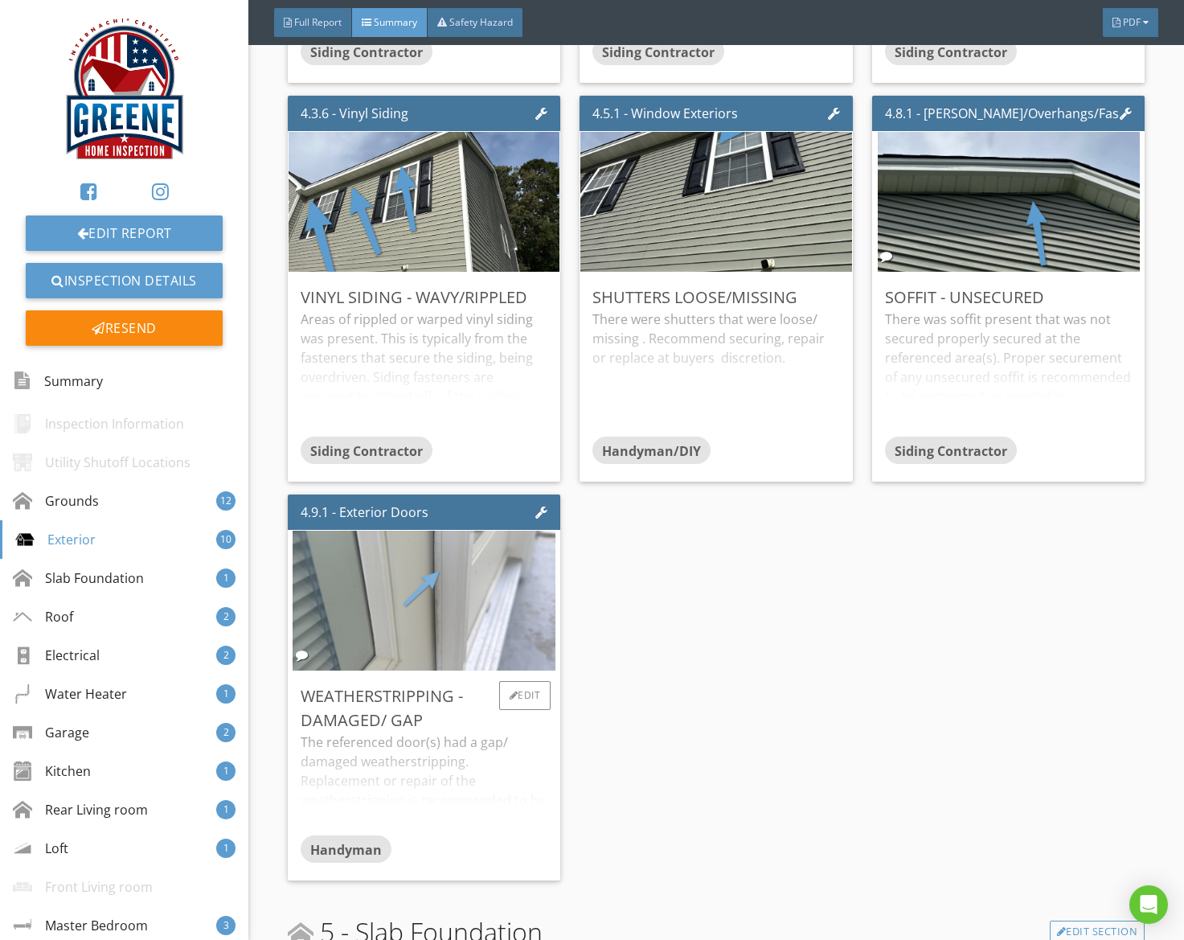
scroll to position [2850, 0]
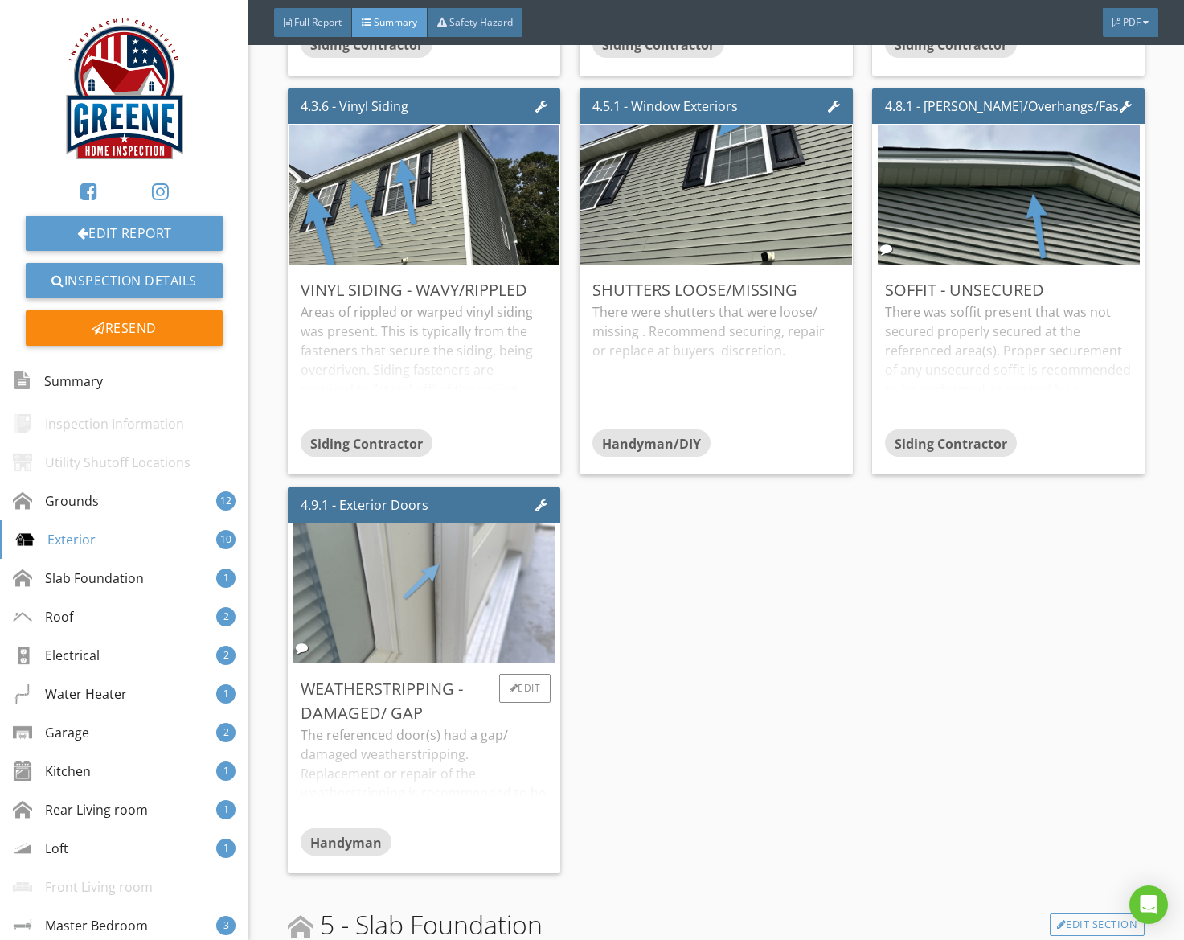
click at [509, 616] on img at bounding box center [424, 594] width 262 height 350
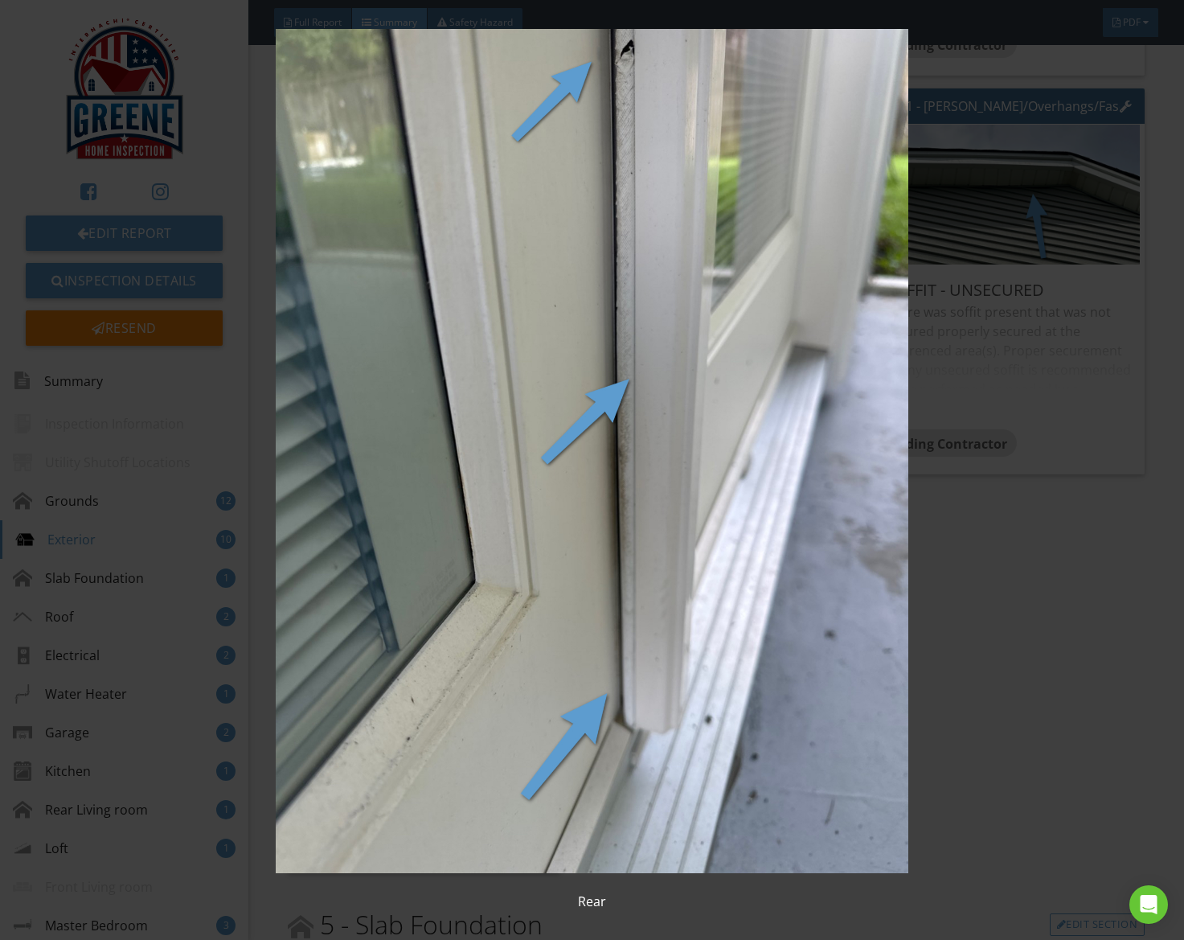
drag, startPoint x: 616, startPoint y: 578, endPoint x: 625, endPoint y: 591, distance: 15.6
click at [616, 578] on img at bounding box center [592, 451] width 1076 height 844
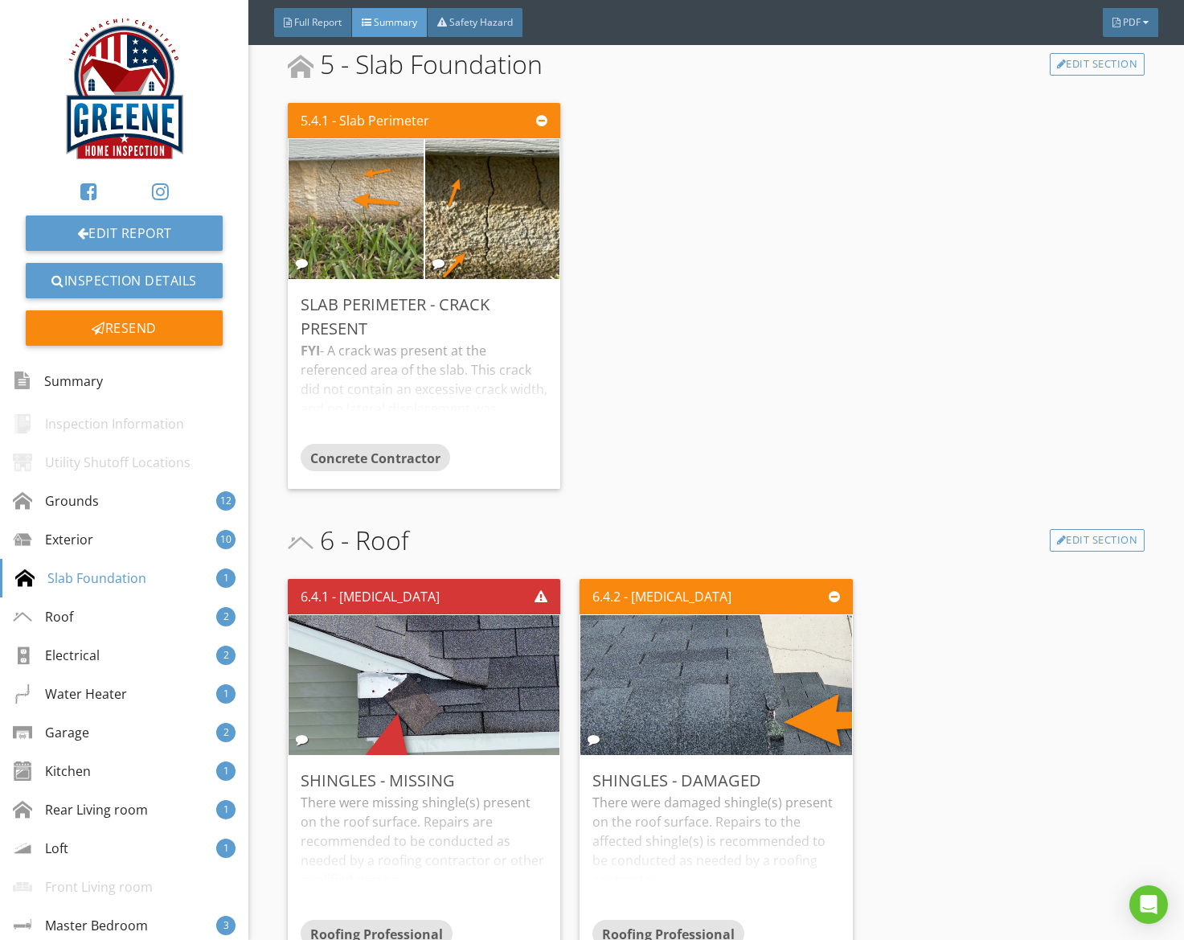
scroll to position [3827, 0]
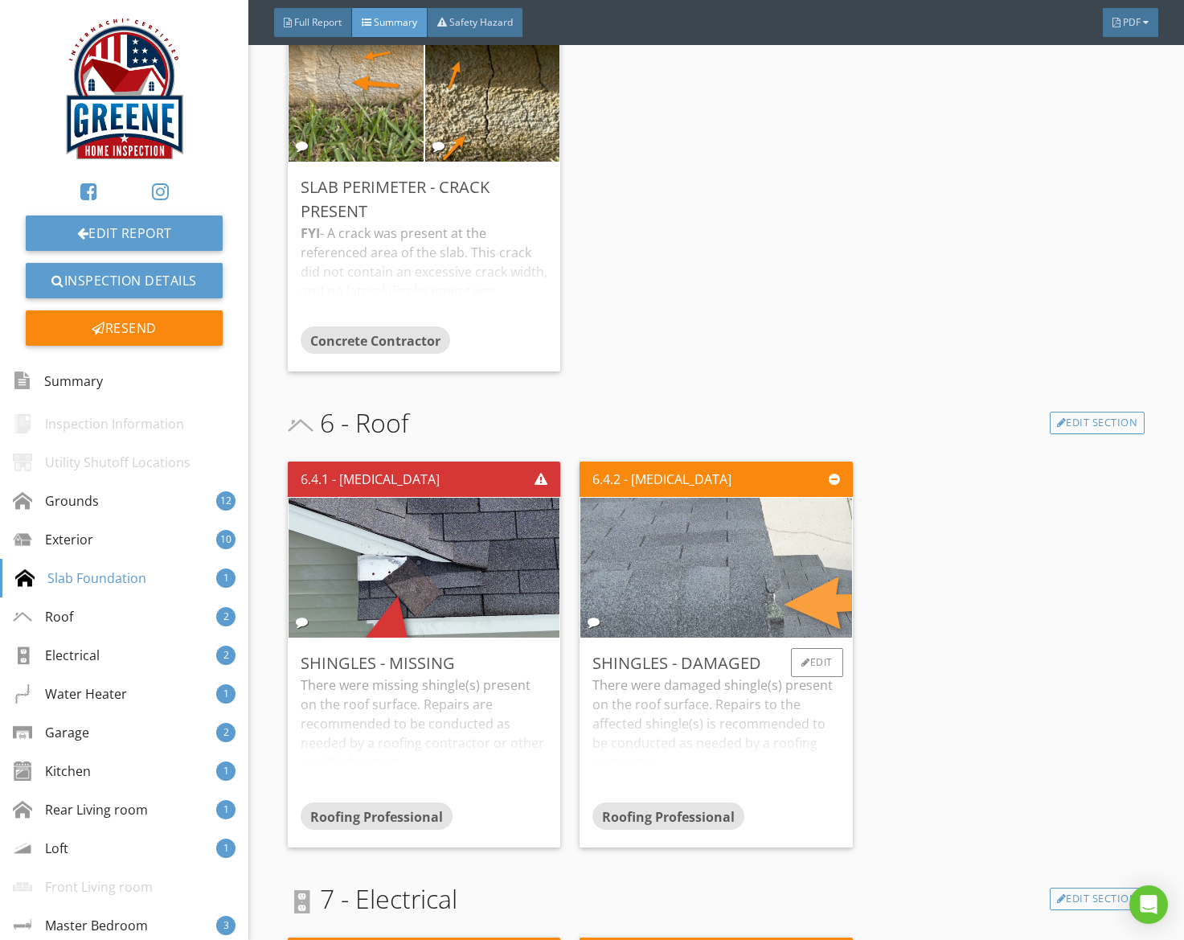
click at [671, 604] on img at bounding box center [716, 568] width 621 height 350
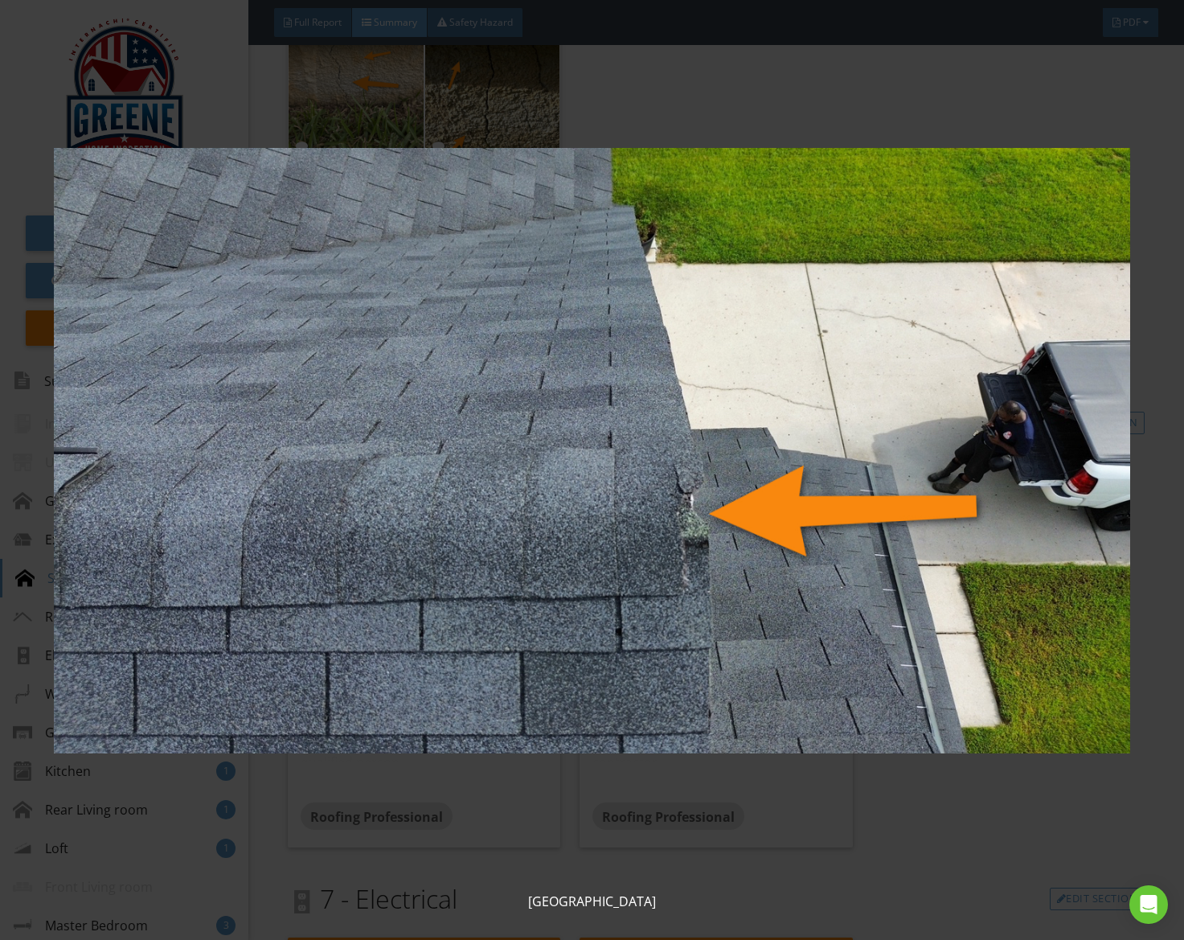
click at [701, 596] on img at bounding box center [592, 451] width 1076 height 844
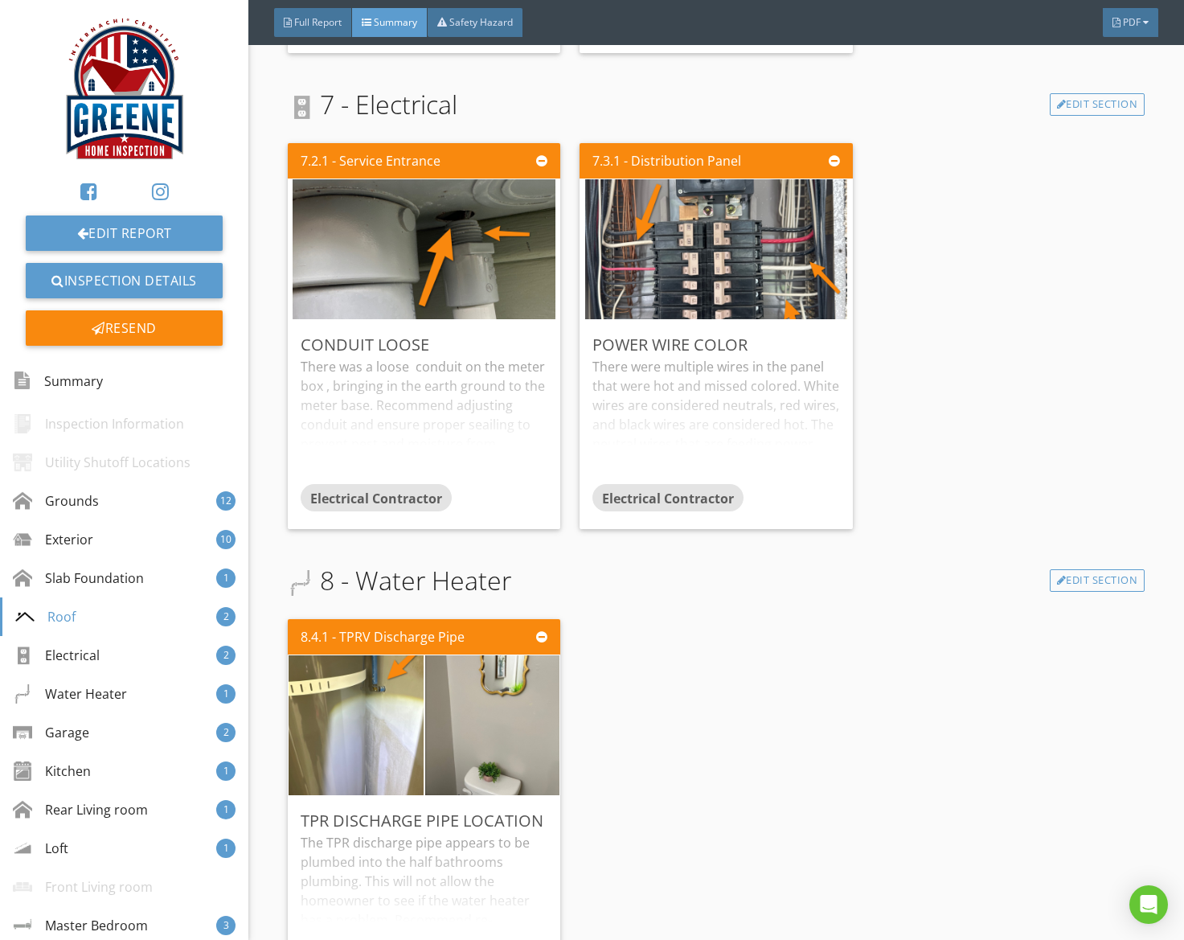
scroll to position [4624, 0]
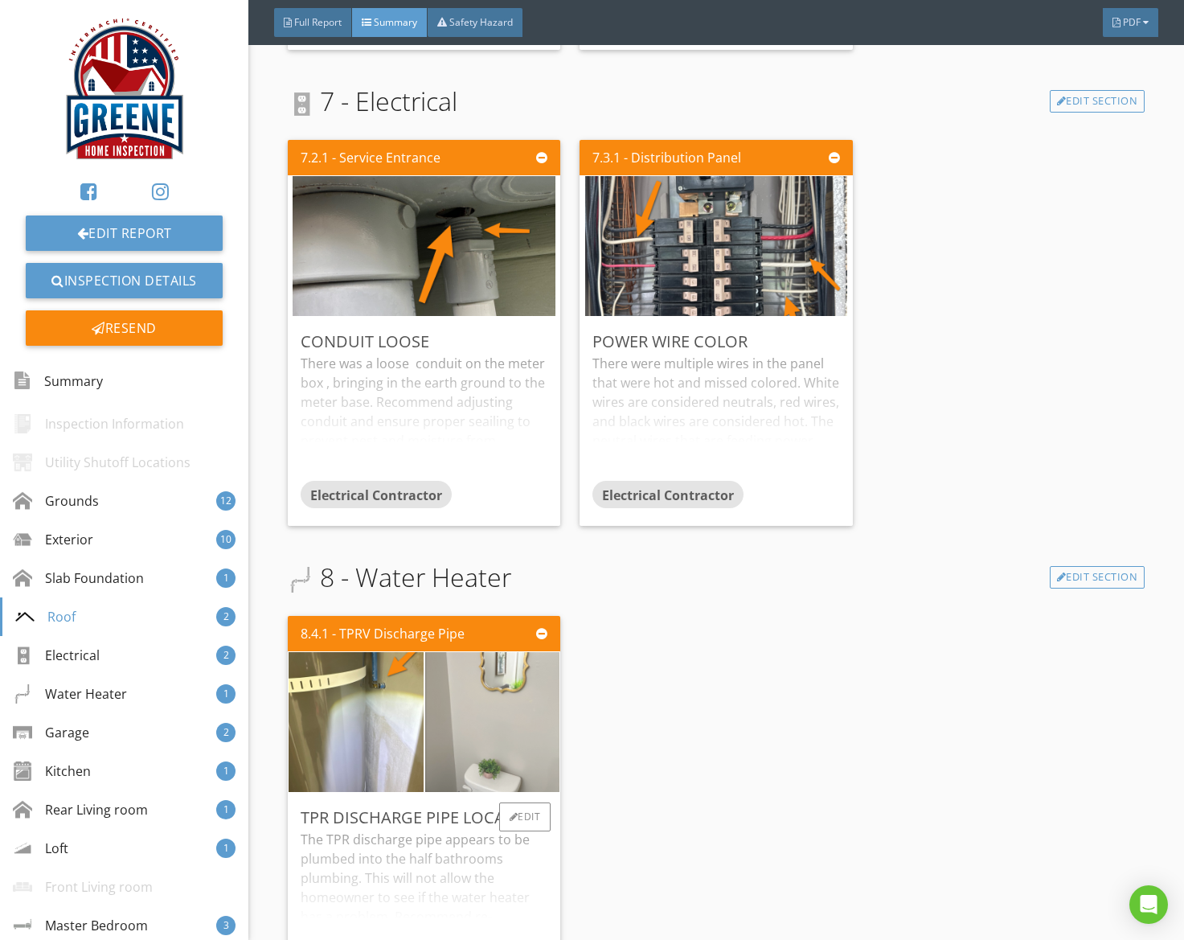
click at [463, 658] on img at bounding box center [492, 722] width 262 height 350
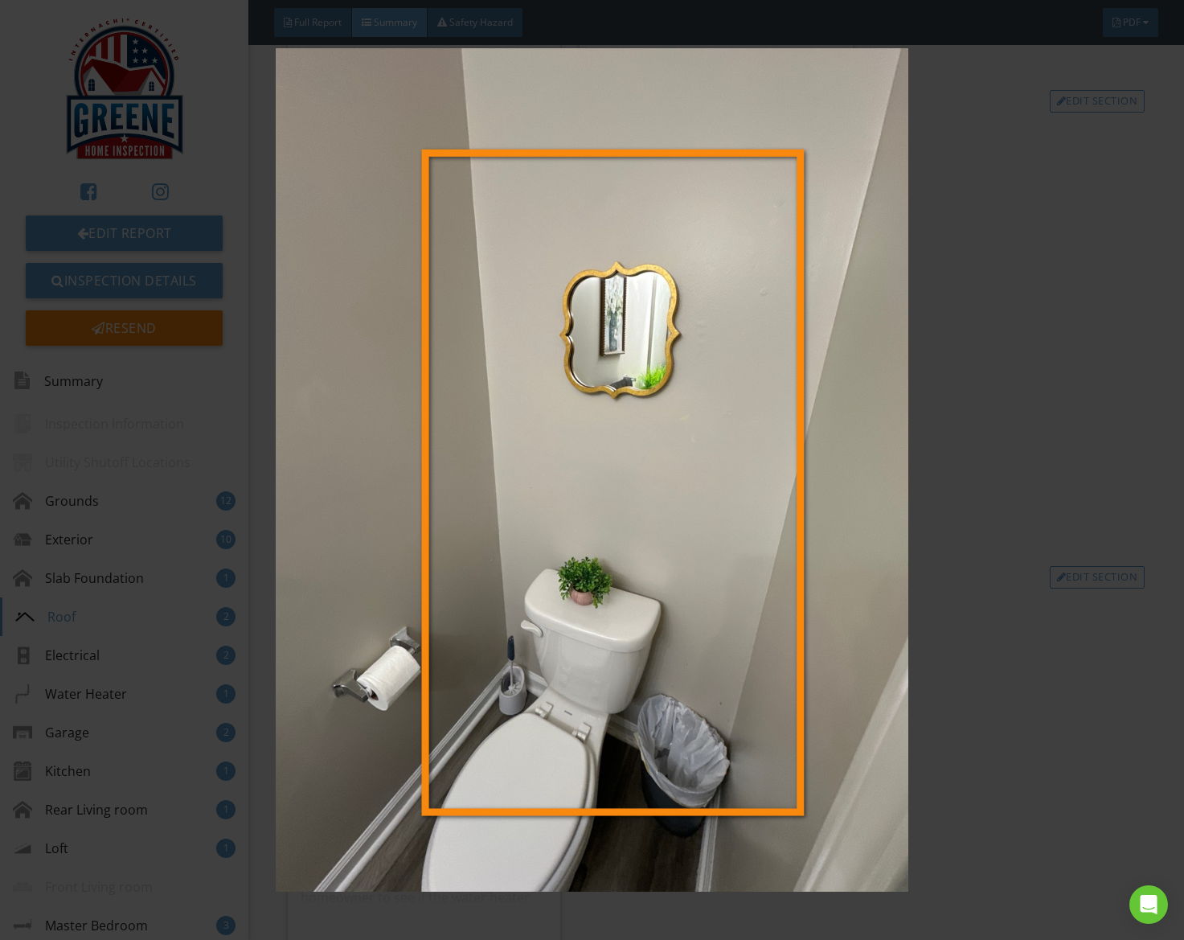
click at [473, 659] on img at bounding box center [592, 470] width 1076 height 844
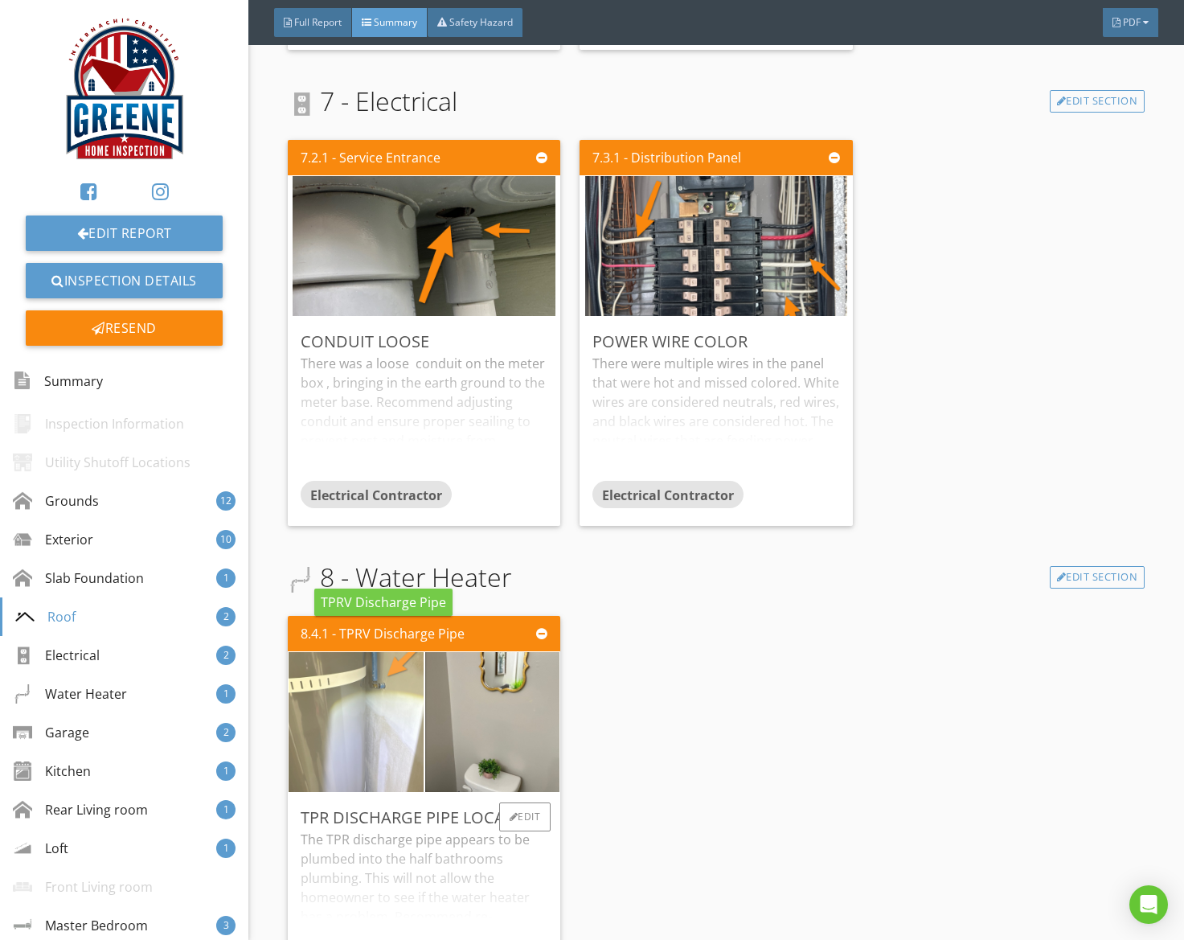
click at [368, 671] on img at bounding box center [356, 722] width 262 height 350
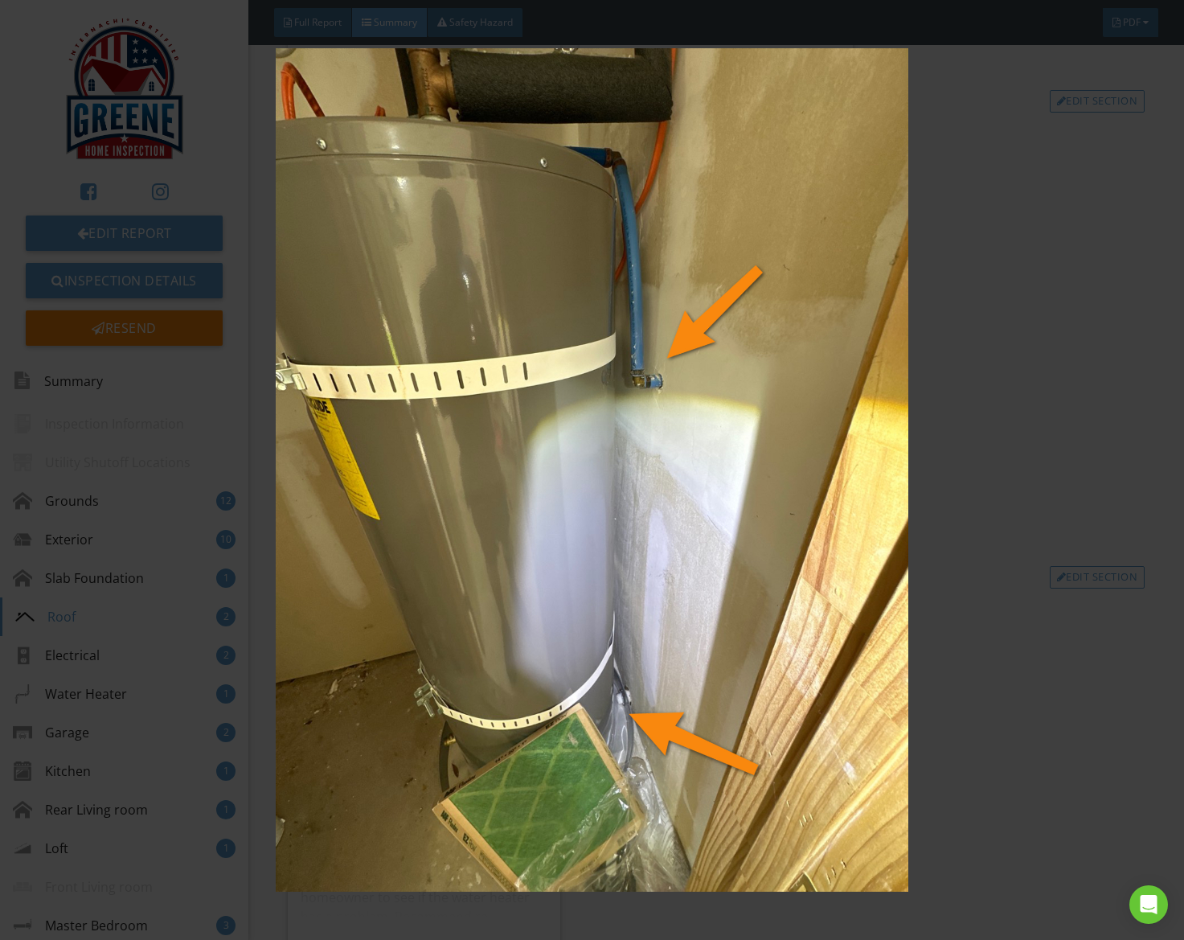
click at [382, 670] on img at bounding box center [592, 470] width 1076 height 844
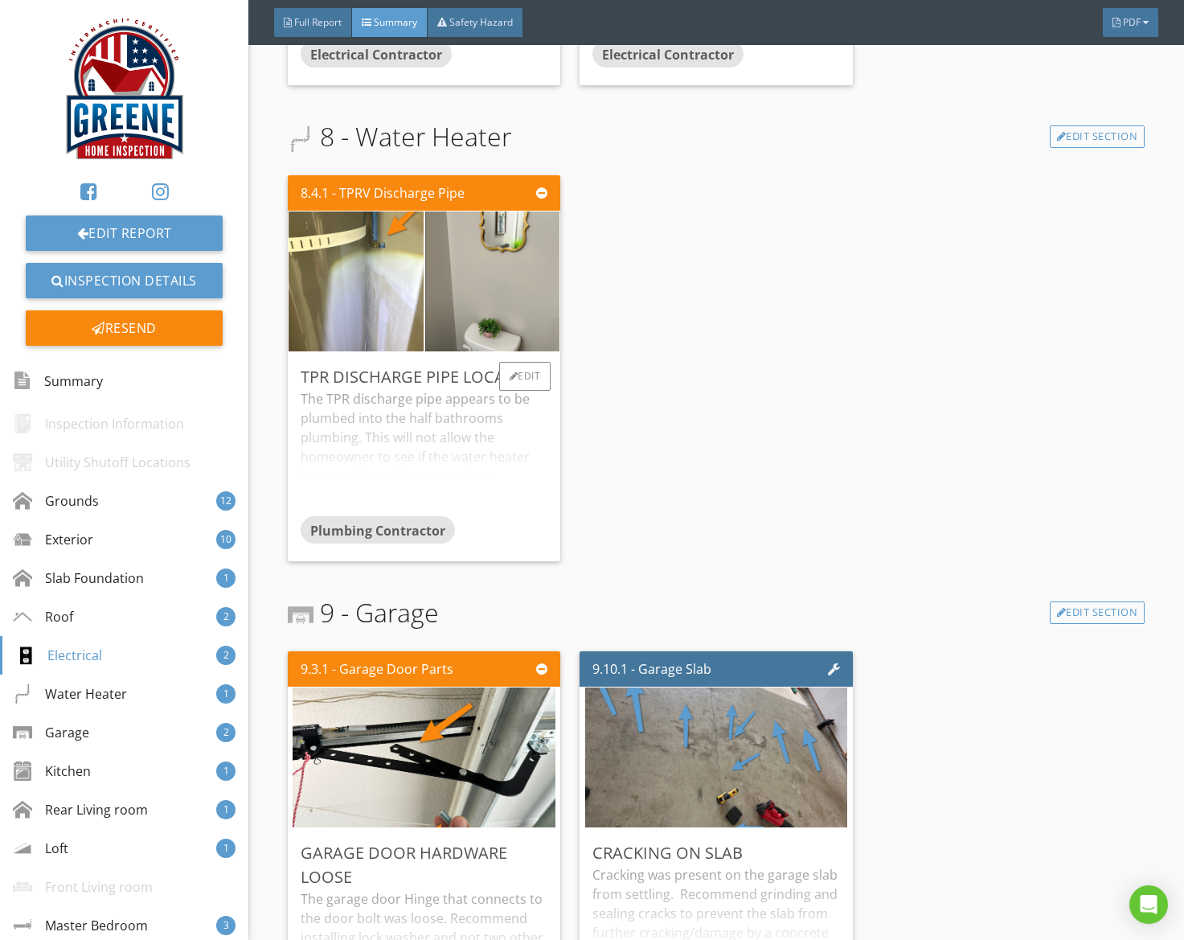
scroll to position [5141, 0]
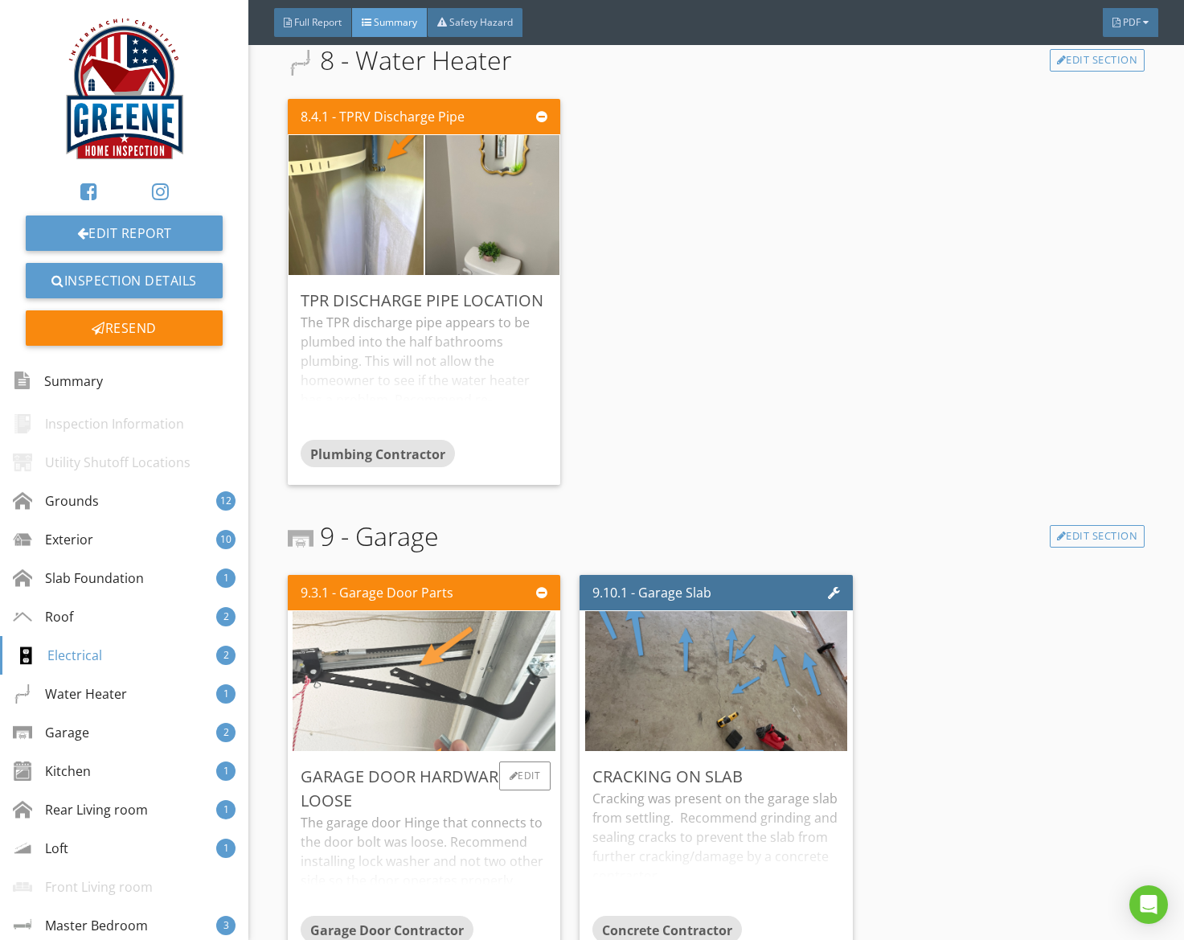
click at [424, 670] on img at bounding box center [424, 681] width 263 height 350
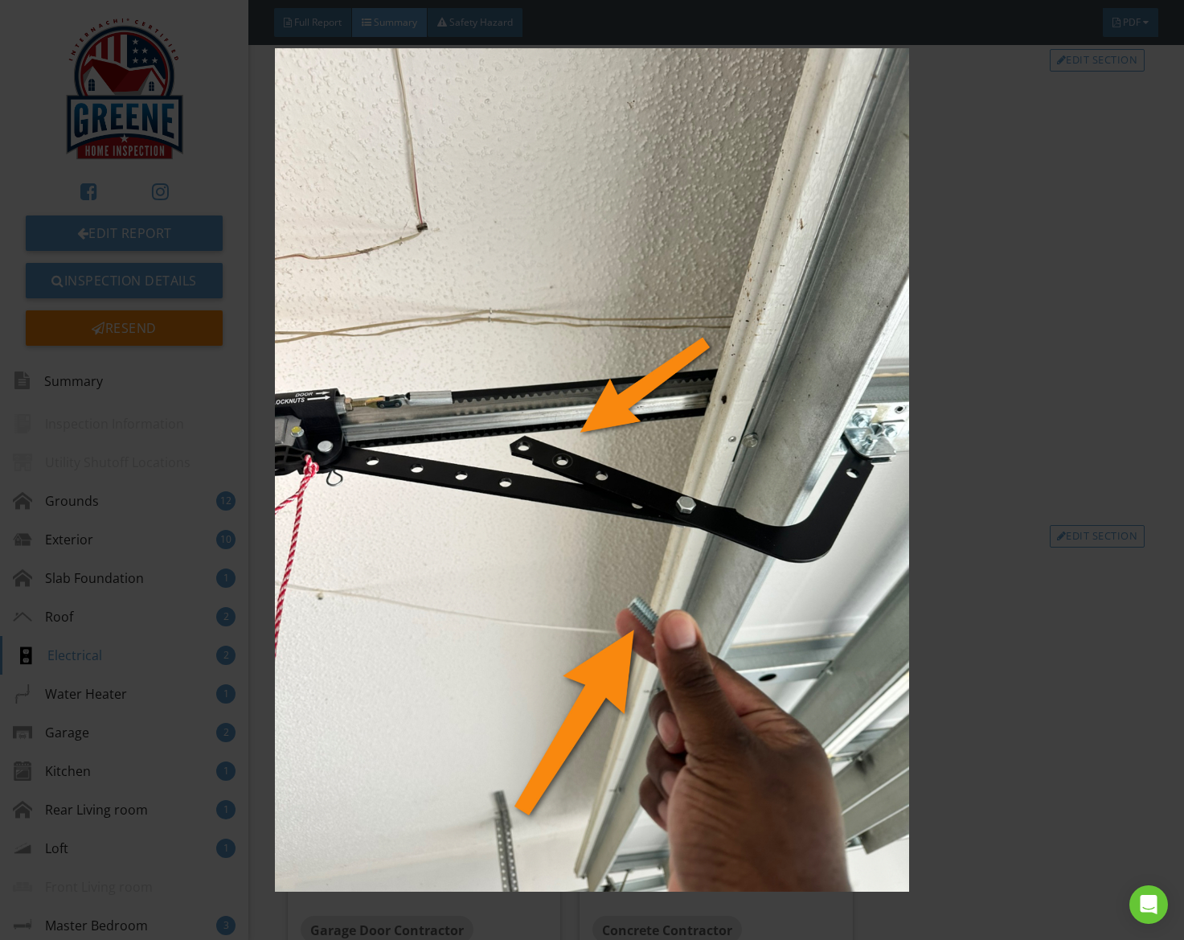
click at [424, 670] on img at bounding box center [592, 470] width 1076 height 844
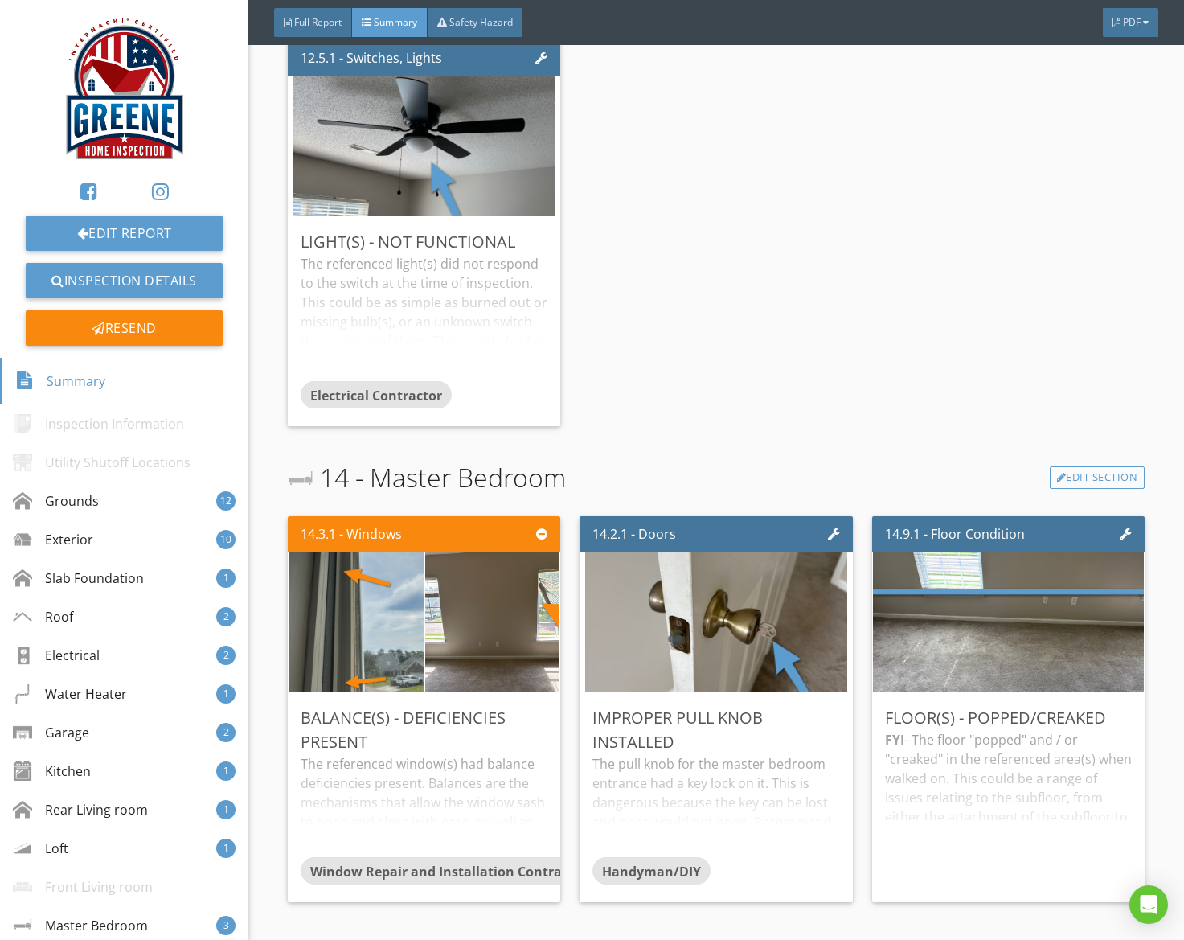
scroll to position [7110, 0]
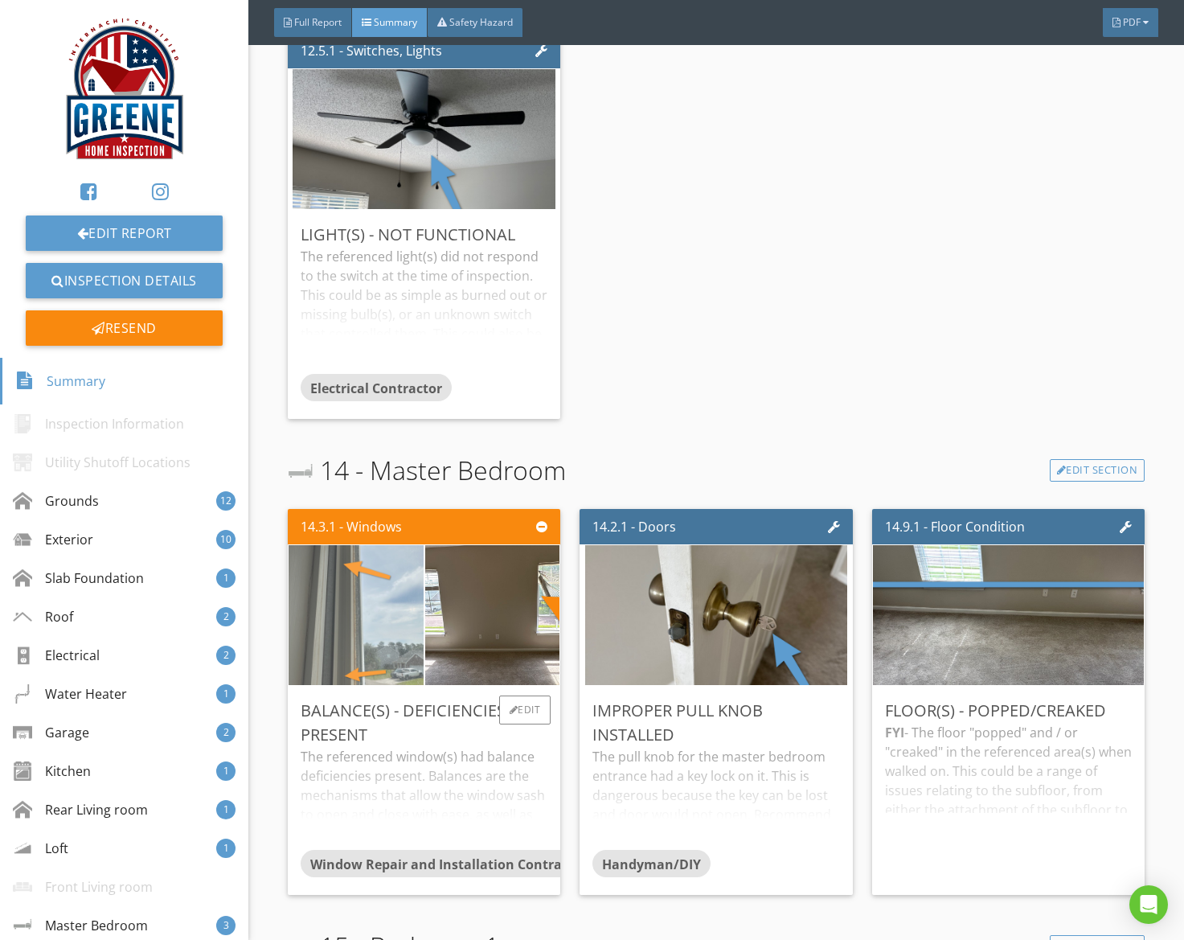
click at [367, 645] on img at bounding box center [356, 615] width 262 height 350
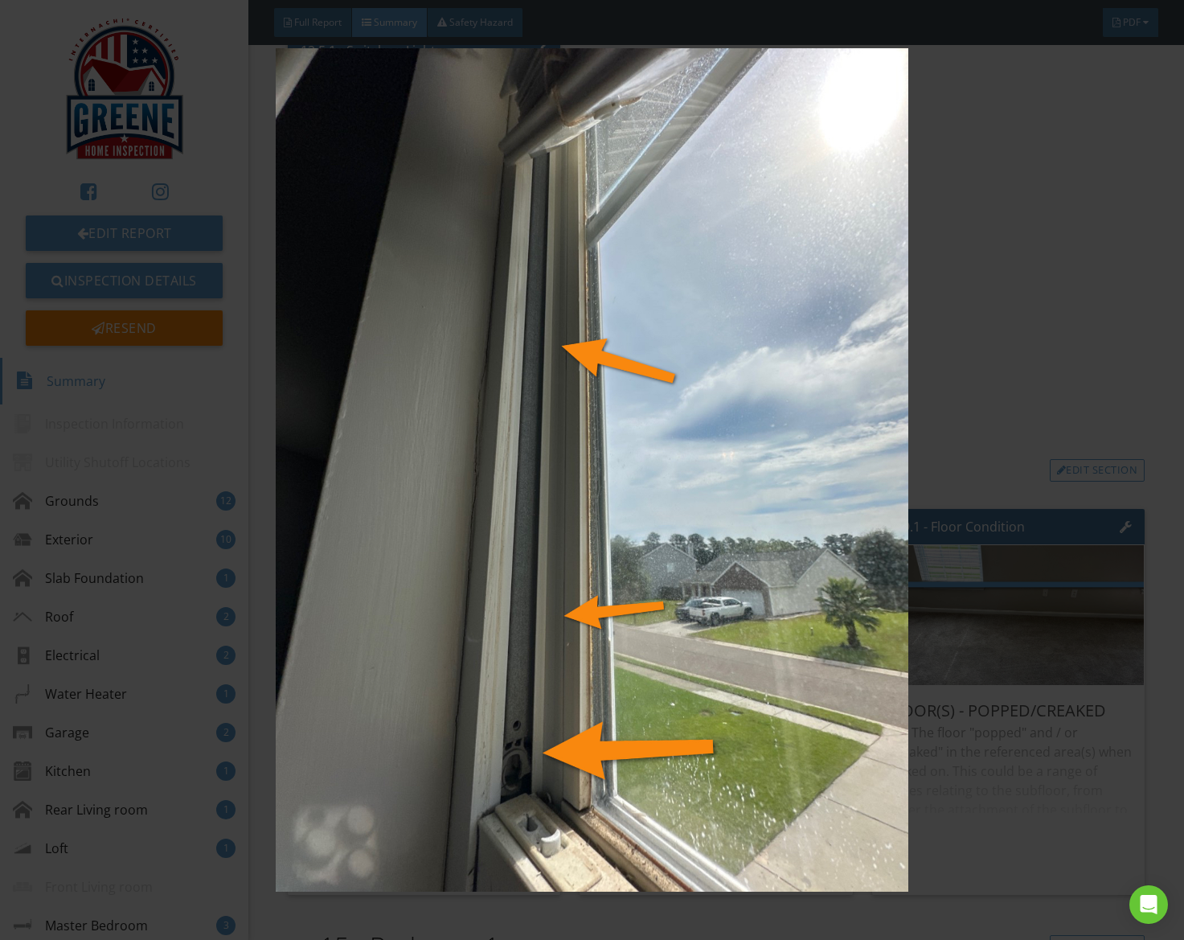
click at [367, 645] on img at bounding box center [592, 470] width 1076 height 844
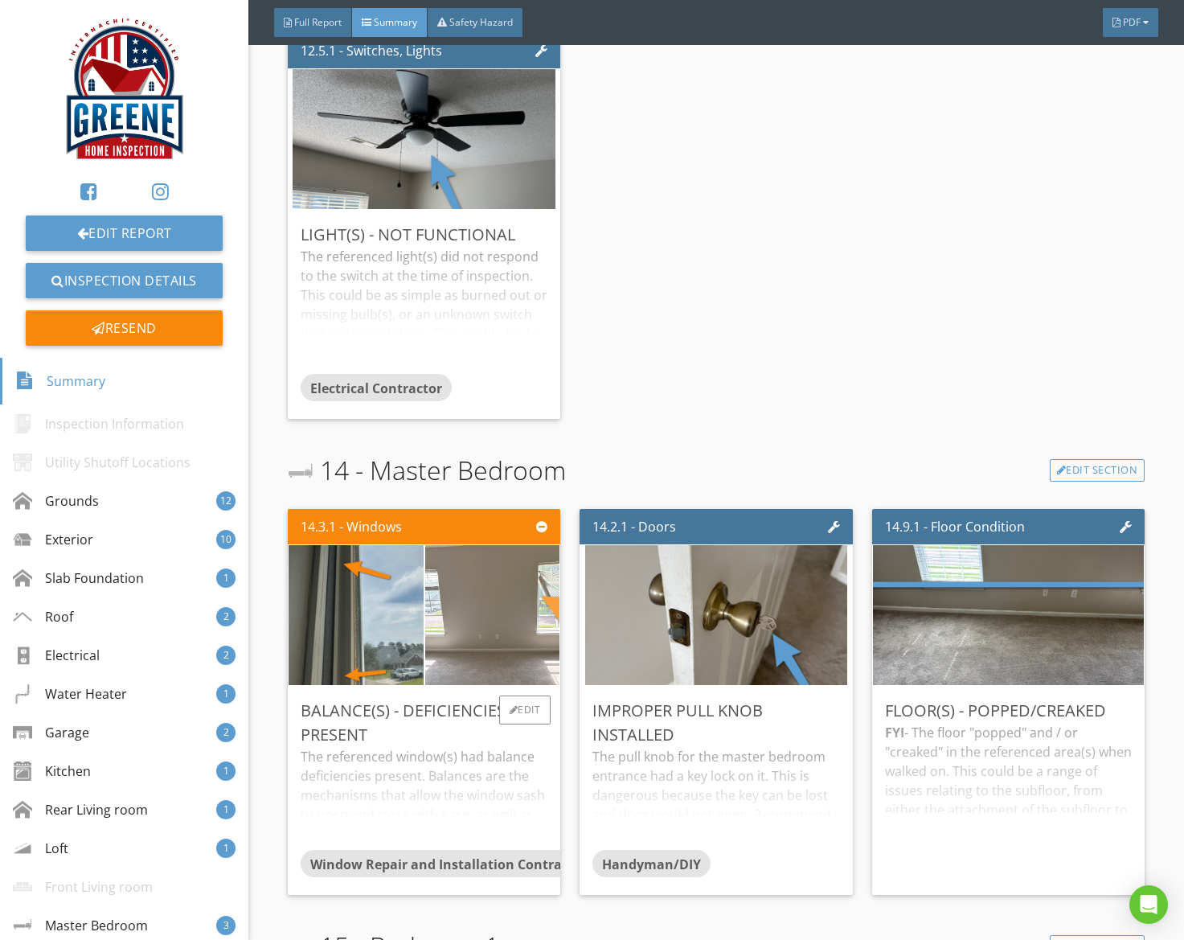
click at [533, 666] on img at bounding box center [492, 615] width 337 height 253
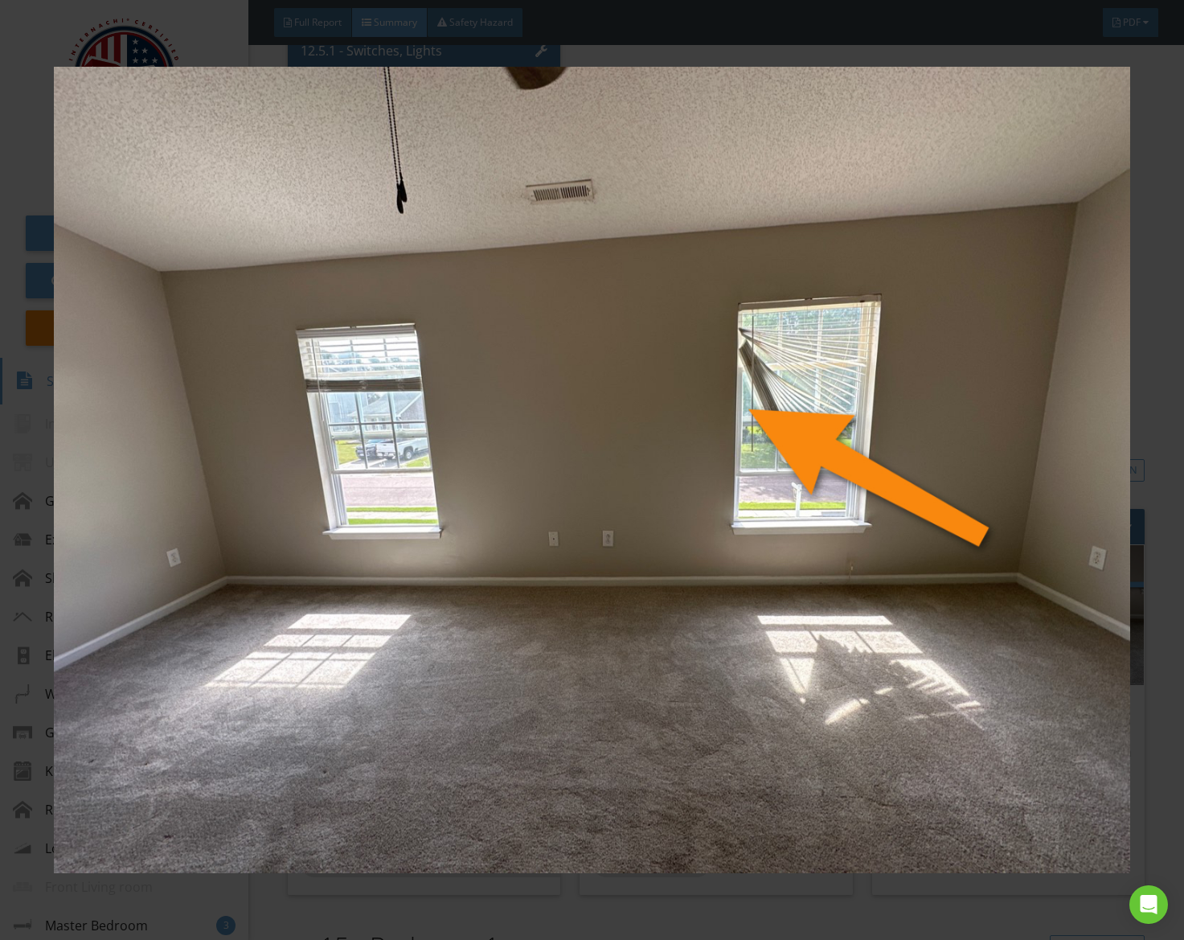
click at [533, 666] on img at bounding box center [592, 470] width 1076 height 844
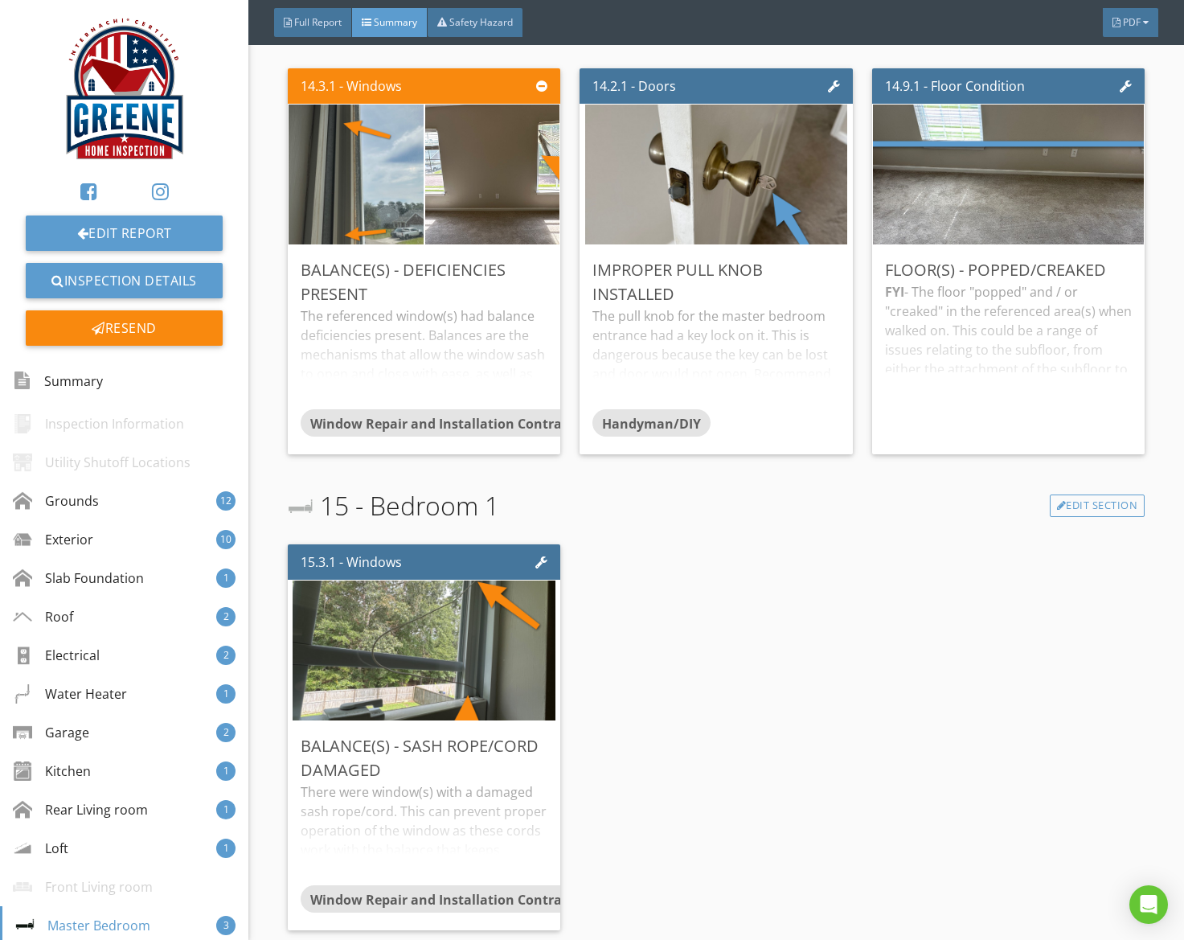
scroll to position [7551, 0]
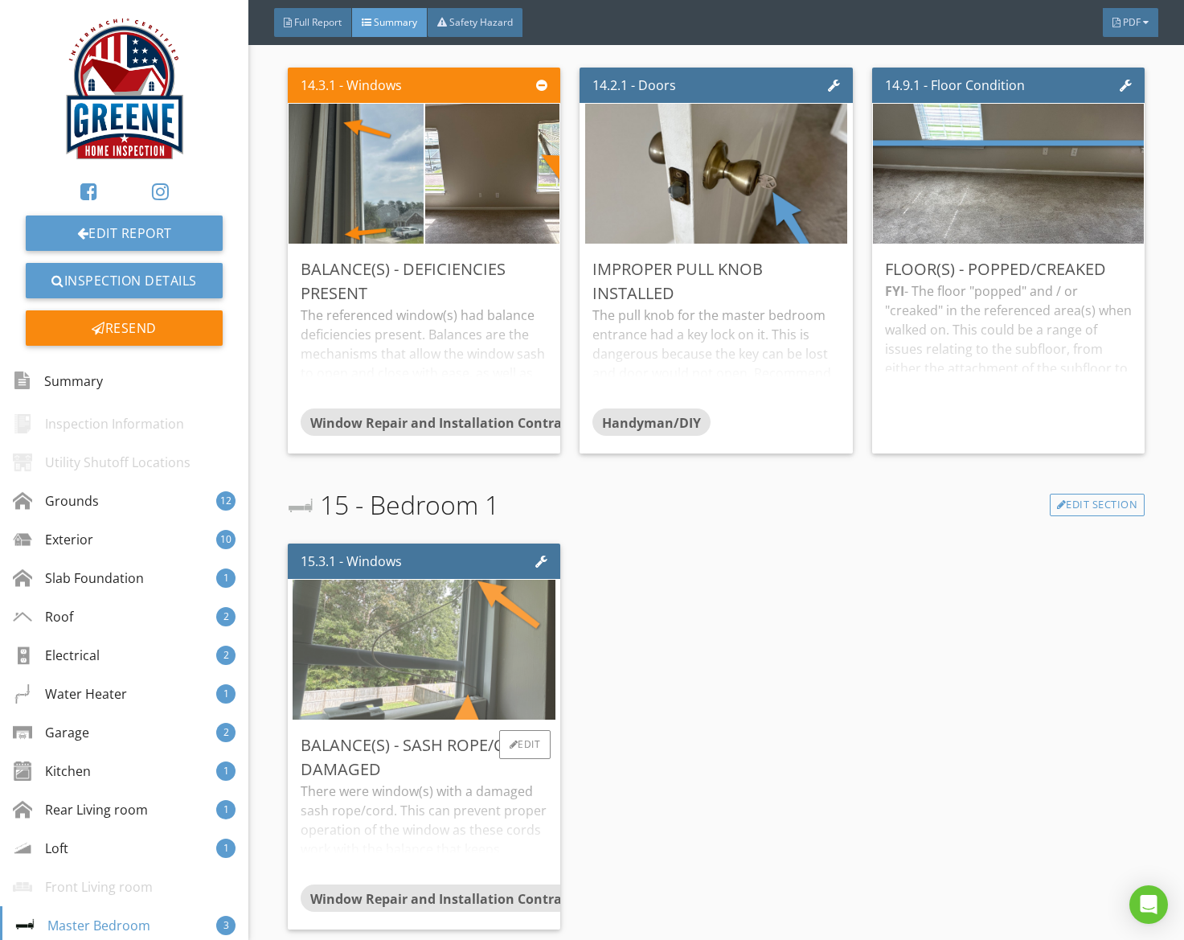
click at [518, 639] on img at bounding box center [424, 650] width 262 height 350
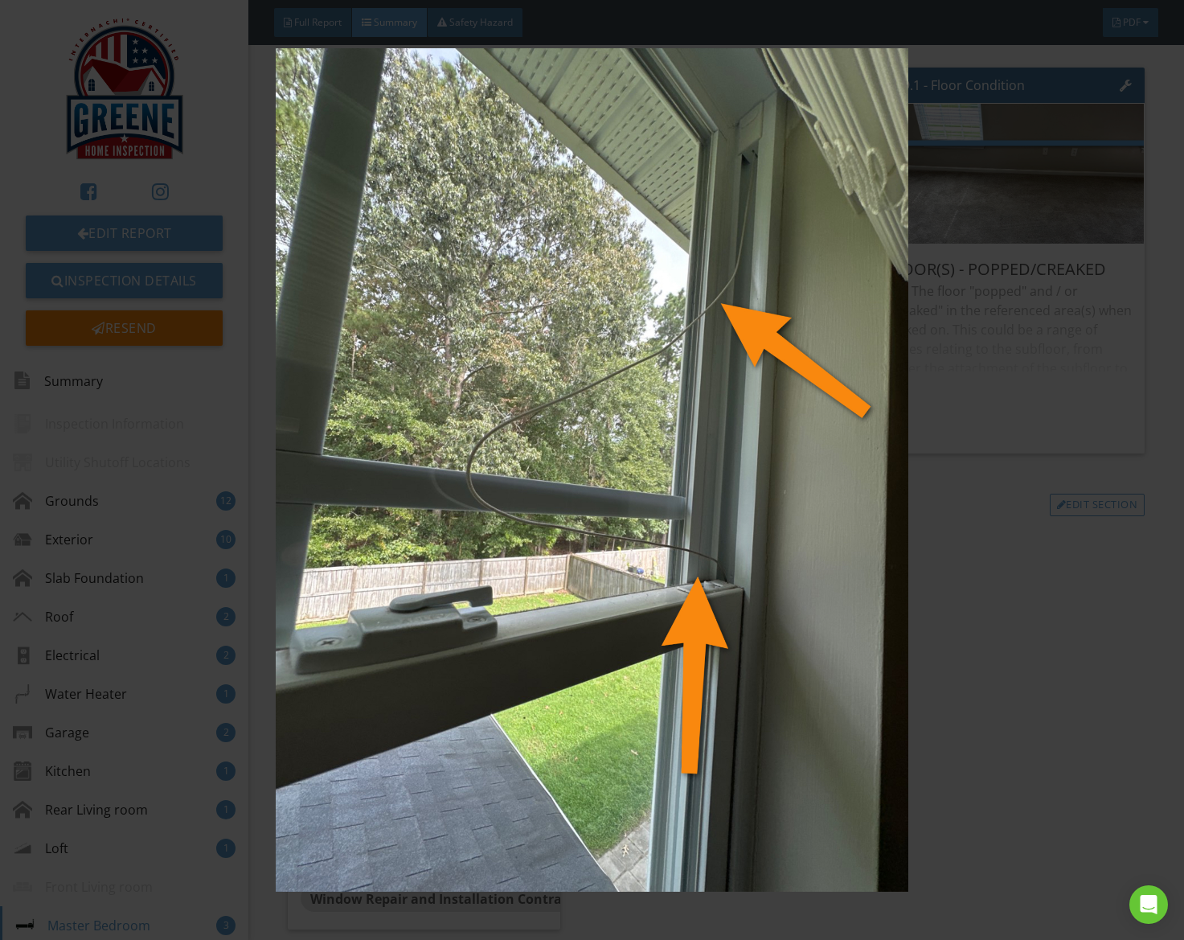
click at [518, 639] on img at bounding box center [592, 470] width 1076 height 844
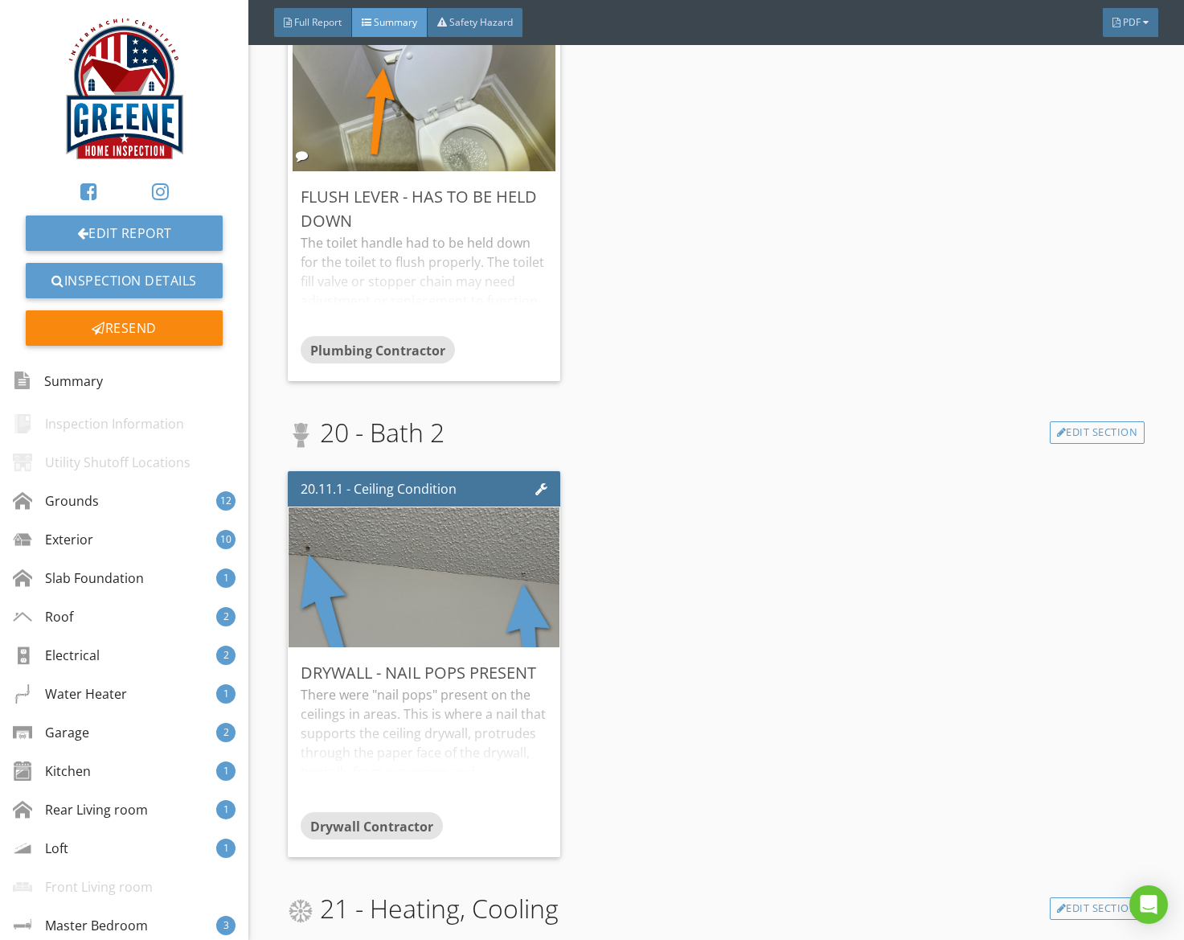
scroll to position [8578, 0]
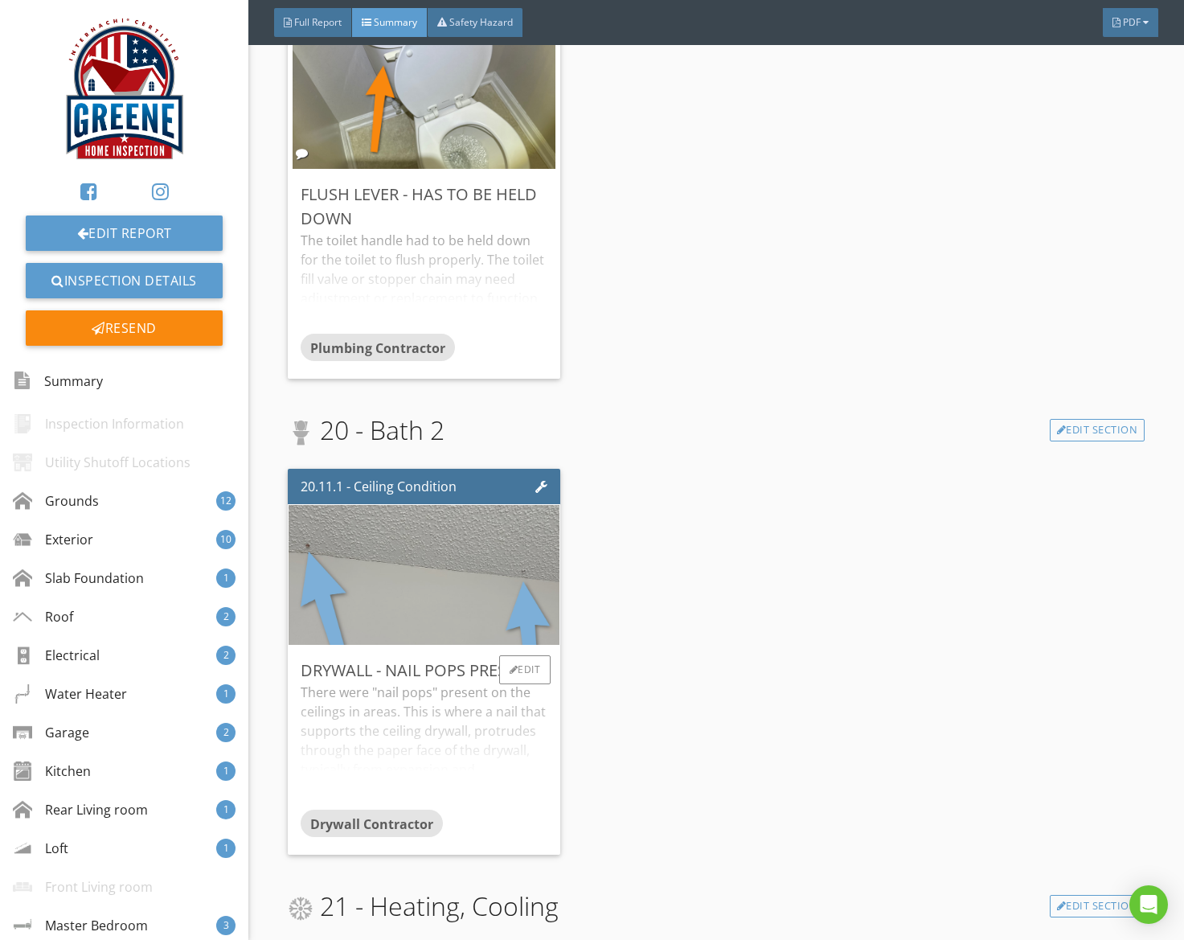
click at [519, 618] on img at bounding box center [424, 575] width 466 height 350
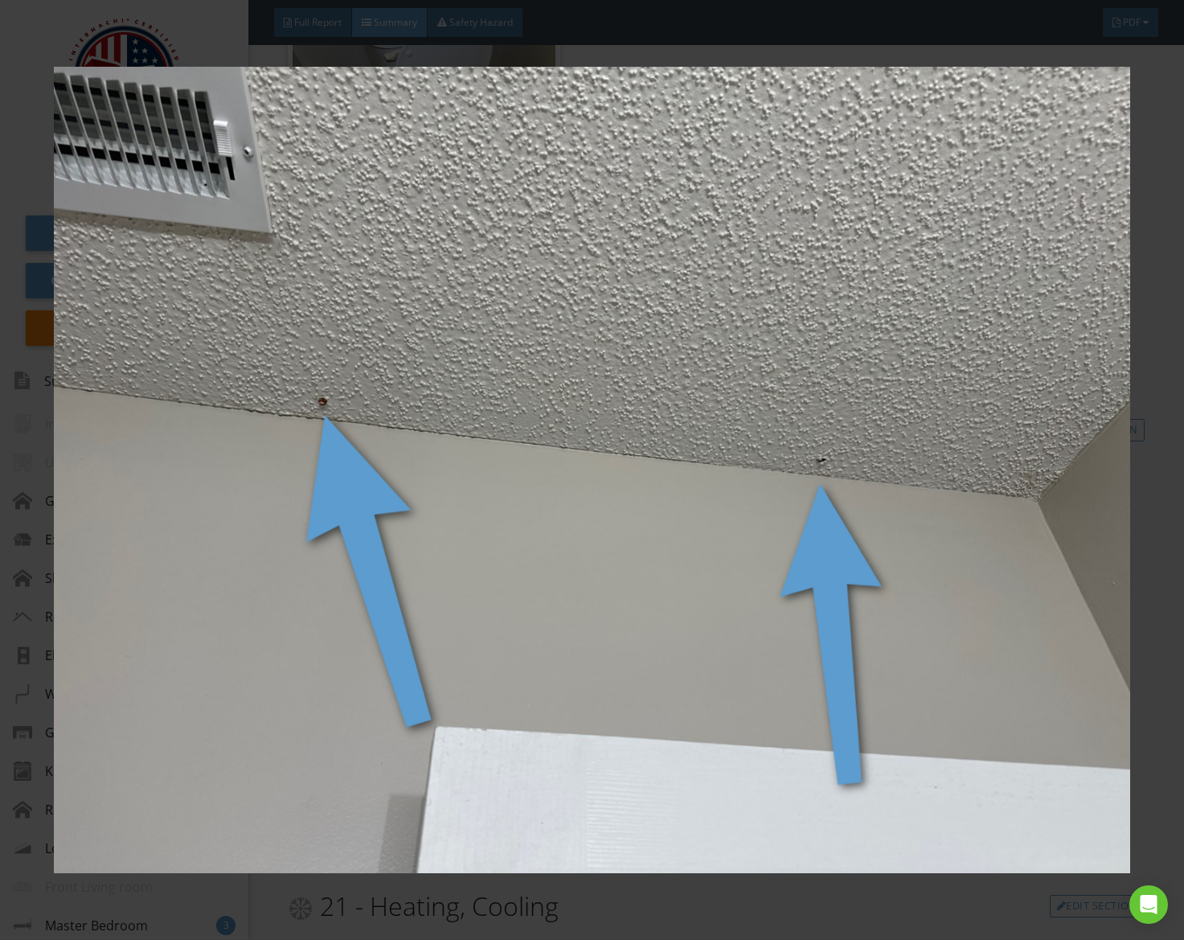
click at [518, 616] on img at bounding box center [592, 470] width 1076 height 844
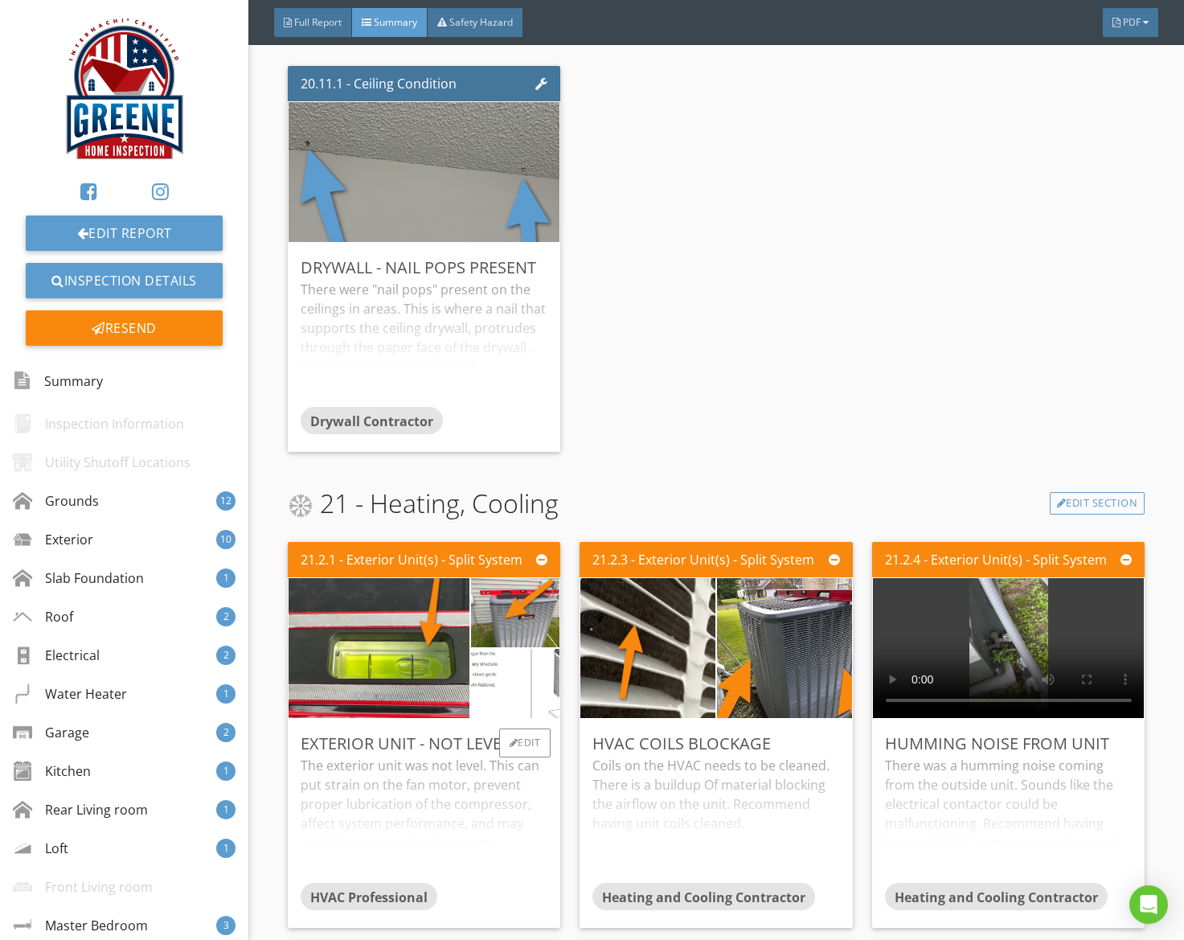
scroll to position [9107, 0]
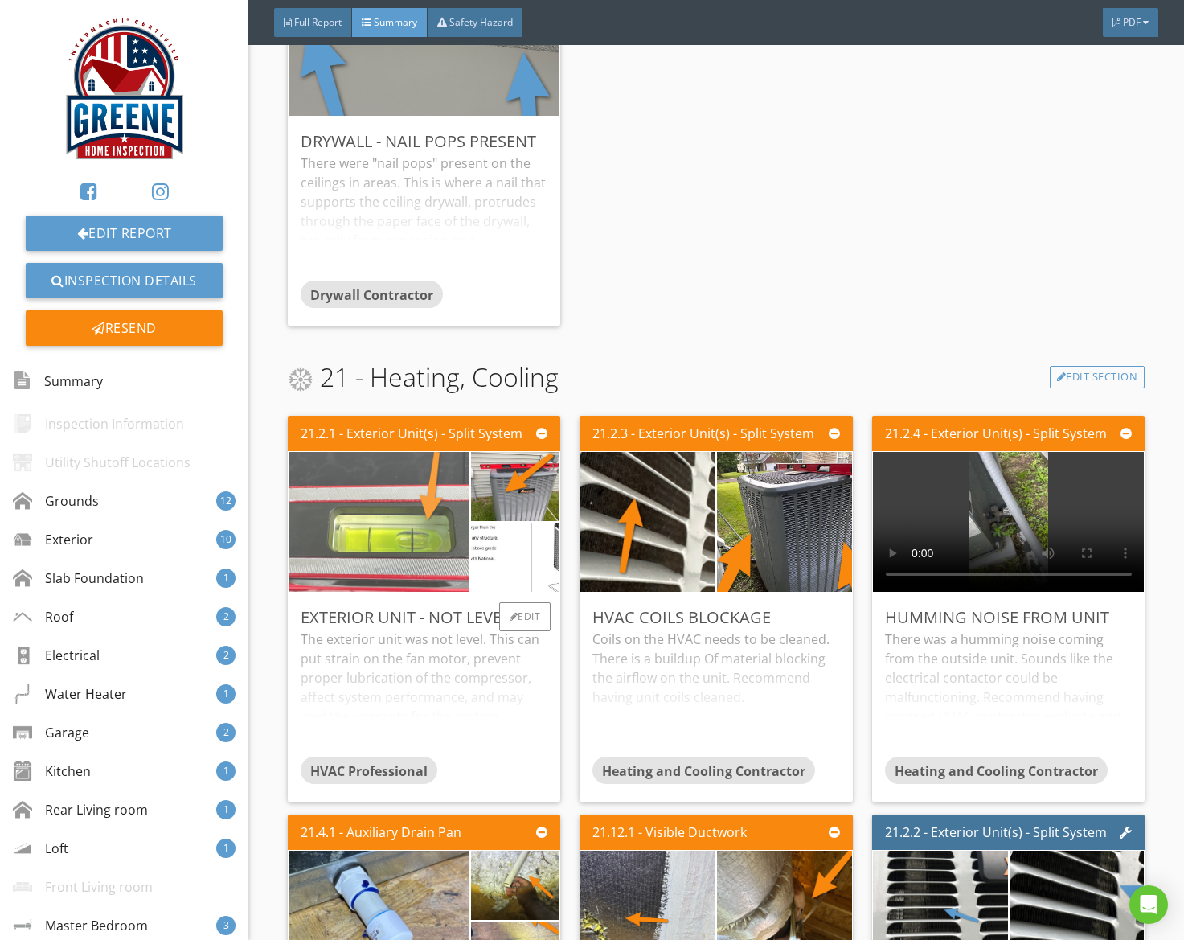
click at [428, 542] on img at bounding box center [379, 522] width 262 height 350
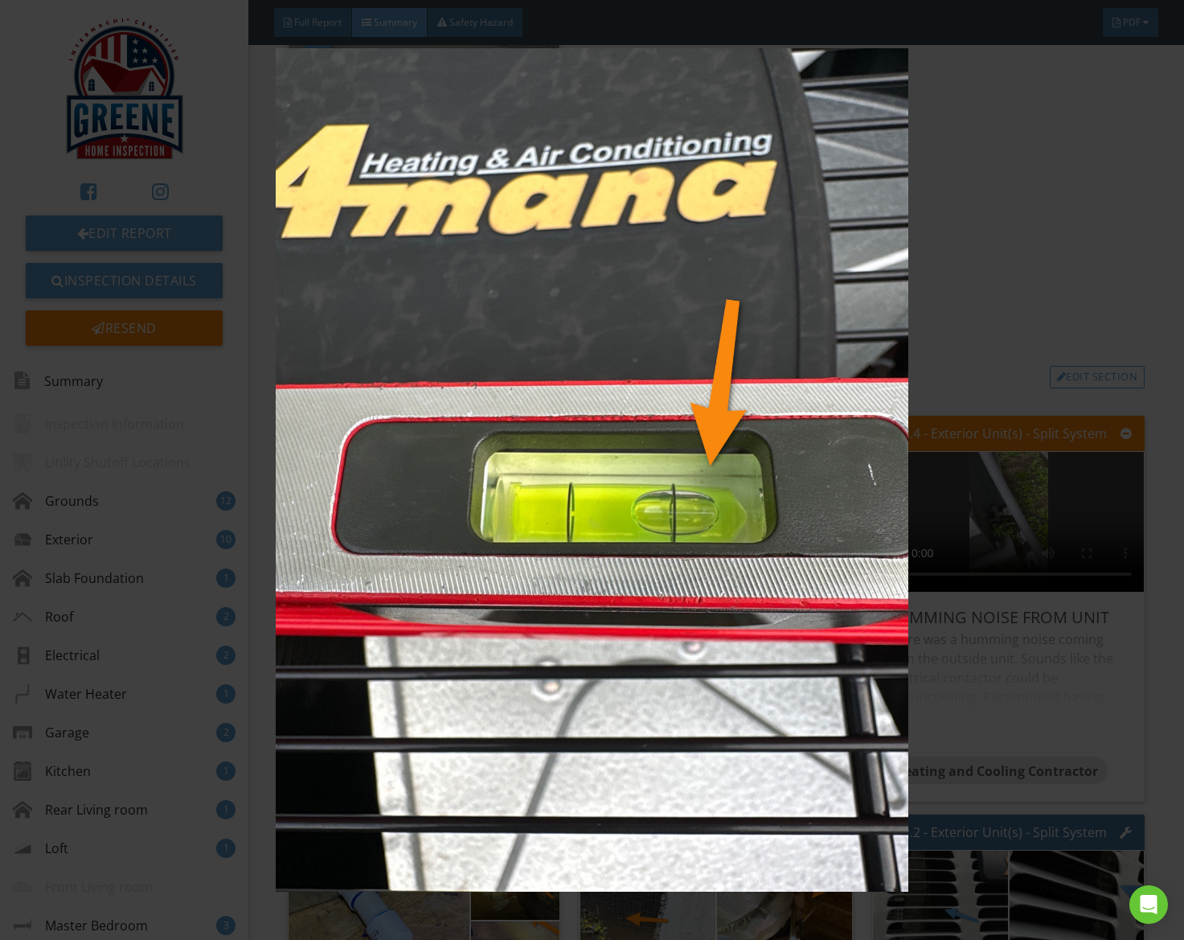
click at [428, 542] on img at bounding box center [592, 470] width 1076 height 844
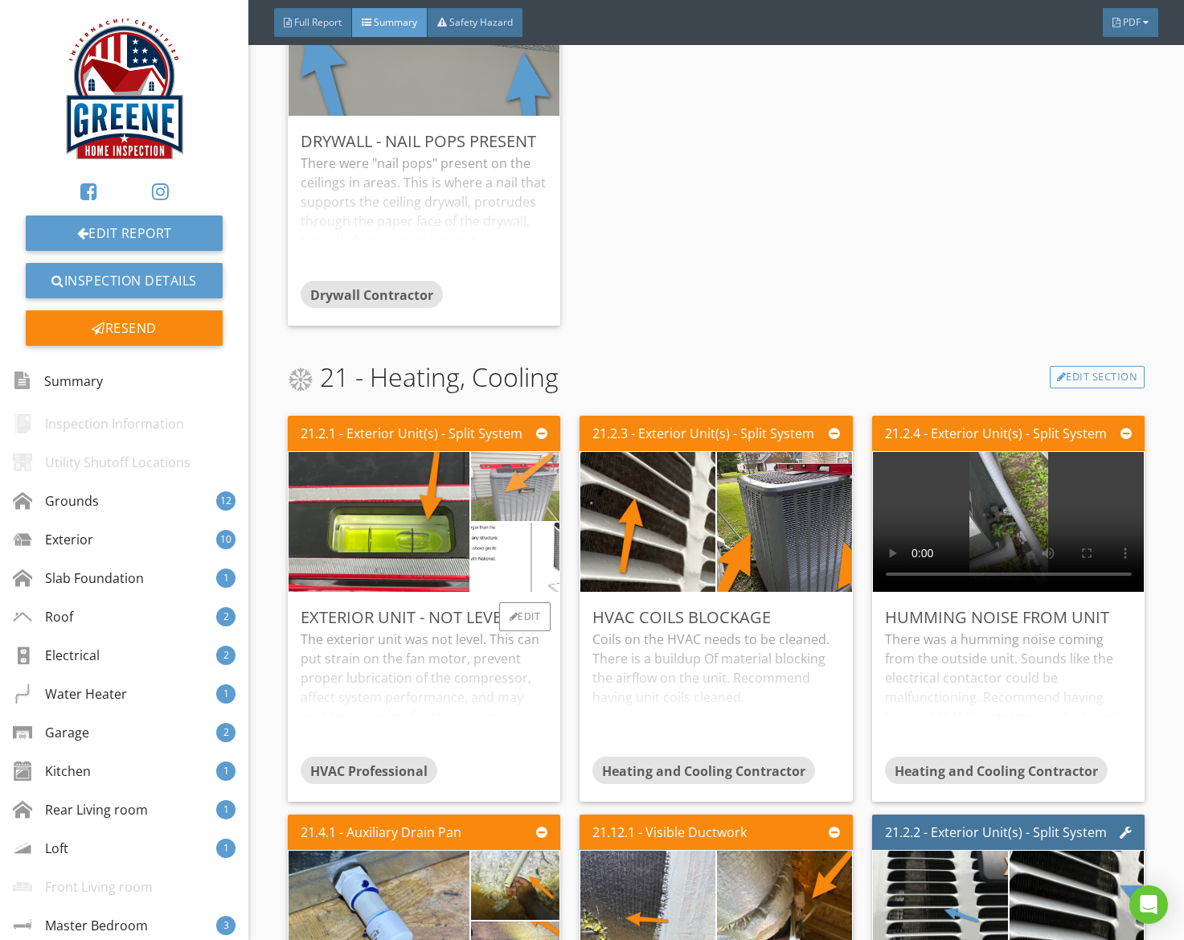
click at [551, 504] on img at bounding box center [514, 486] width 129 height 173
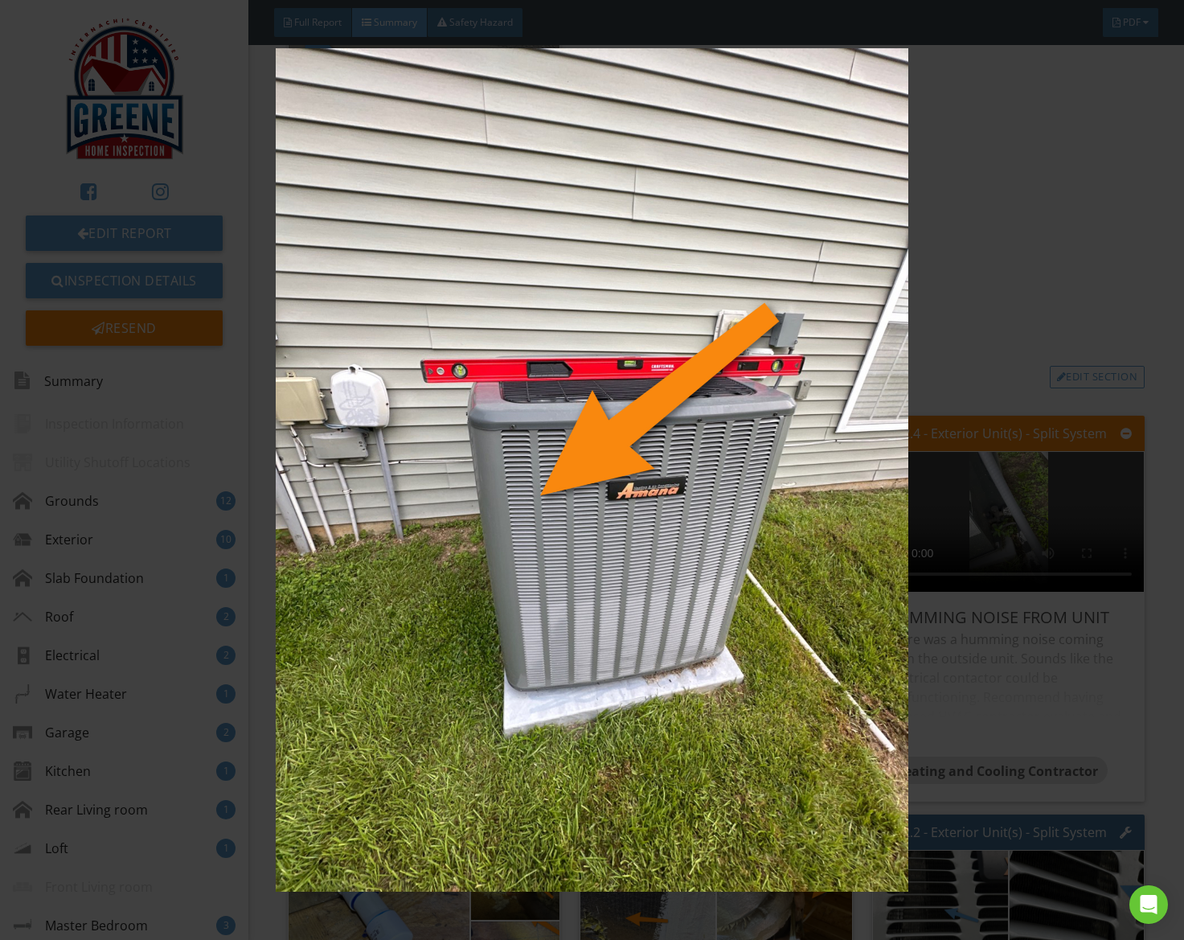
click at [550, 504] on img at bounding box center [592, 470] width 1076 height 844
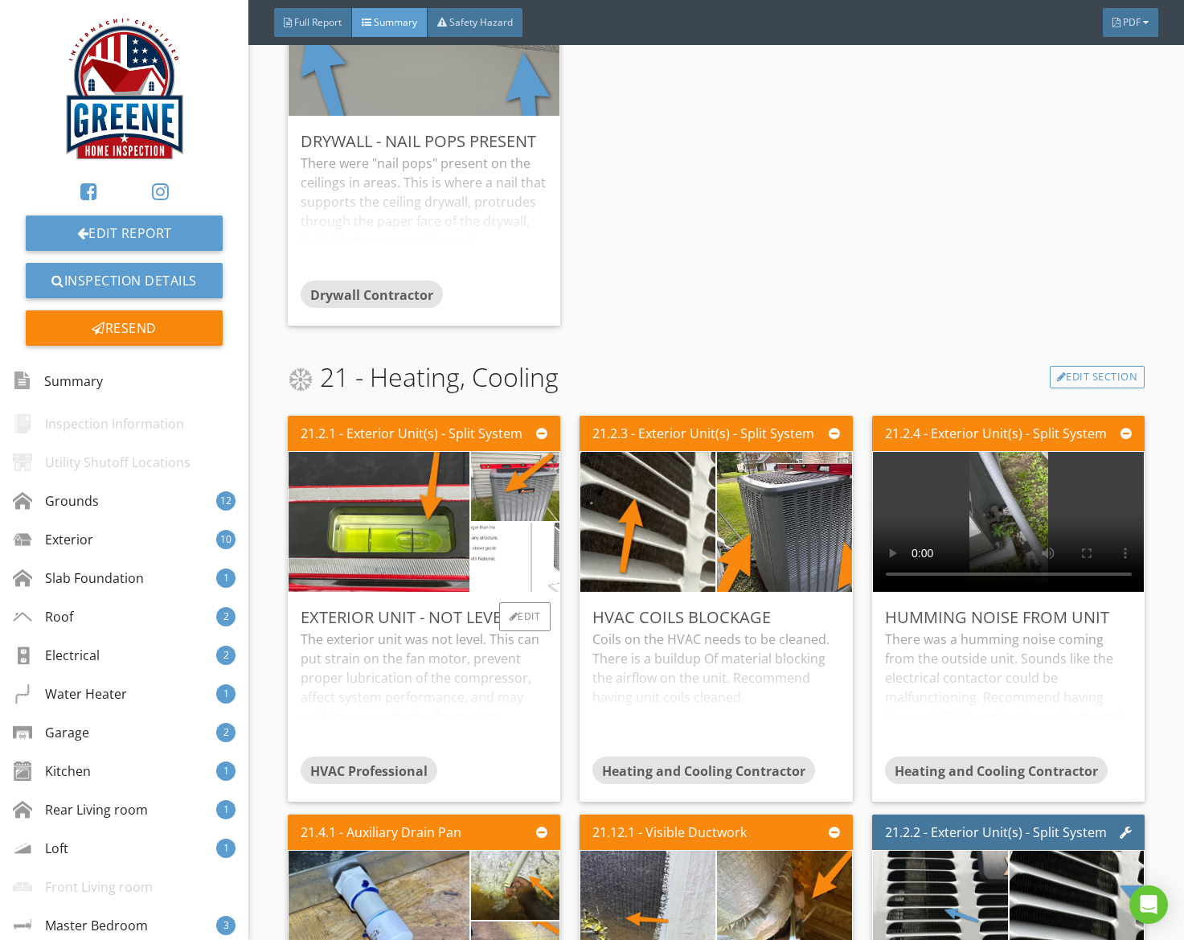
click at [530, 588] on img at bounding box center [515, 557] width 222 height 100
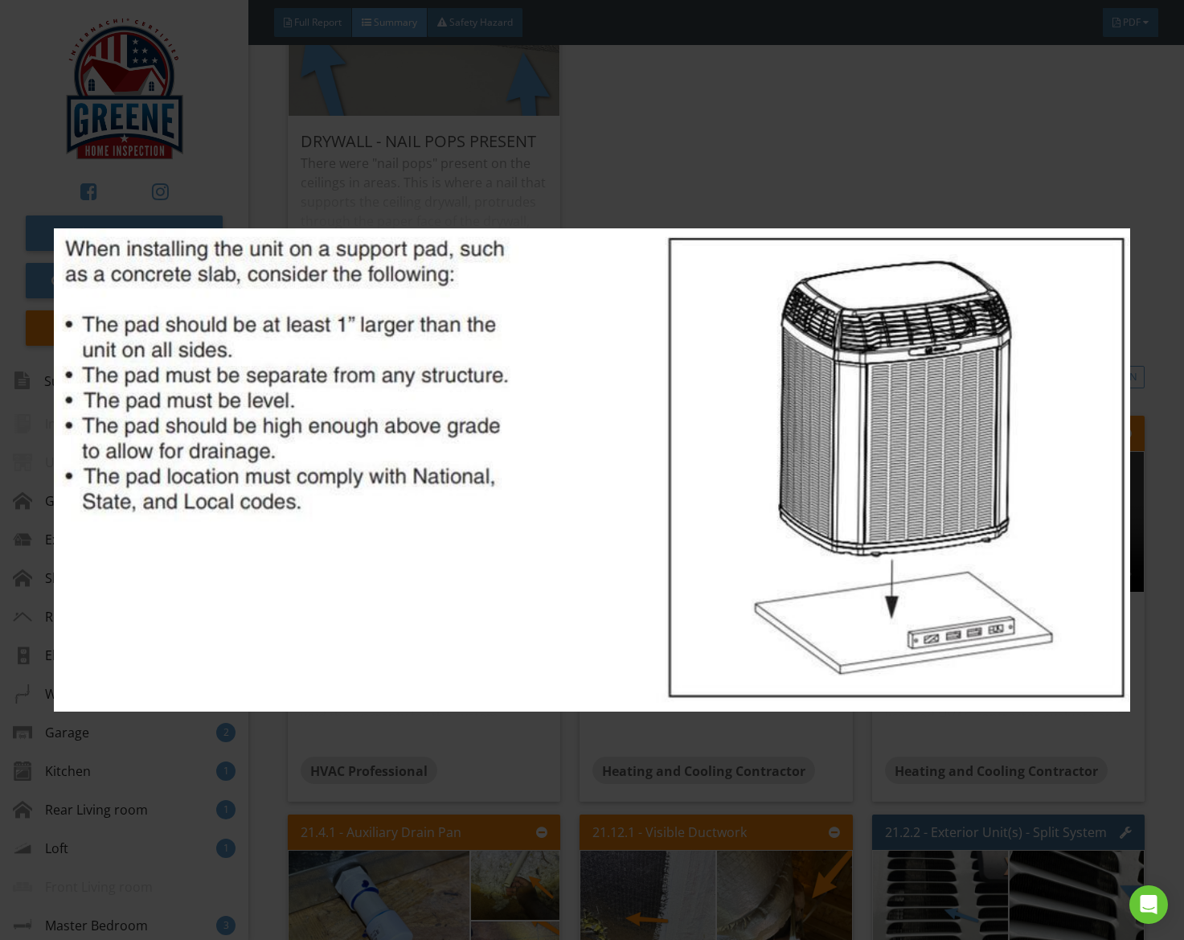
click at [530, 588] on img at bounding box center [592, 470] width 1076 height 844
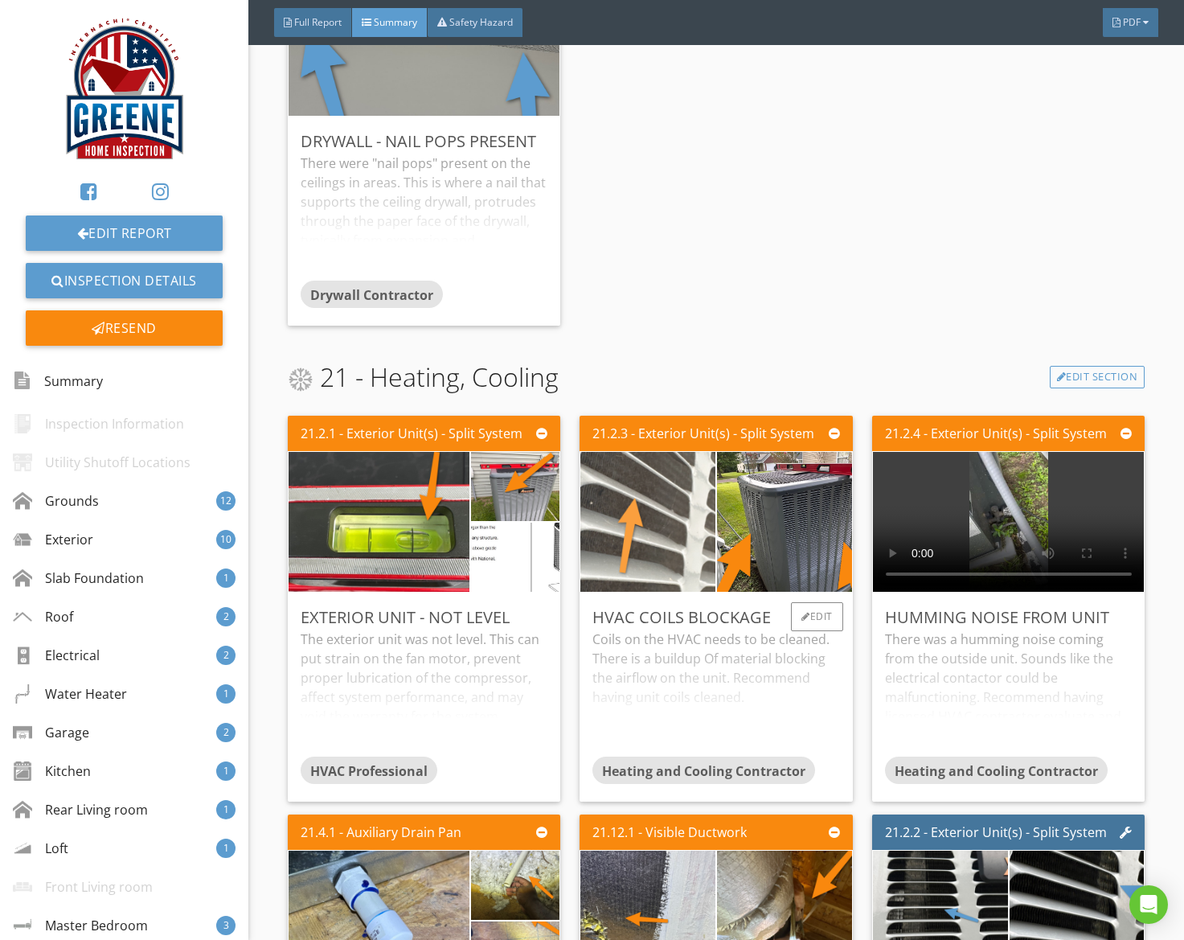
click at [670, 539] on img at bounding box center [648, 522] width 262 height 350
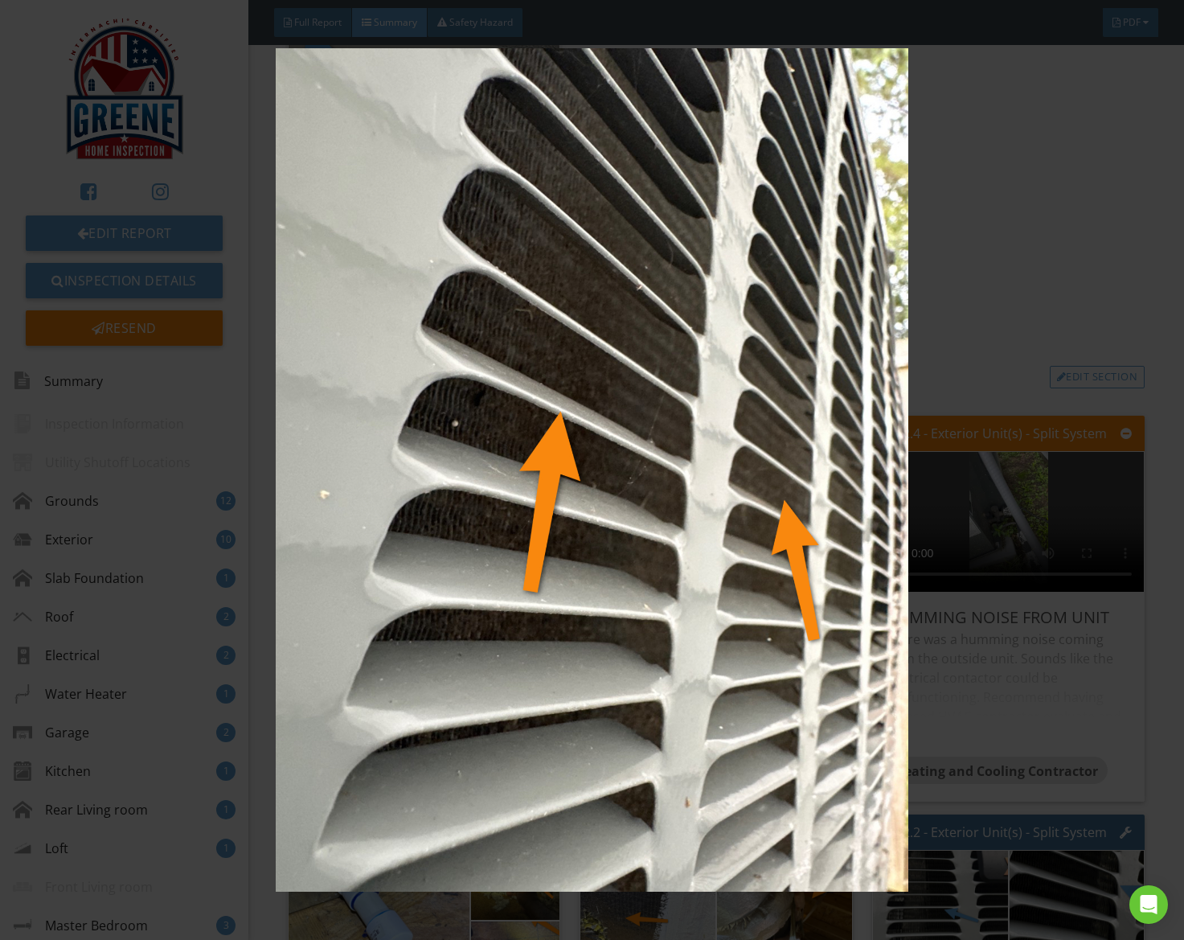
click at [670, 540] on img at bounding box center [592, 470] width 1076 height 844
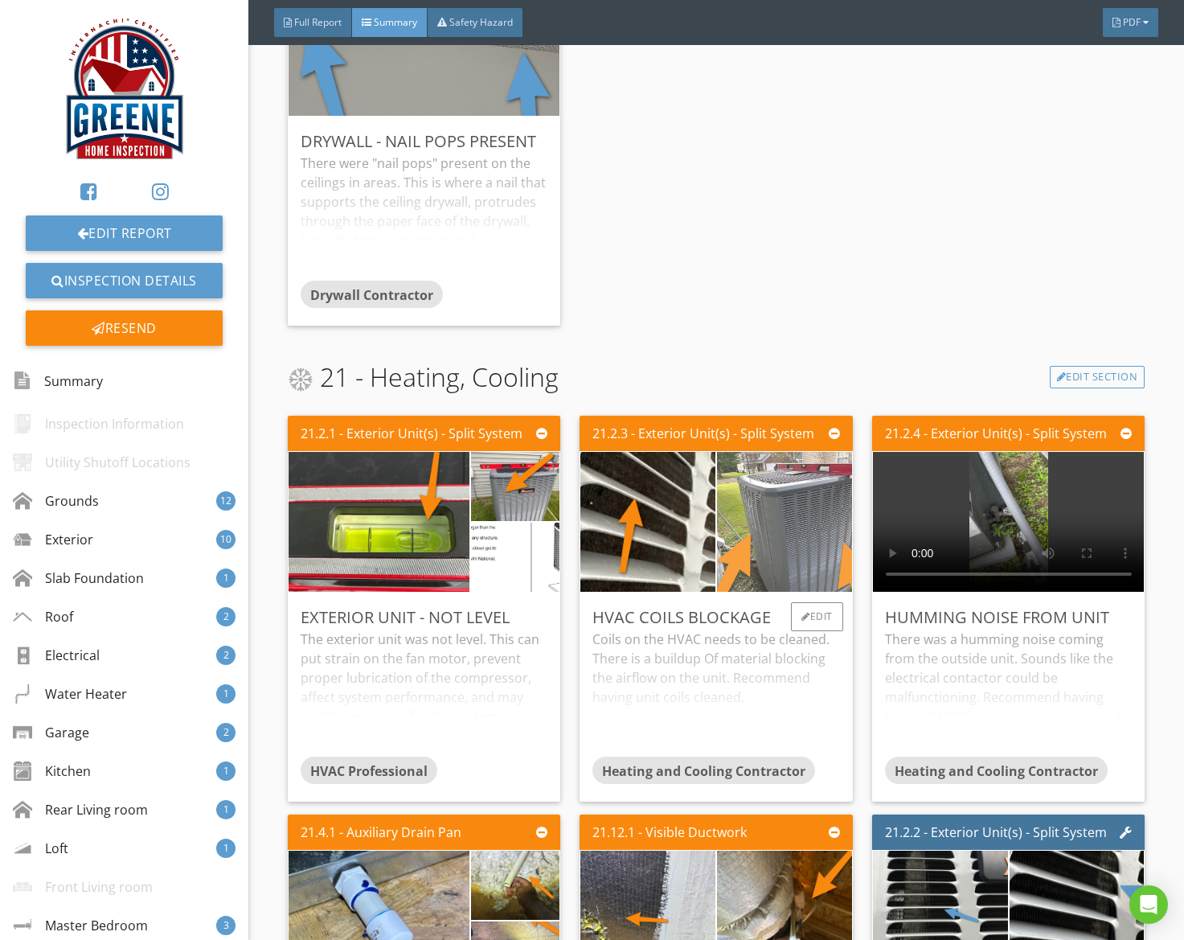
scroll to position [9107, 0]
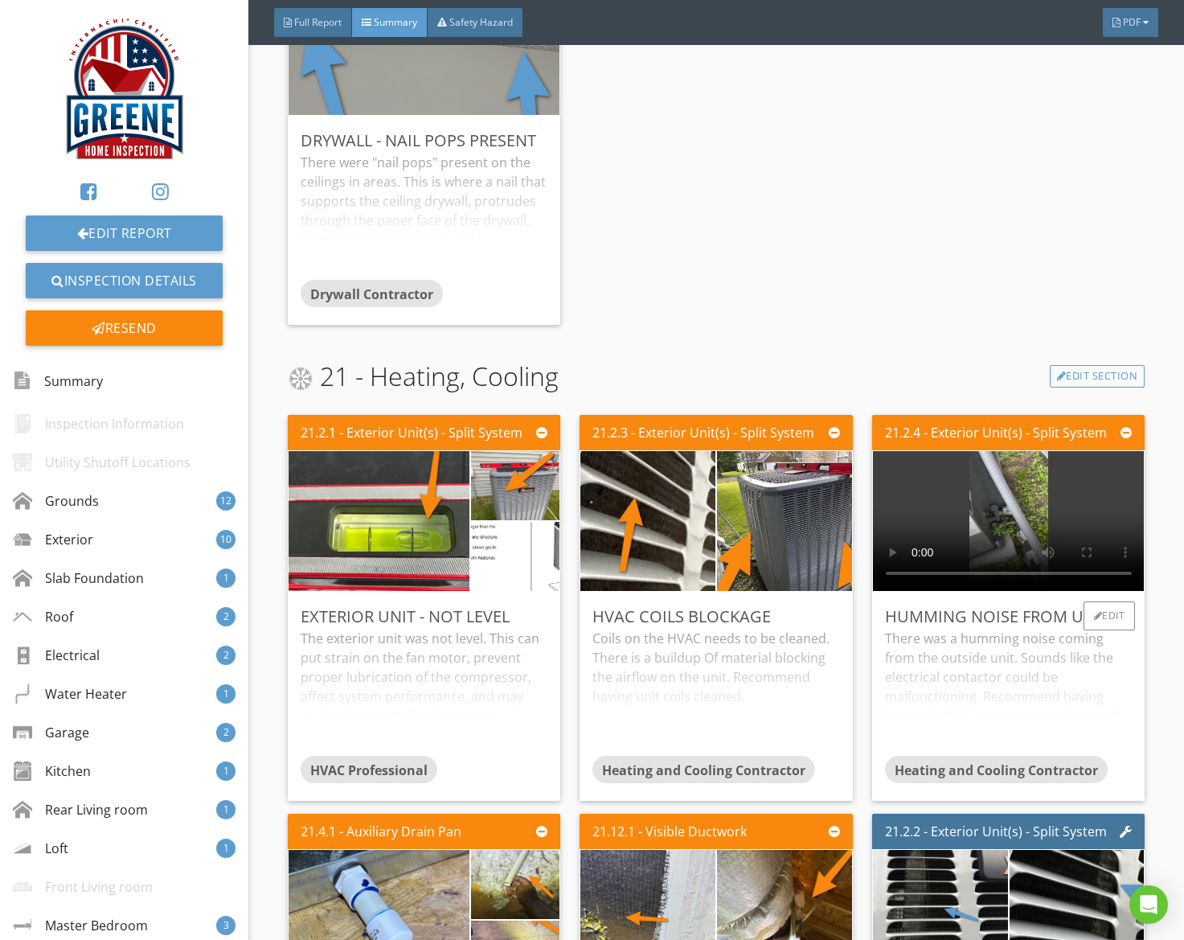
click at [1030, 527] on video at bounding box center [1009, 521] width 272 height 140
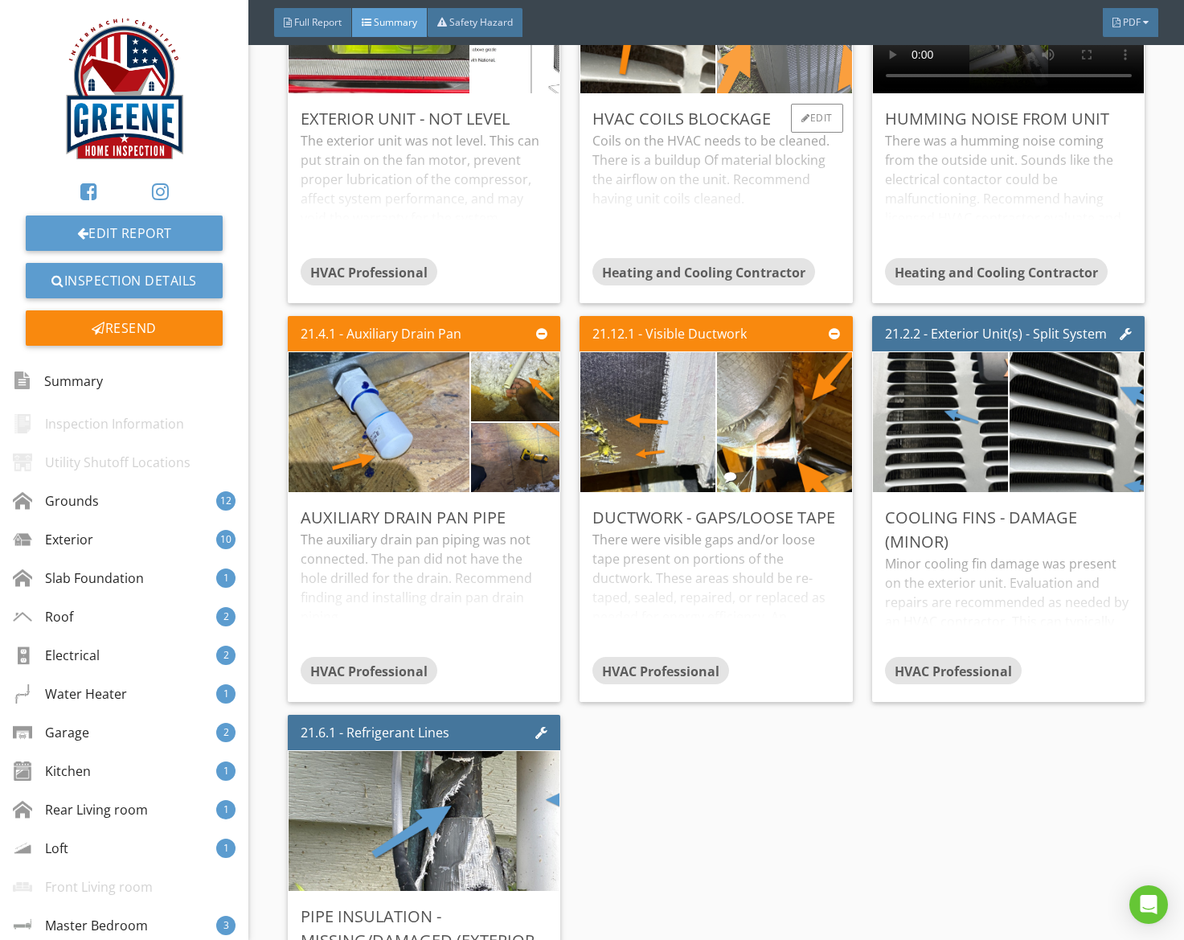
scroll to position [9713, 0]
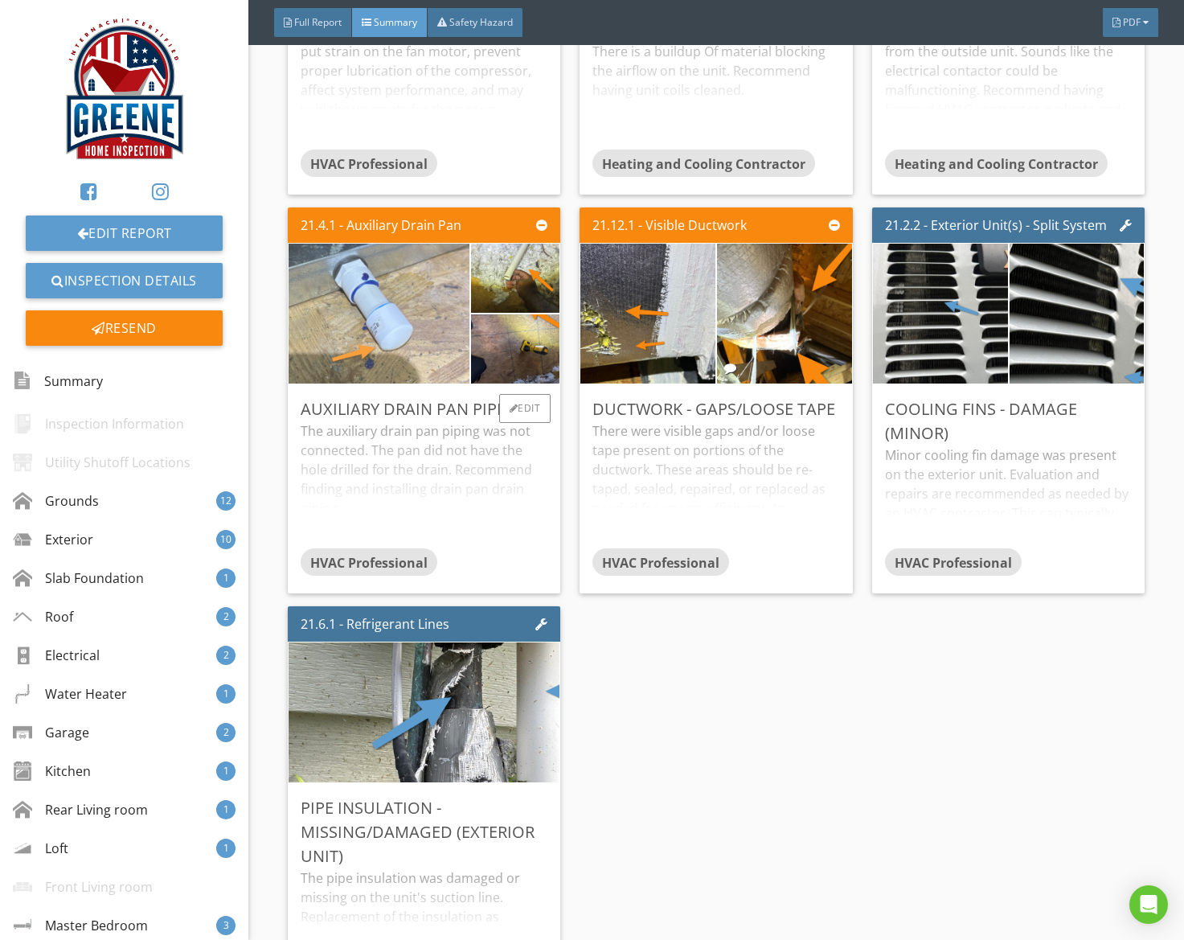
click at [362, 338] on img at bounding box center [379, 314] width 262 height 350
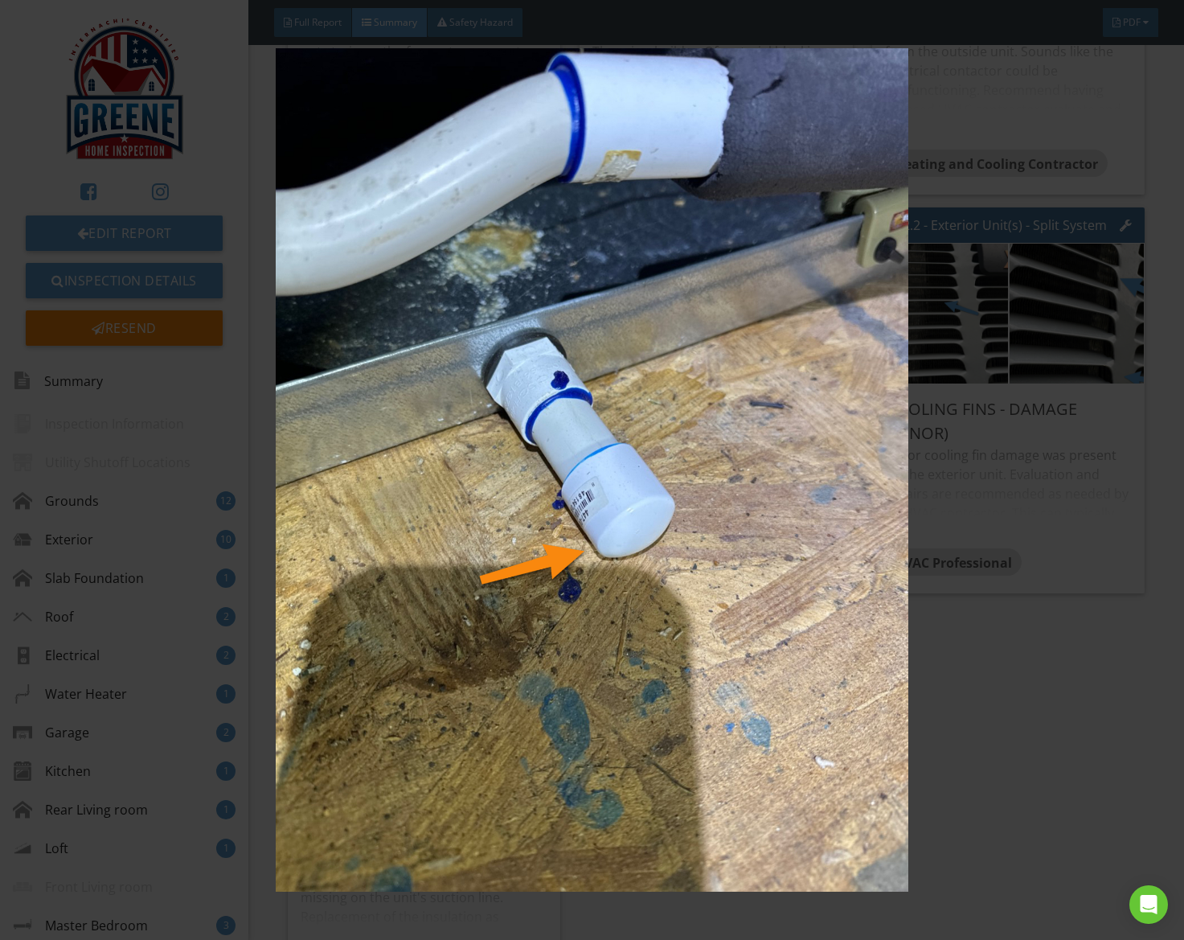
click at [362, 338] on img at bounding box center [592, 470] width 1076 height 844
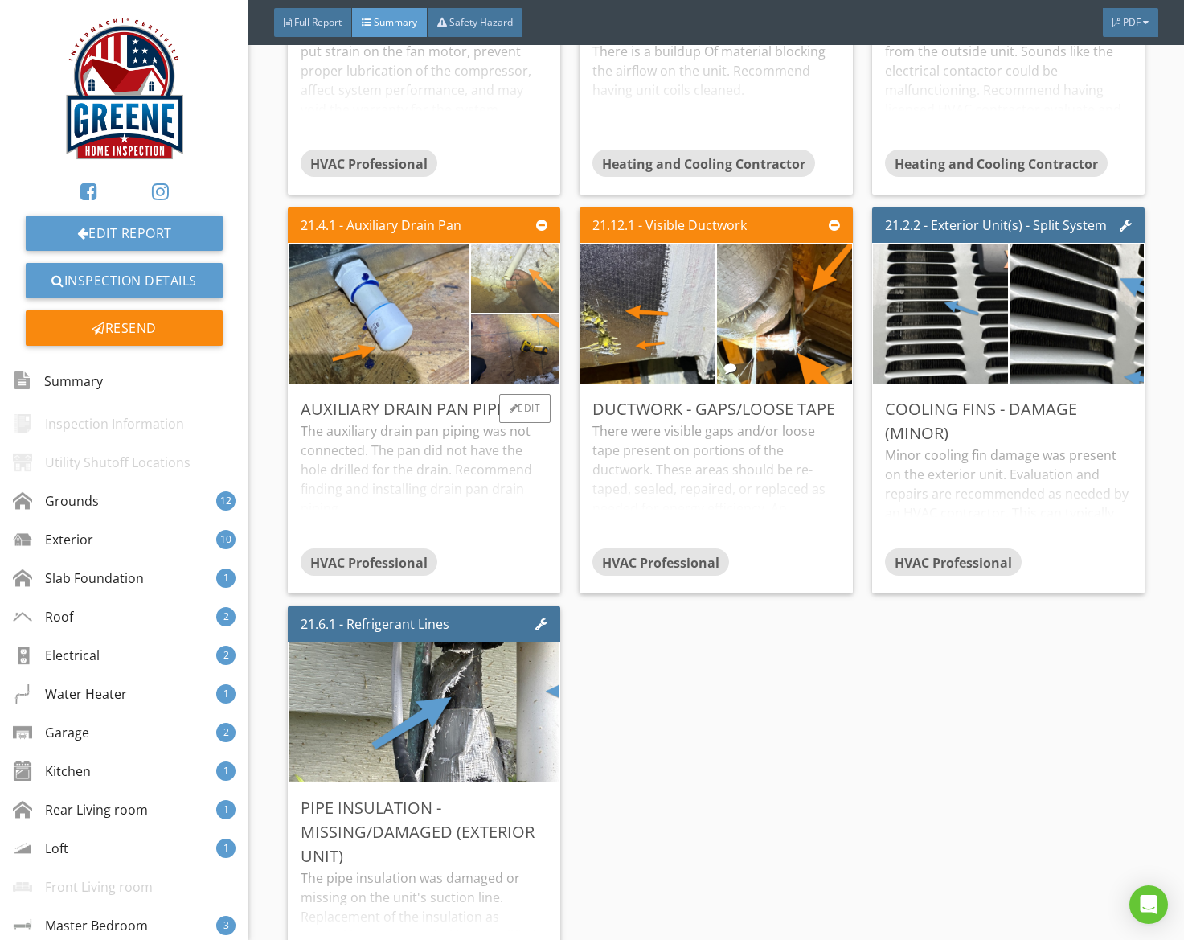
click at [518, 303] on img at bounding box center [514, 278] width 129 height 173
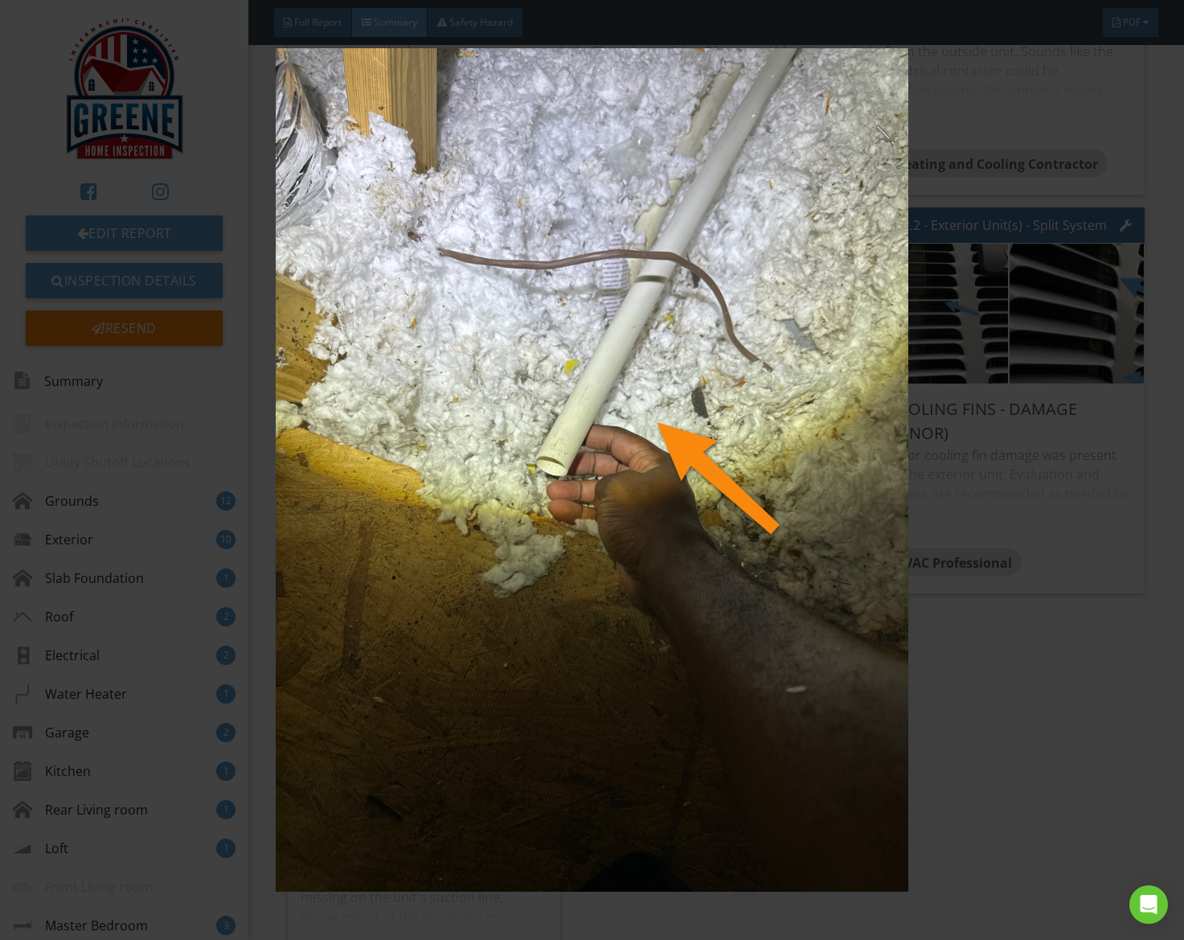
click at [518, 303] on img at bounding box center [592, 470] width 1076 height 844
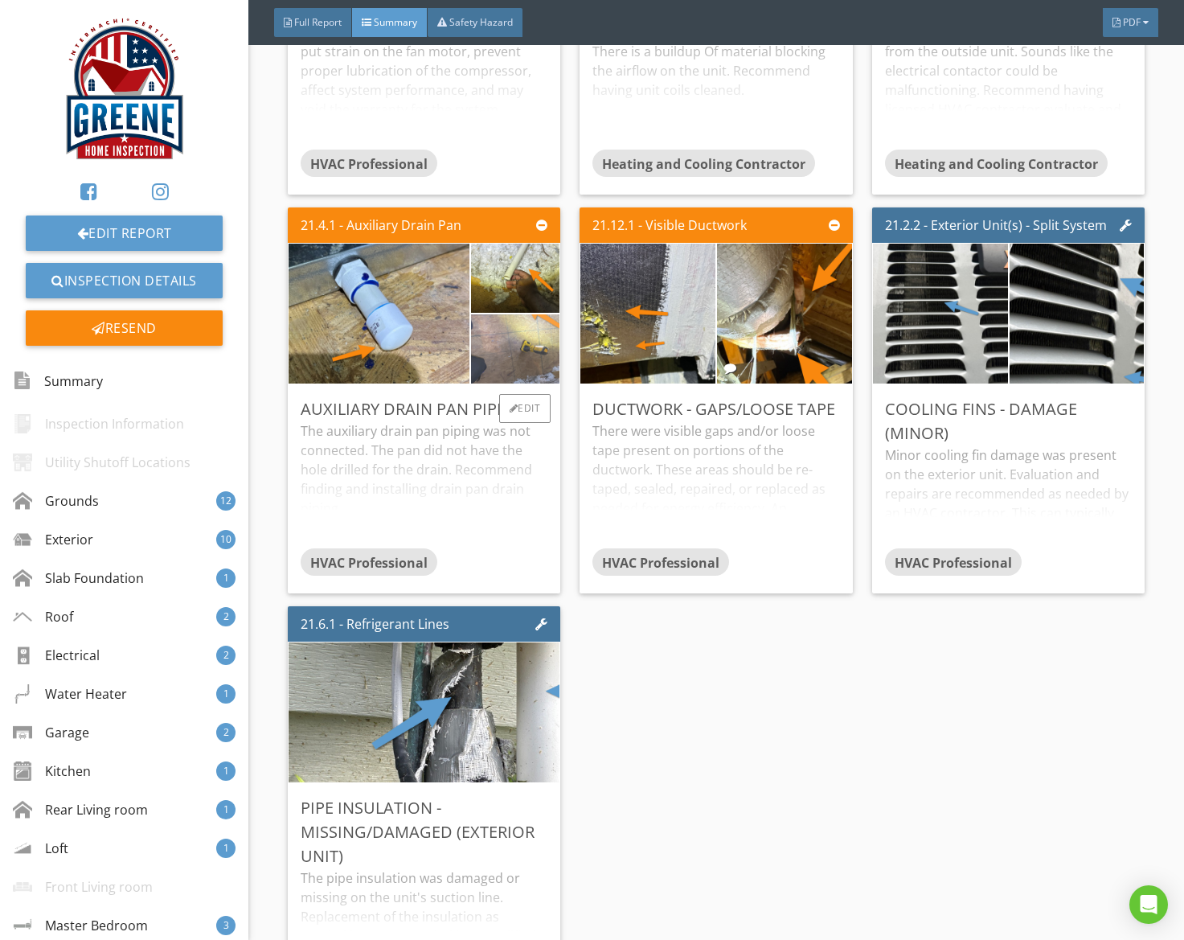
click at [516, 370] on img at bounding box center [514, 349] width 129 height 173
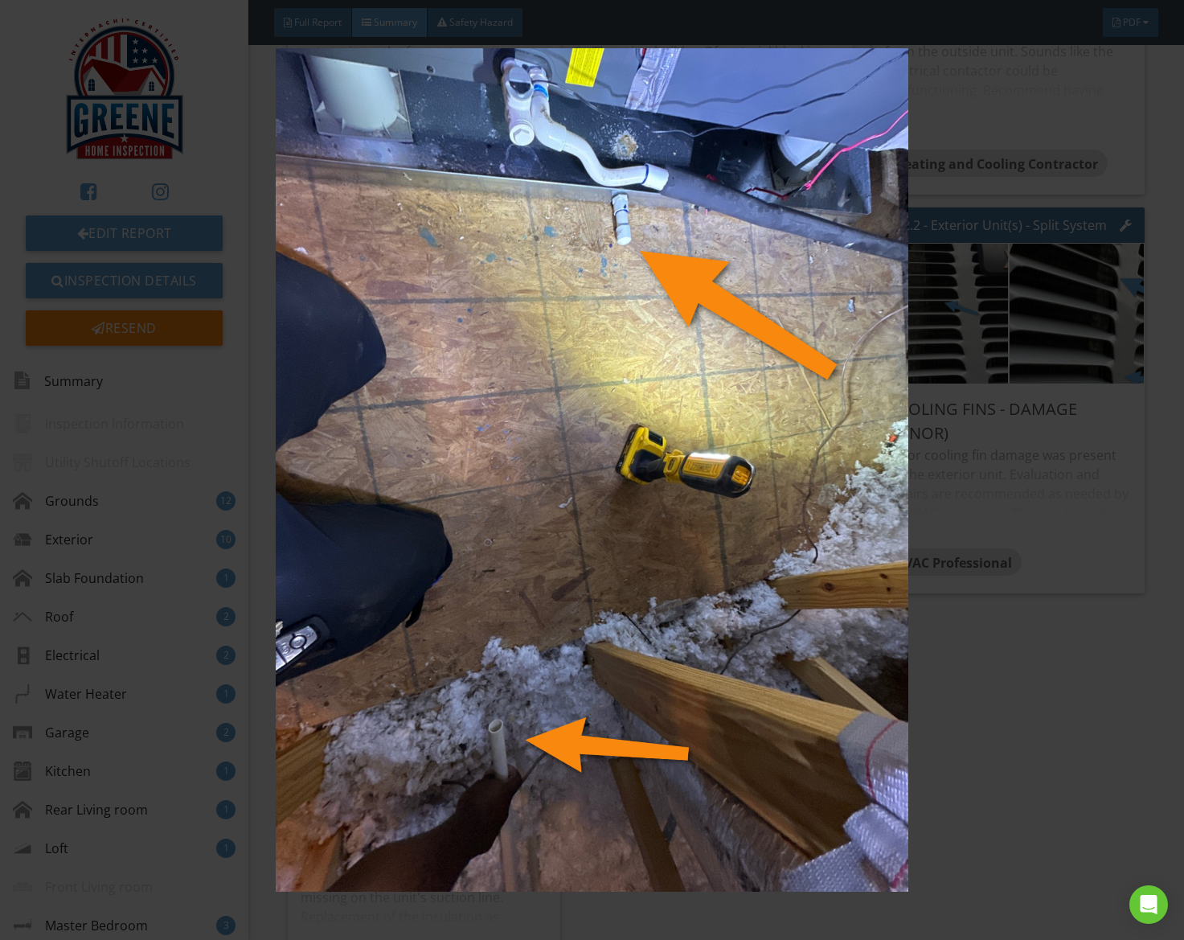
click at [516, 370] on img at bounding box center [592, 470] width 1076 height 844
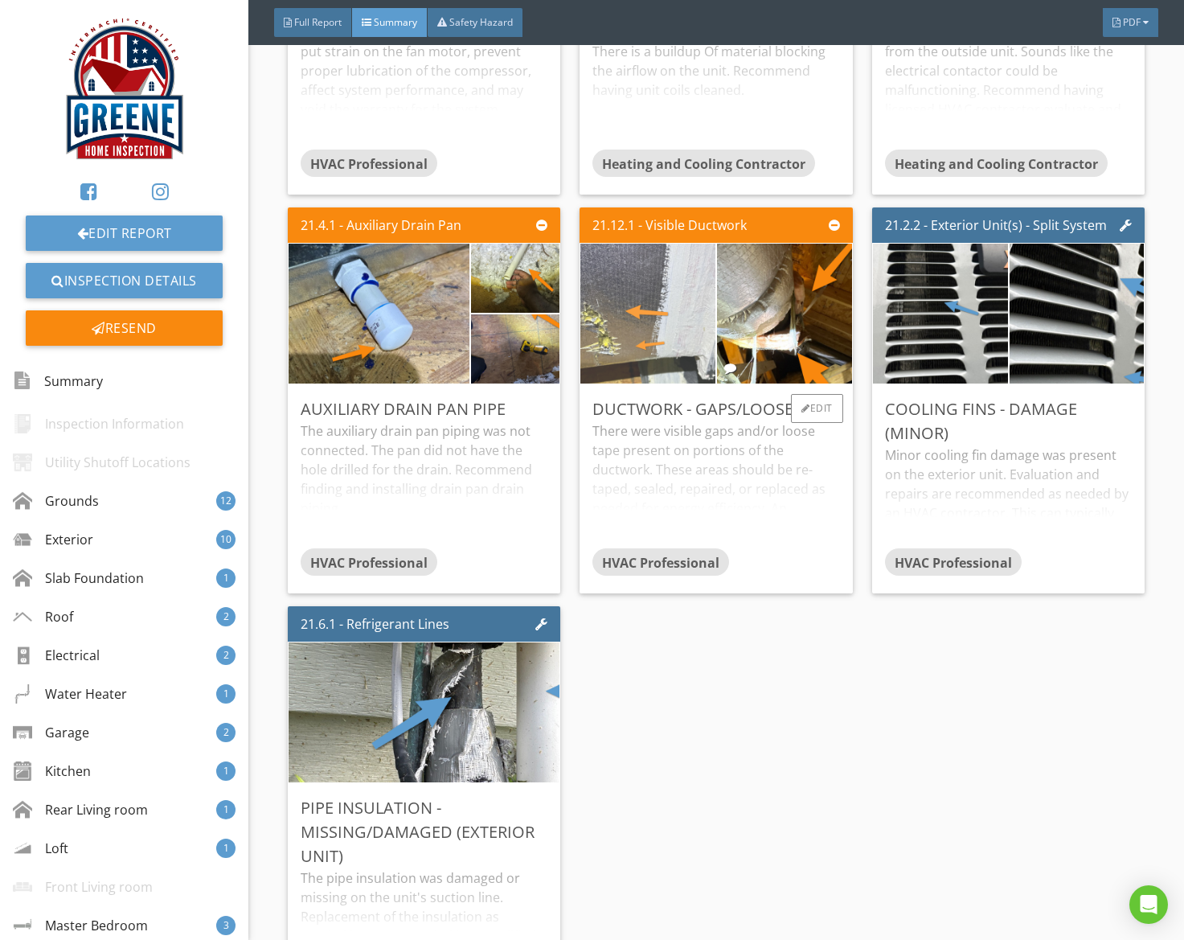
click at [653, 319] on img at bounding box center [648, 314] width 262 height 350
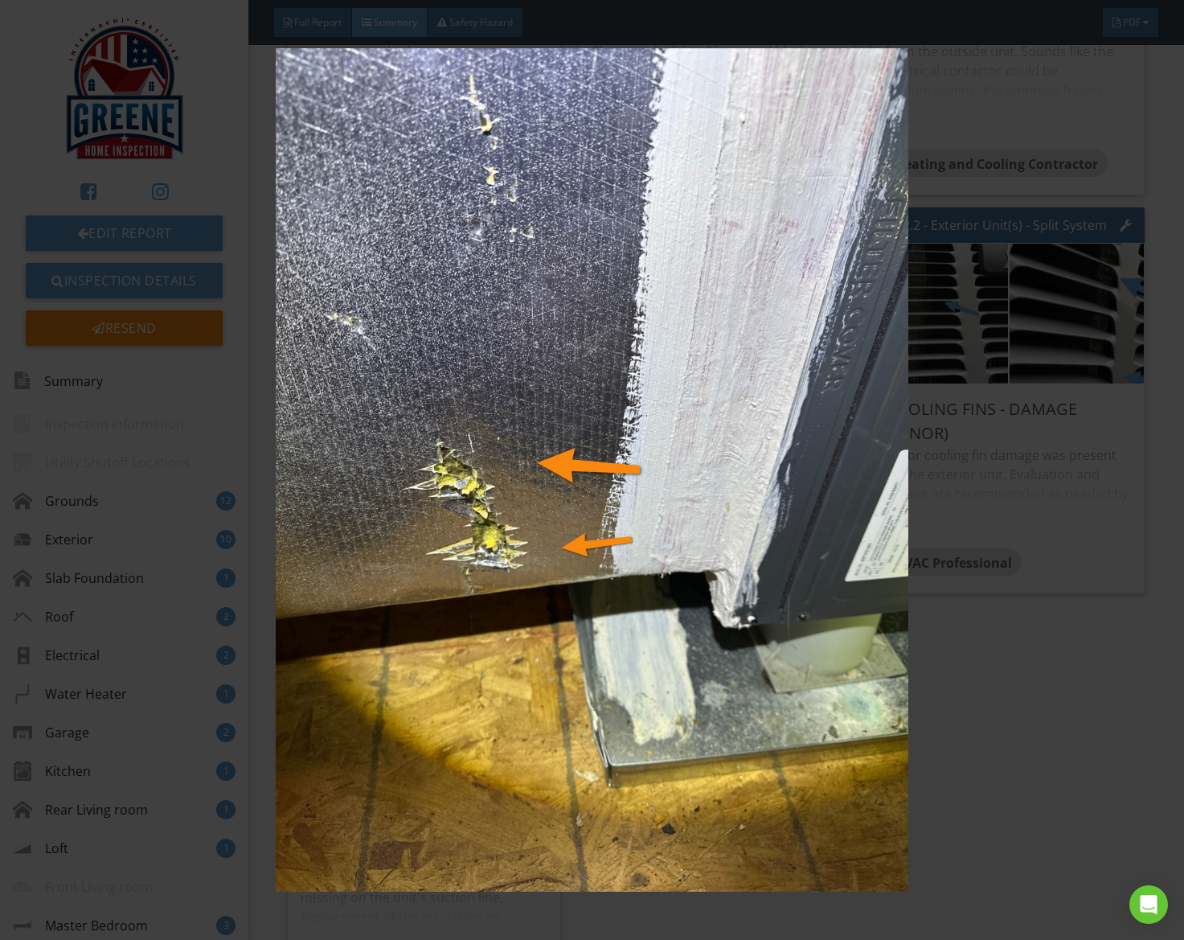
click at [653, 319] on img at bounding box center [592, 470] width 1076 height 844
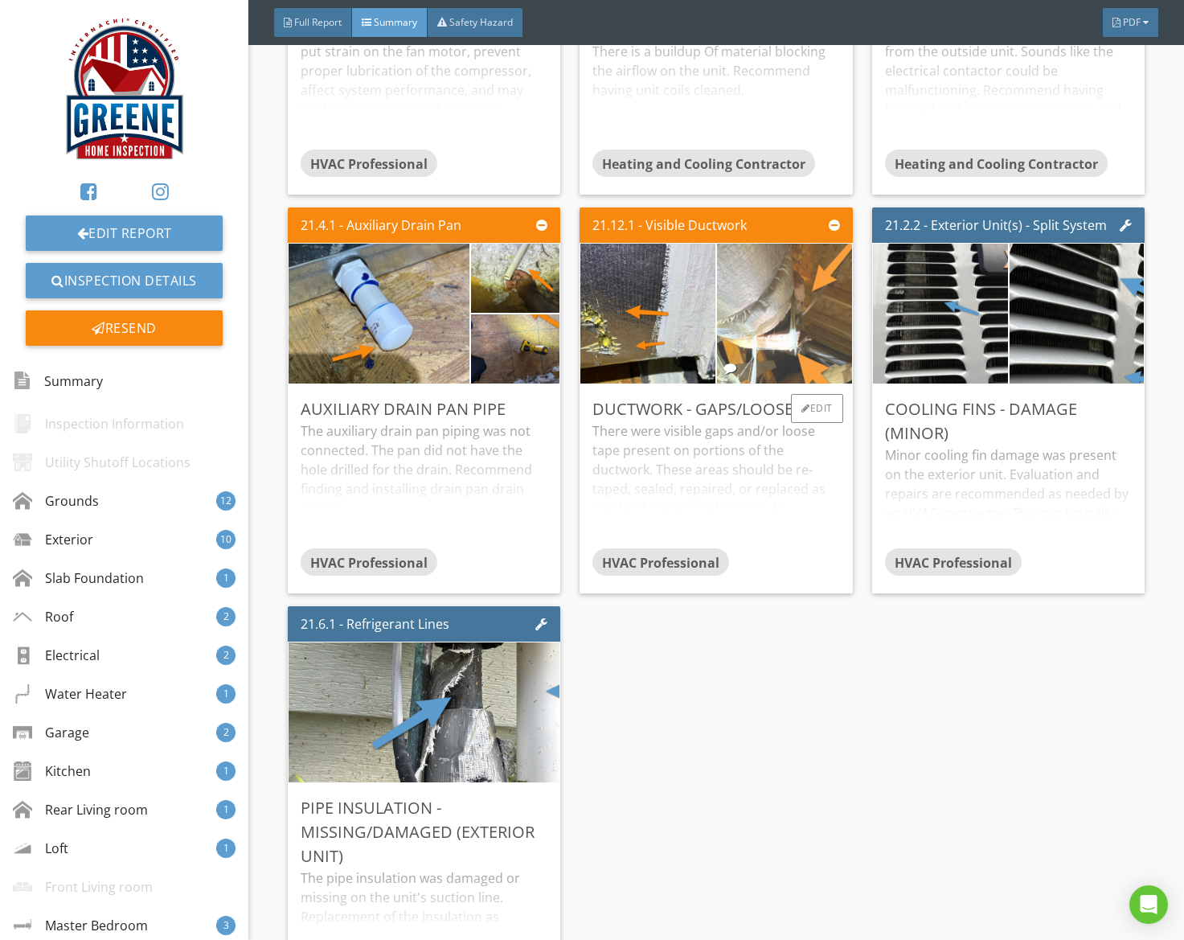
click at [733, 329] on img at bounding box center [784, 314] width 262 height 350
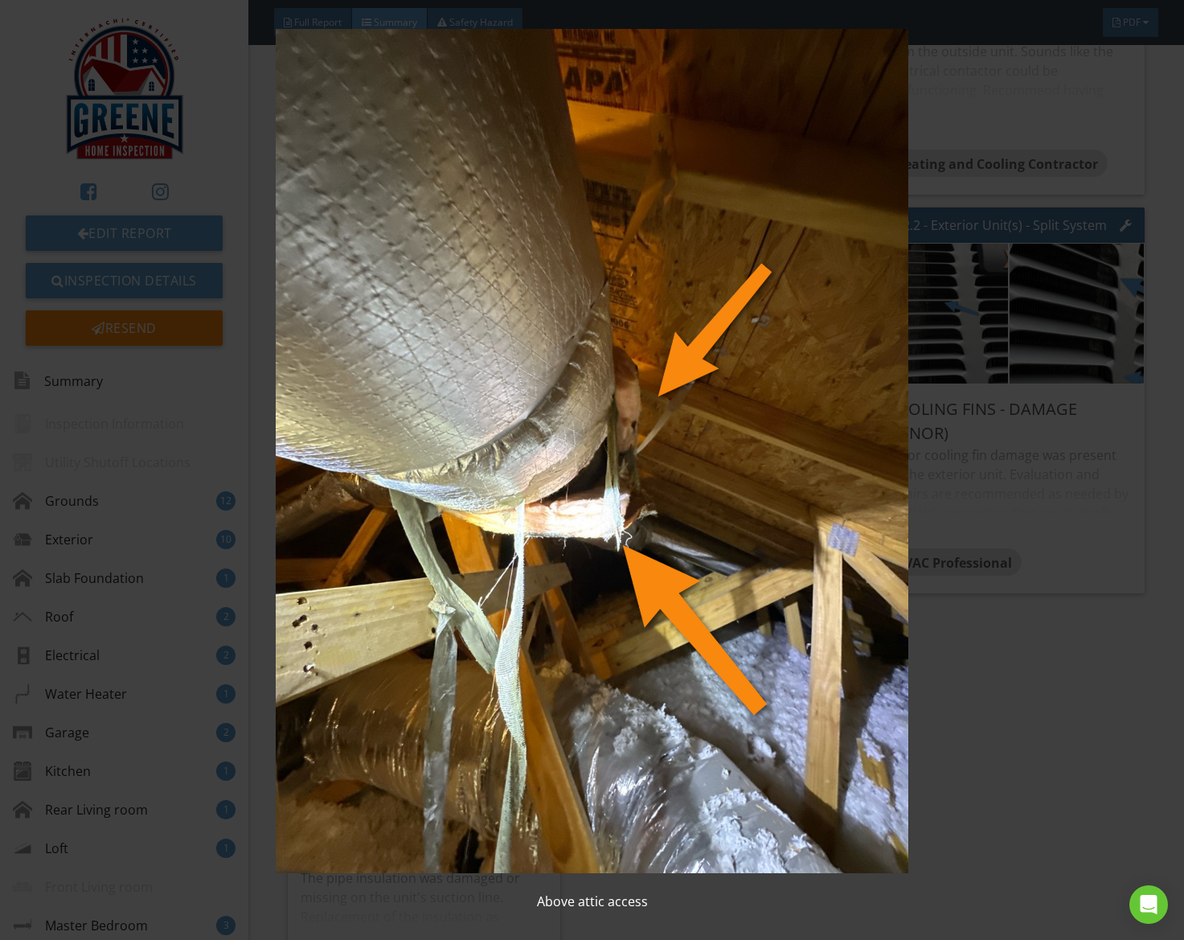
click at [733, 329] on img at bounding box center [592, 451] width 1076 height 844
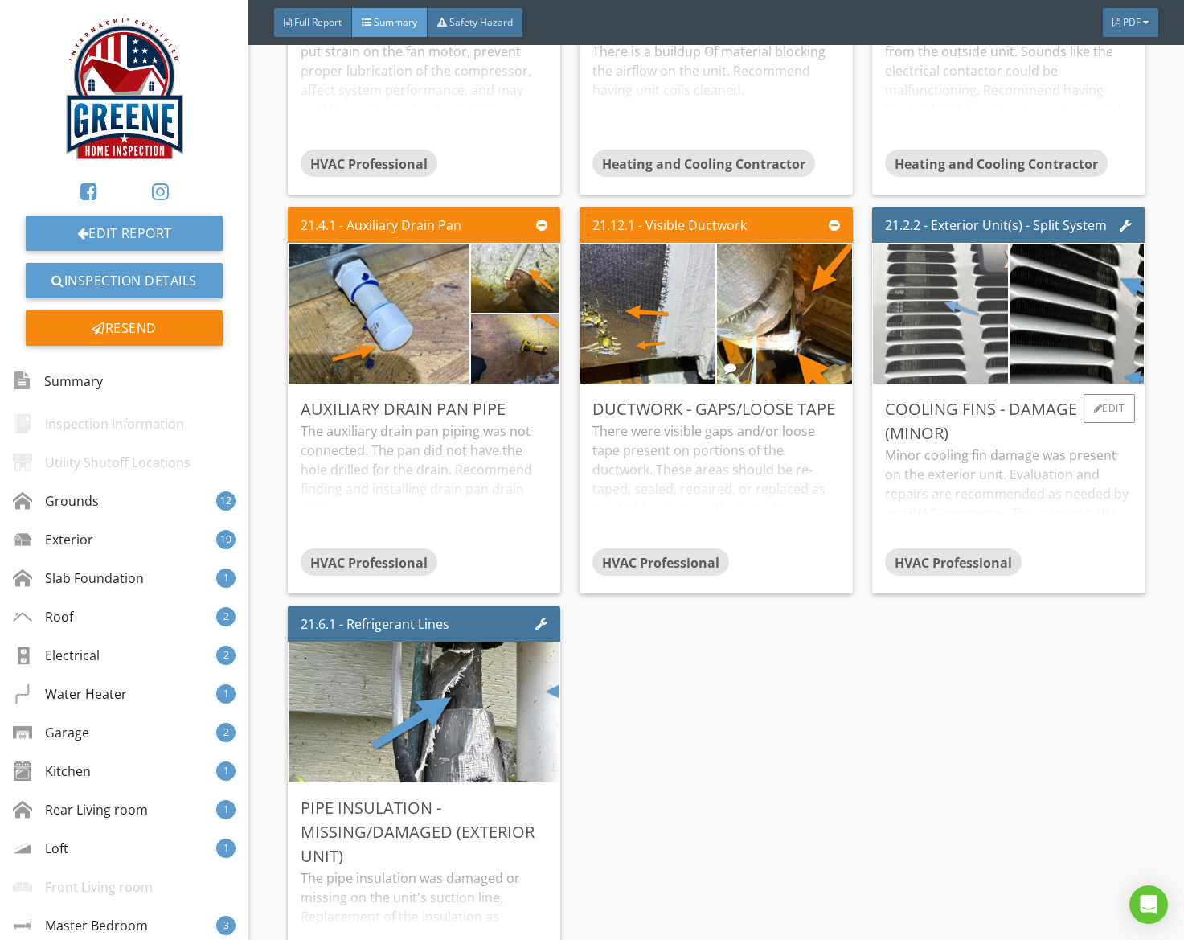
scroll to position [9715, 0]
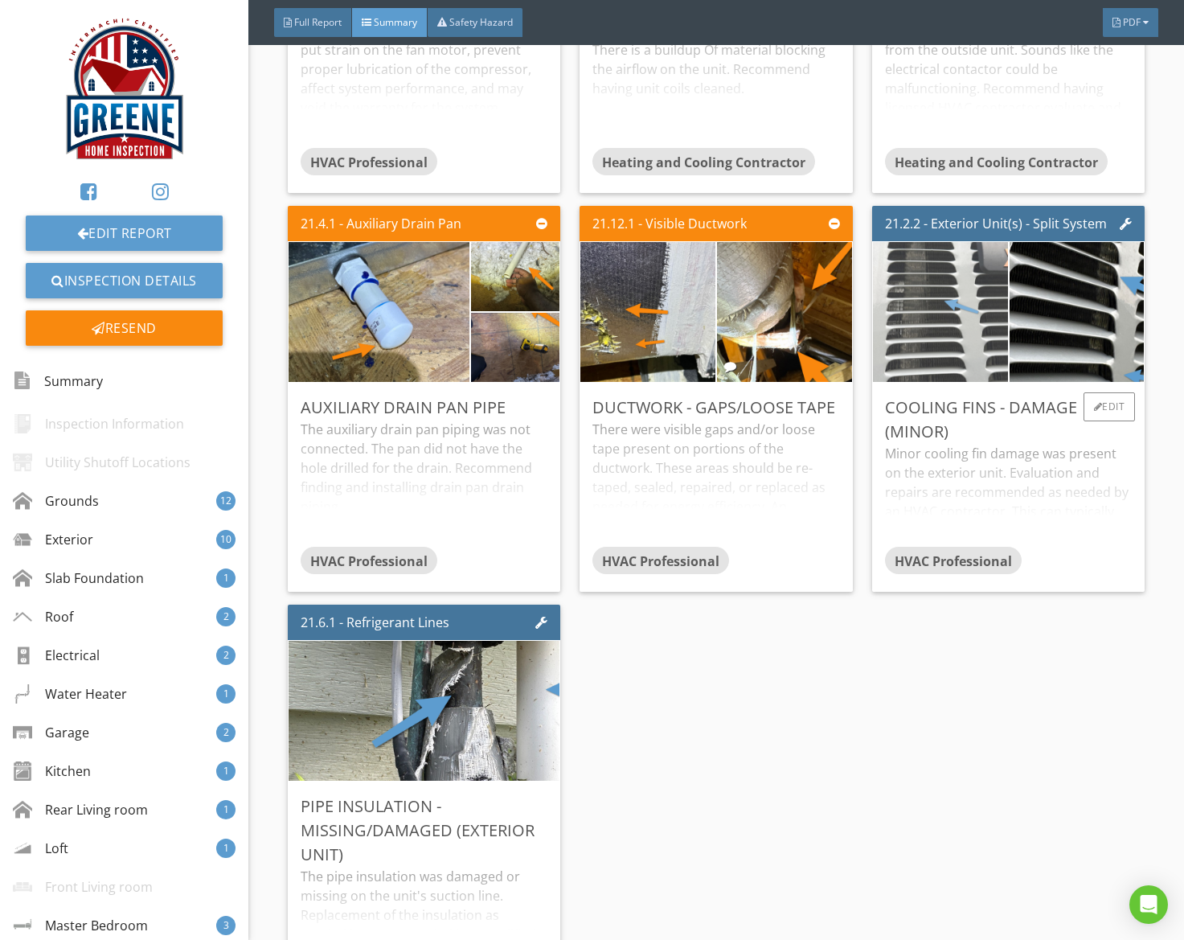
click at [912, 339] on img at bounding box center [940, 312] width 262 height 350
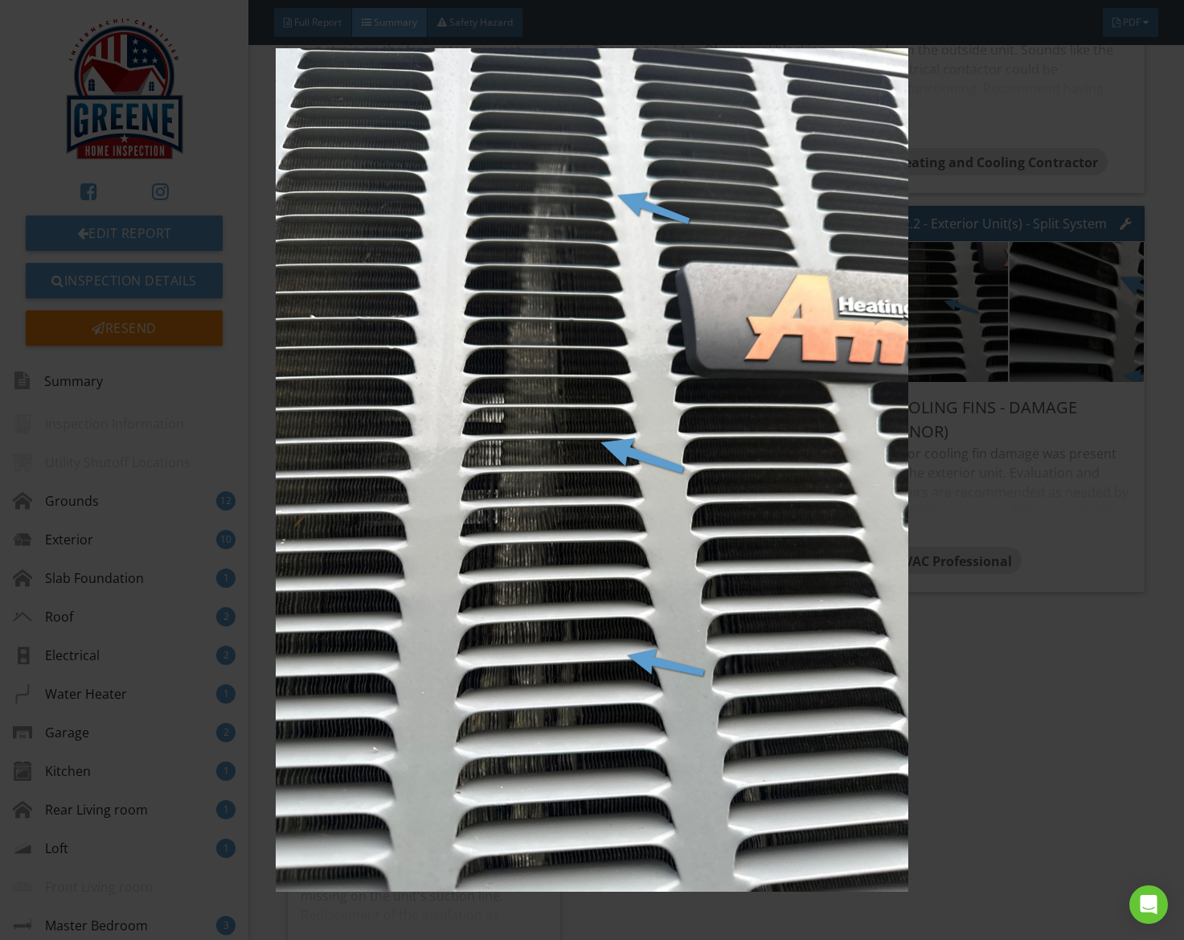
click at [749, 346] on img at bounding box center [592, 470] width 1076 height 844
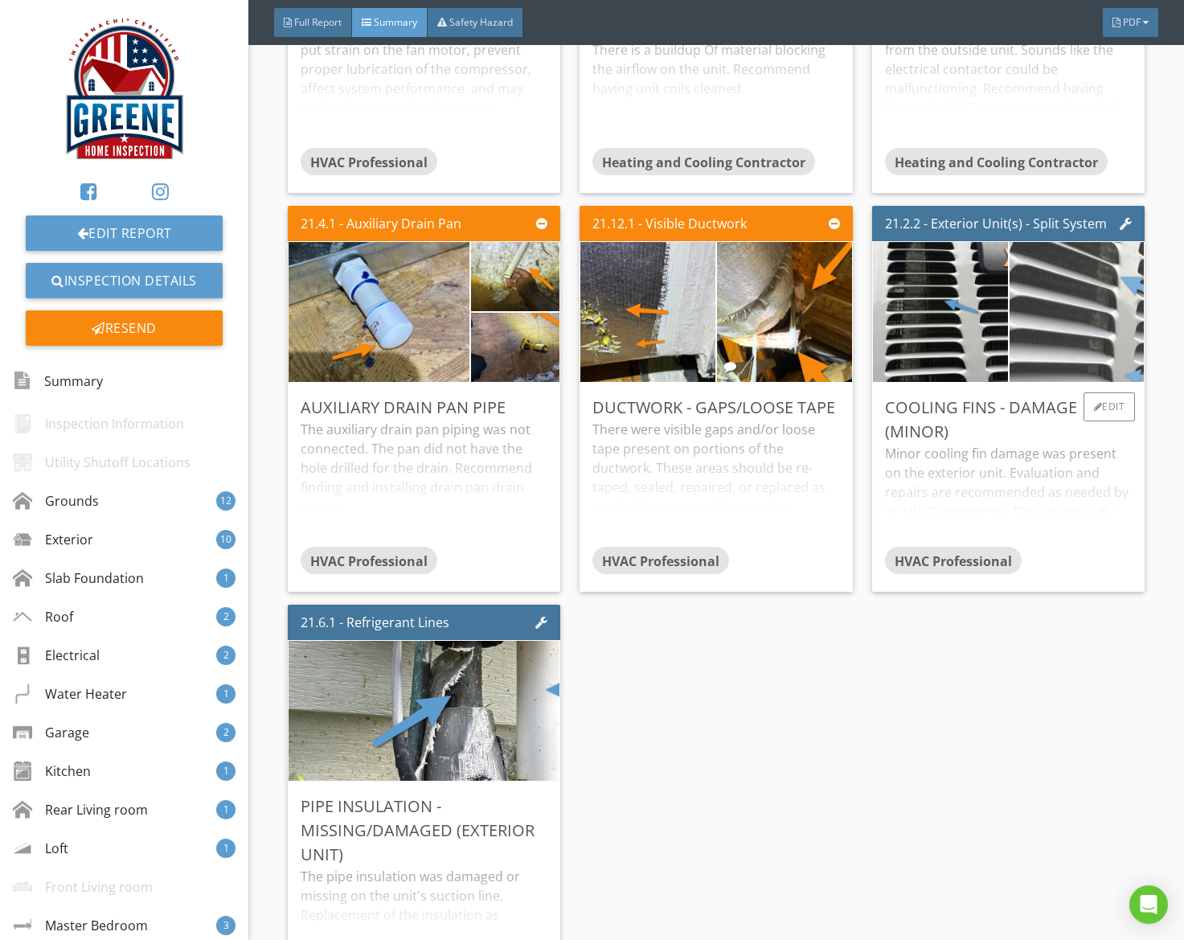
click at [1070, 330] on img at bounding box center [1076, 312] width 262 height 350
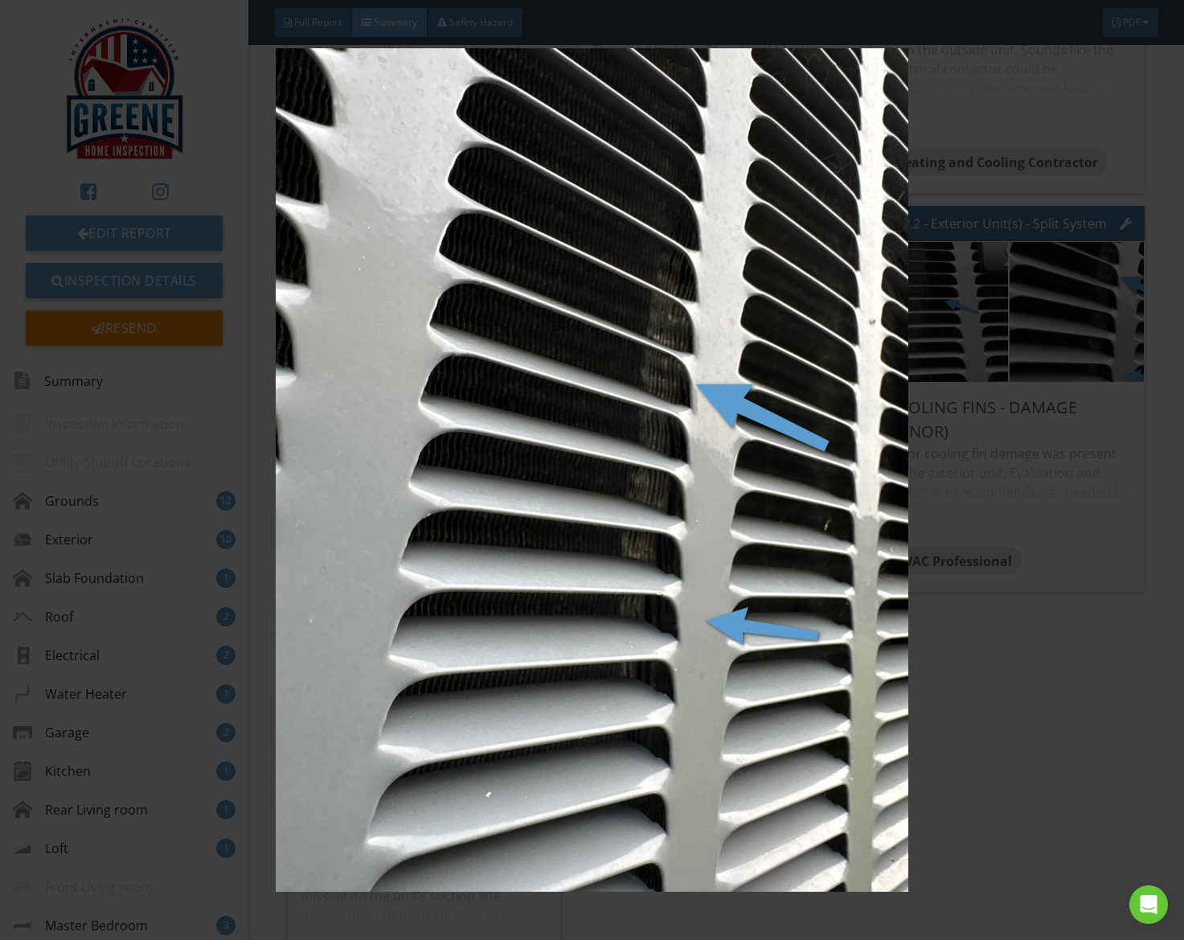
click at [900, 334] on img at bounding box center [592, 470] width 1076 height 844
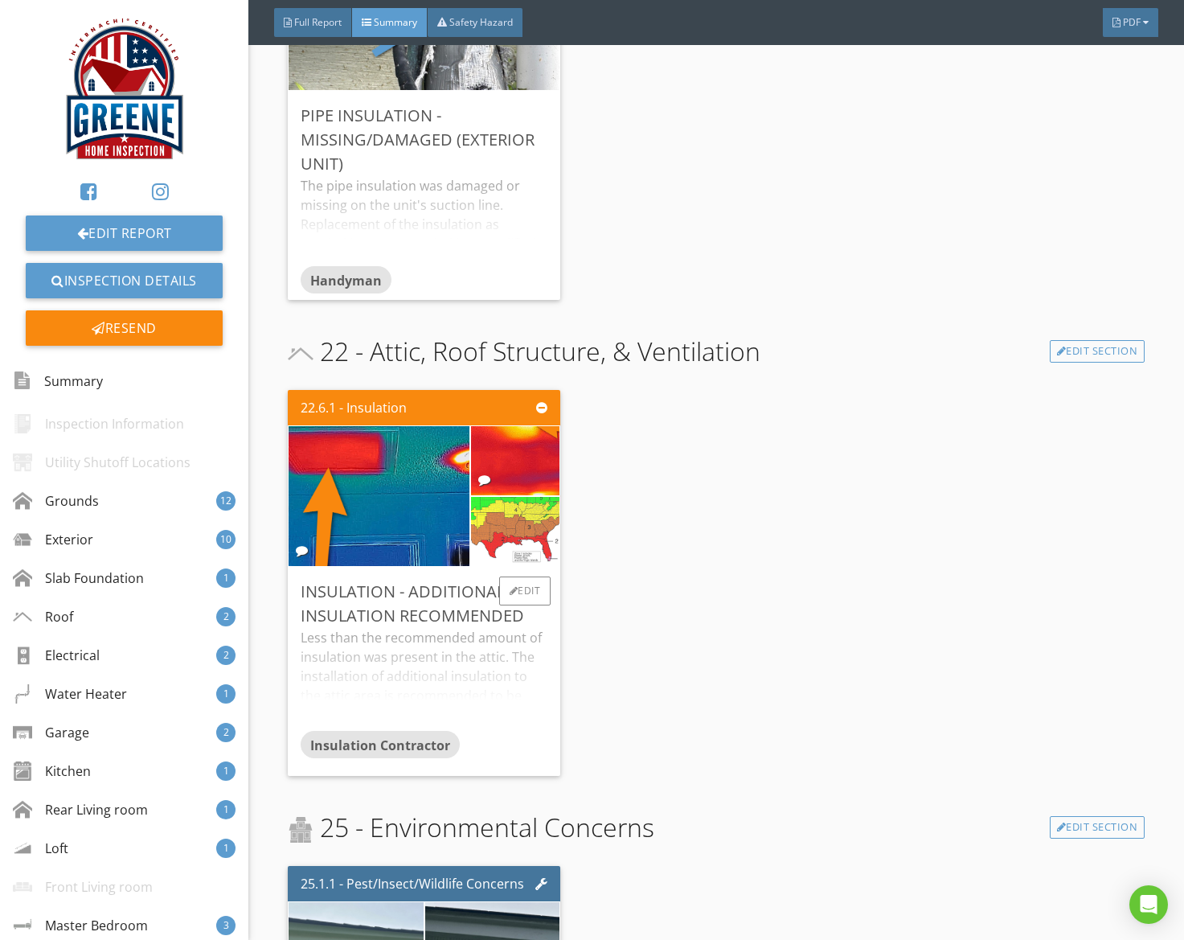
scroll to position [10537, 0]
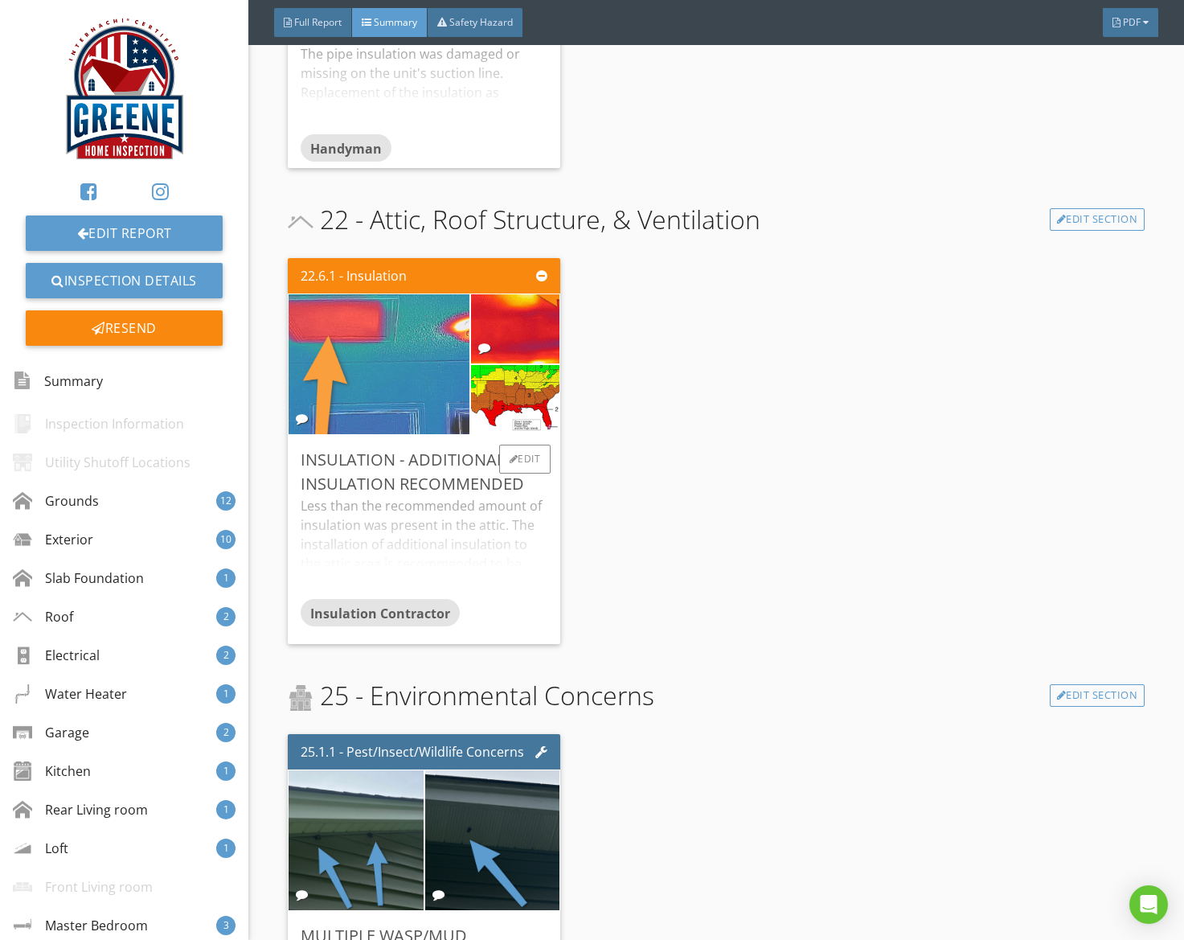
click at [362, 407] on img at bounding box center [379, 363] width 452 height 339
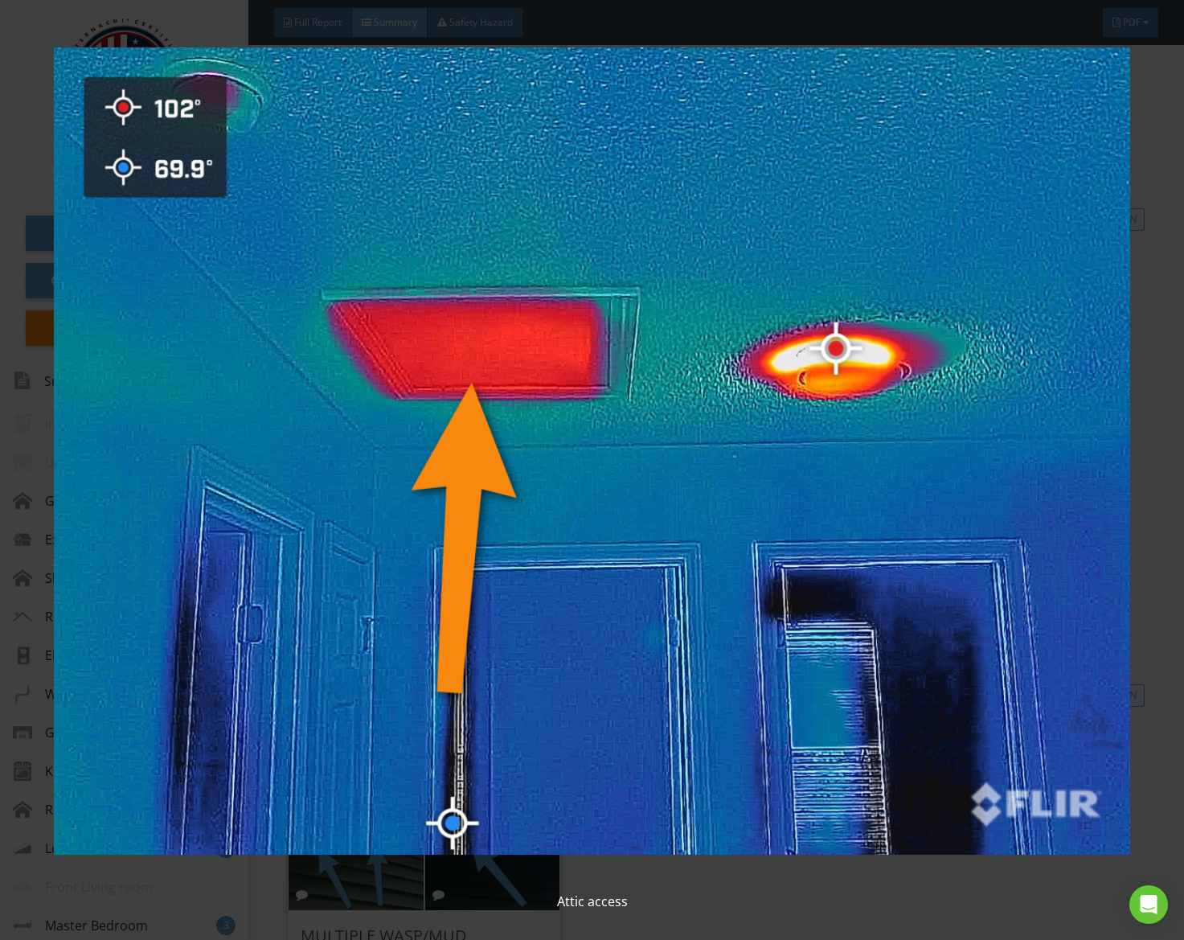
click at [362, 407] on img at bounding box center [592, 451] width 1076 height 844
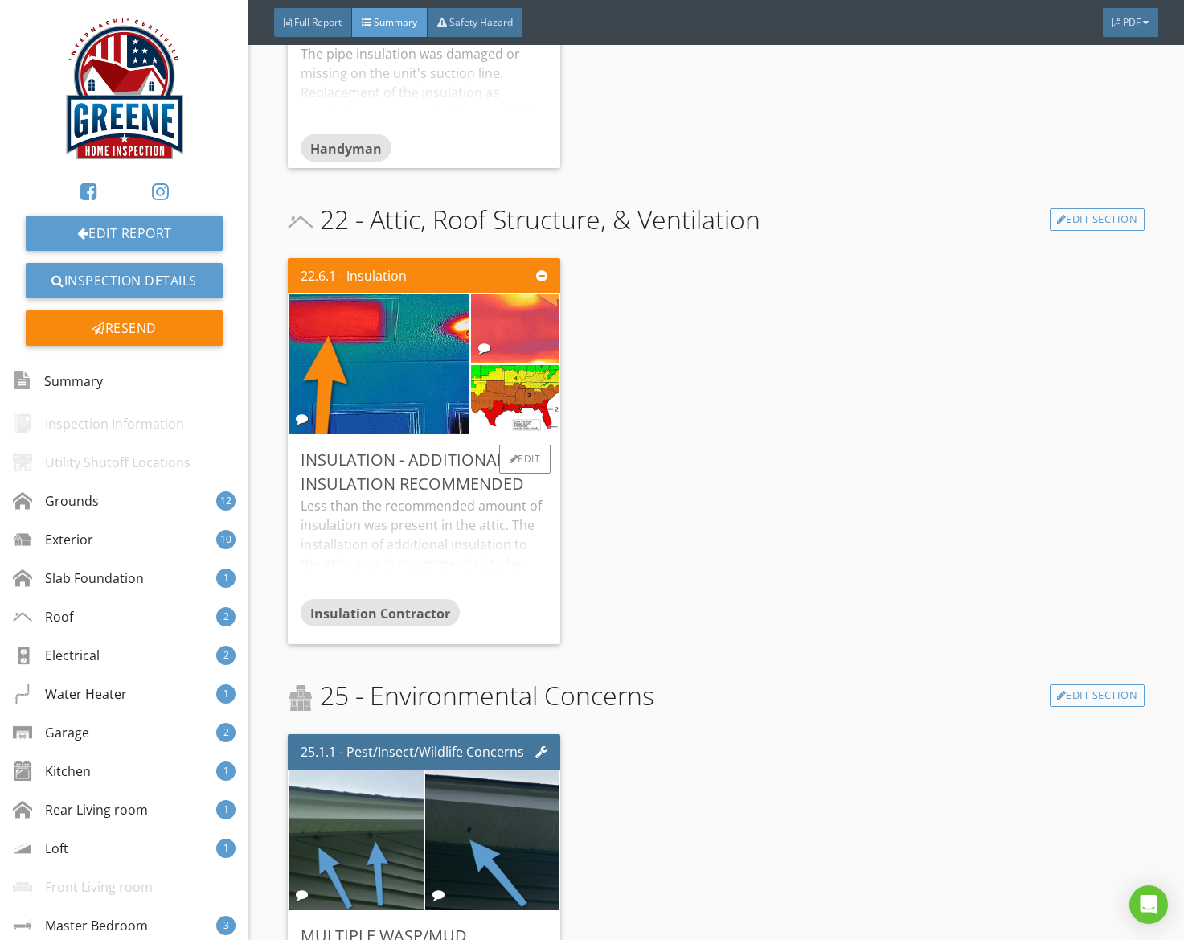
click at [531, 328] on img at bounding box center [515, 328] width 222 height 166
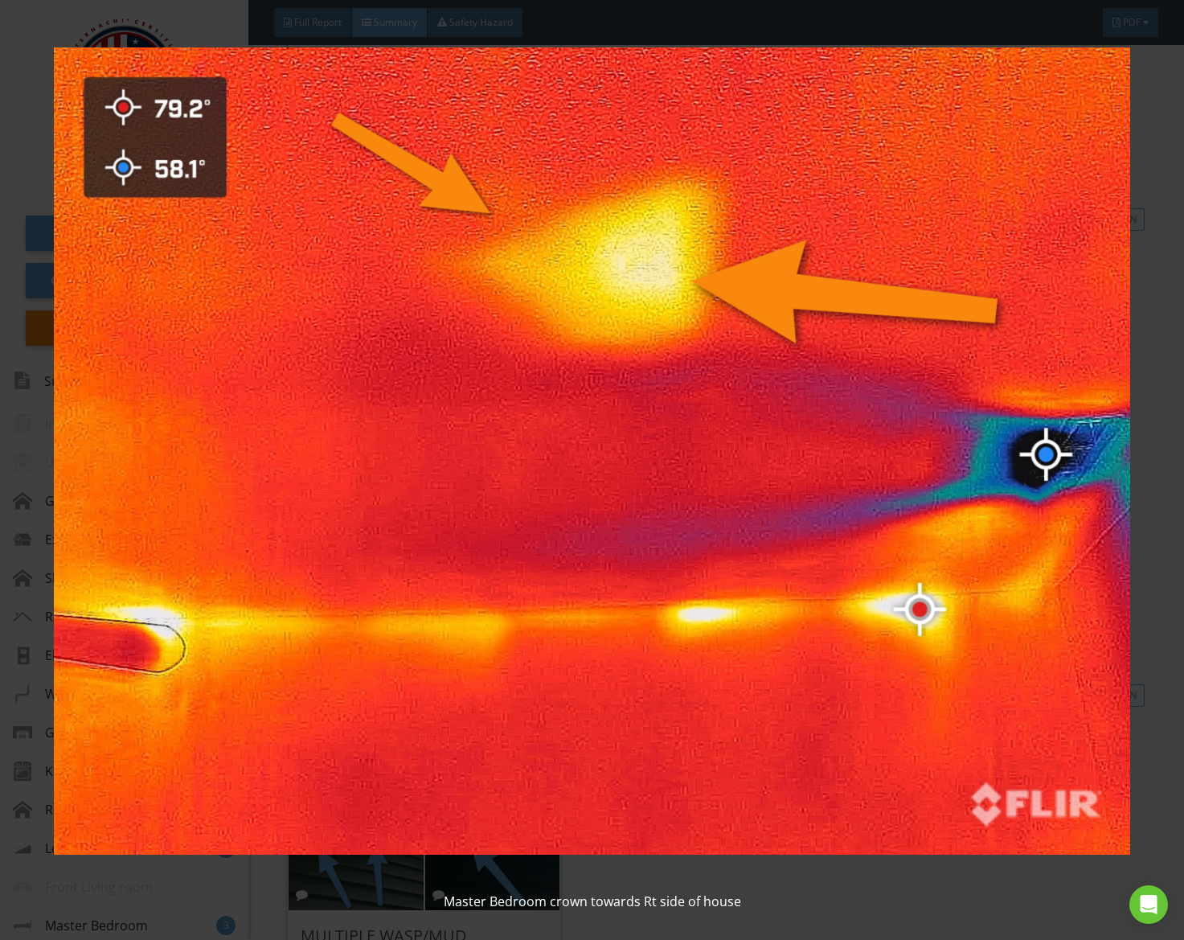
click at [531, 328] on img at bounding box center [592, 451] width 1076 height 844
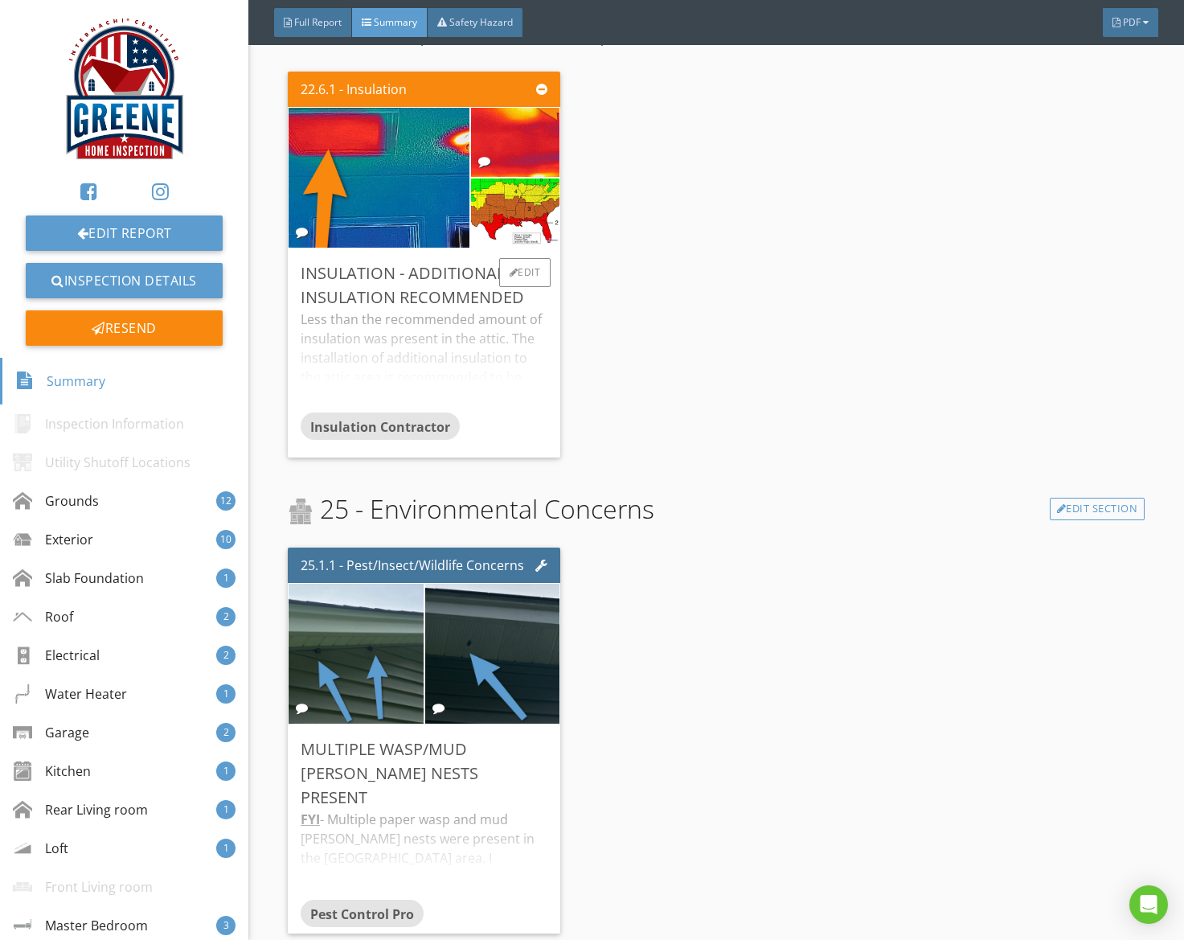
scroll to position [10724, 0]
